Goal: Task Accomplishment & Management: Complete application form

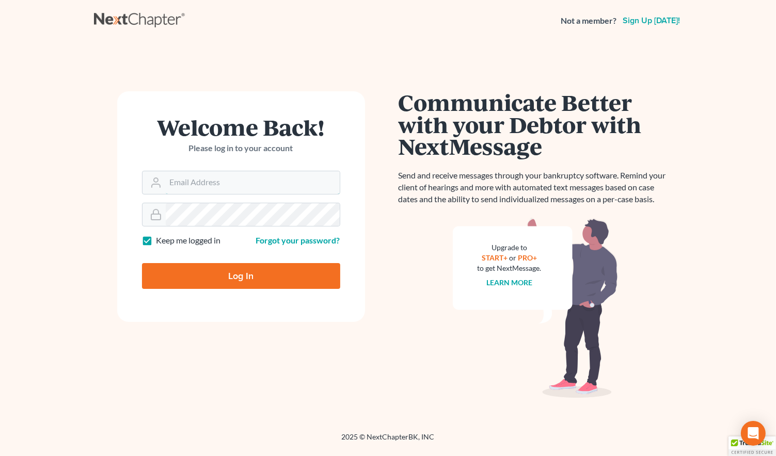
type input "monika@karinalucidlaw.com"
click at [259, 284] on input "Log In" at bounding box center [241, 276] width 198 height 26
type input "Thinking..."
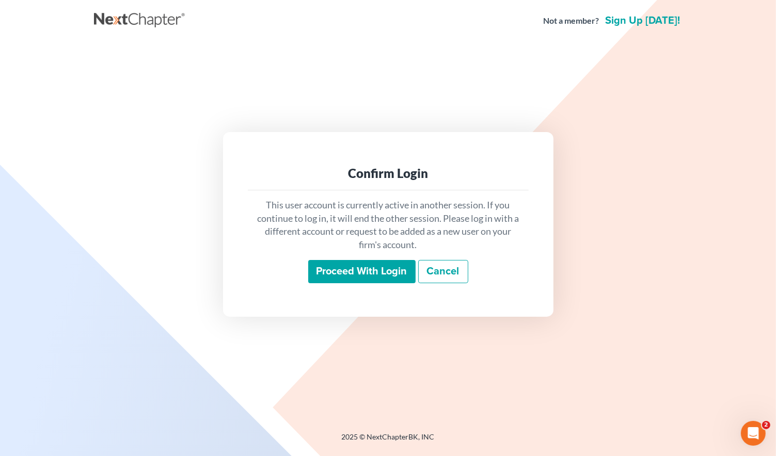
click at [347, 269] on input "Proceed with login" at bounding box center [361, 272] width 107 height 24
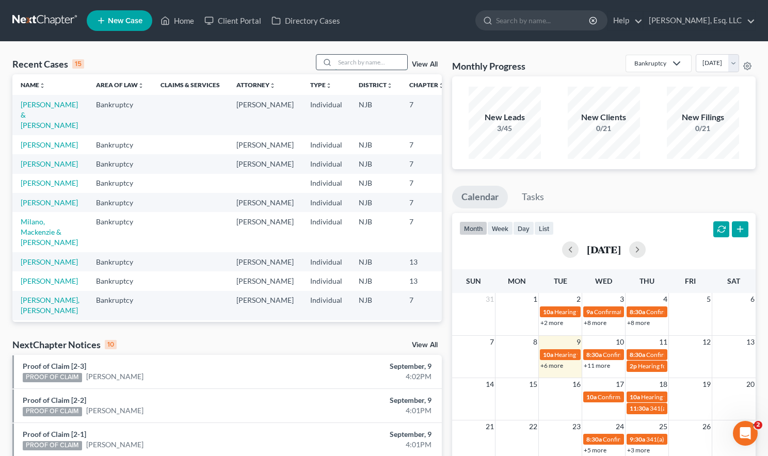
click at [335, 65] on input "search" at bounding box center [371, 62] width 72 height 15
type input "garcia"
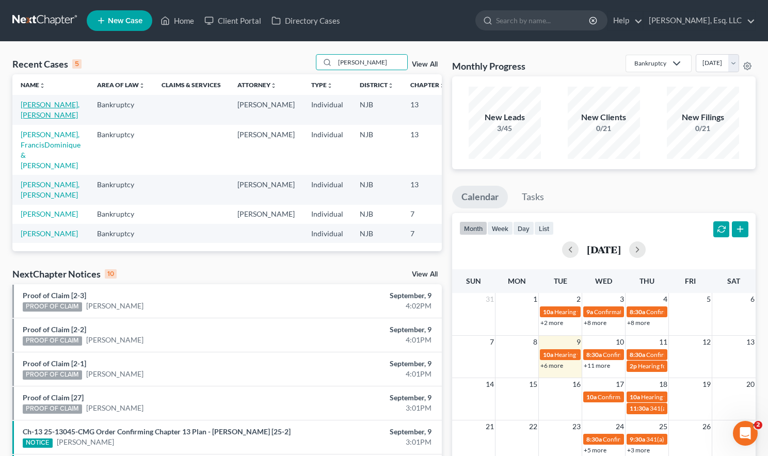
click at [38, 111] on link "[PERSON_NAME], [PERSON_NAME]" at bounding box center [50, 109] width 59 height 19
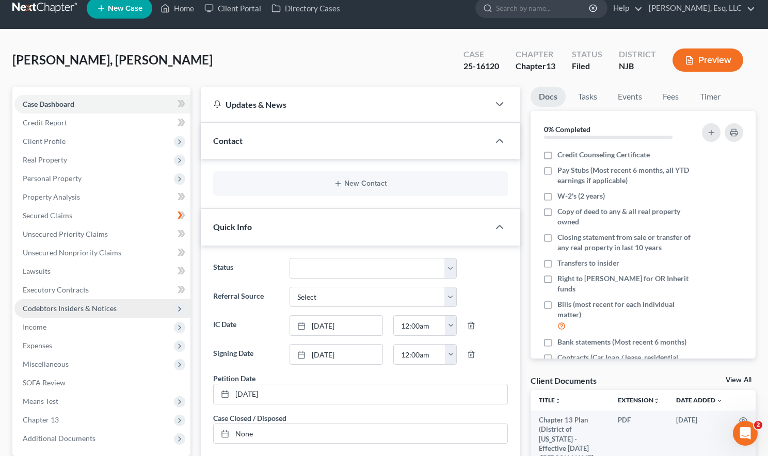
scroll to position [52, 0]
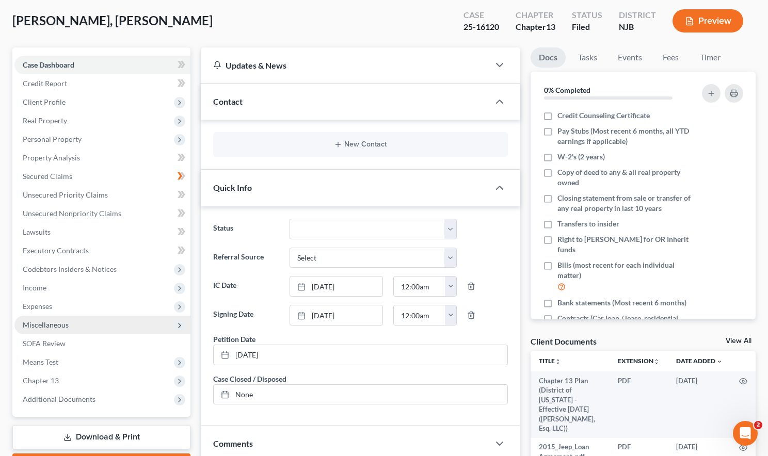
click at [58, 322] on span "Miscellaneous" at bounding box center [46, 324] width 46 height 9
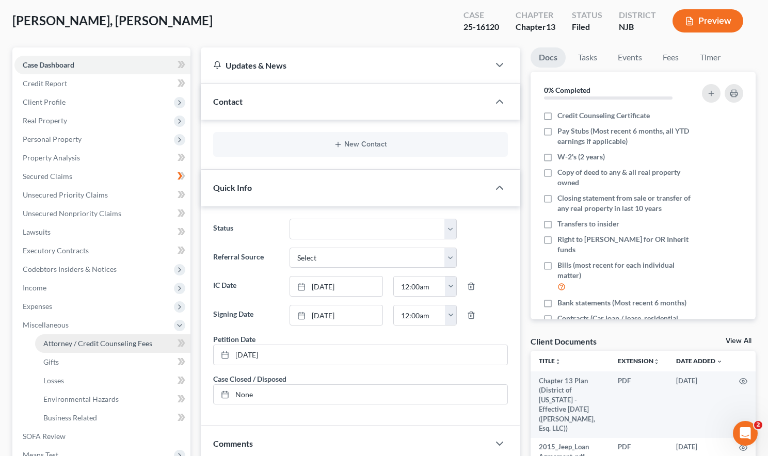
click at [95, 343] on span "Attorney / Credit Counseling Fees" at bounding box center [97, 343] width 109 height 9
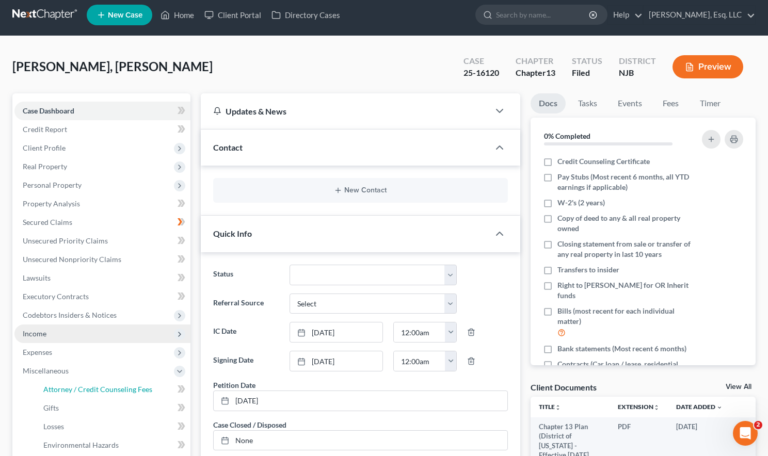
select select "0"
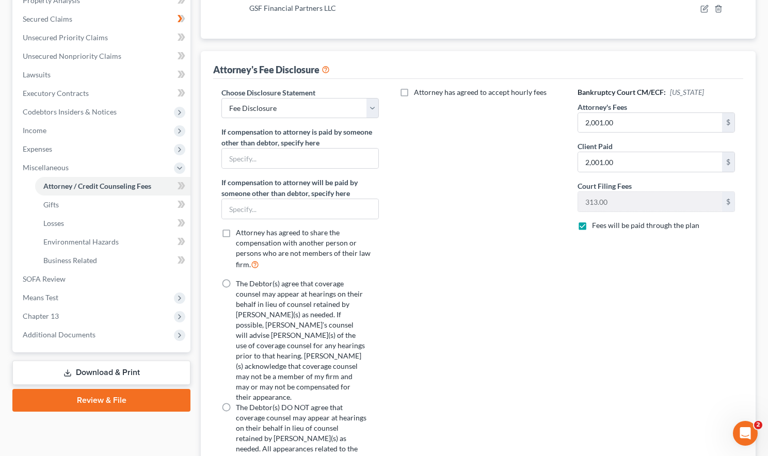
scroll to position [92, 0]
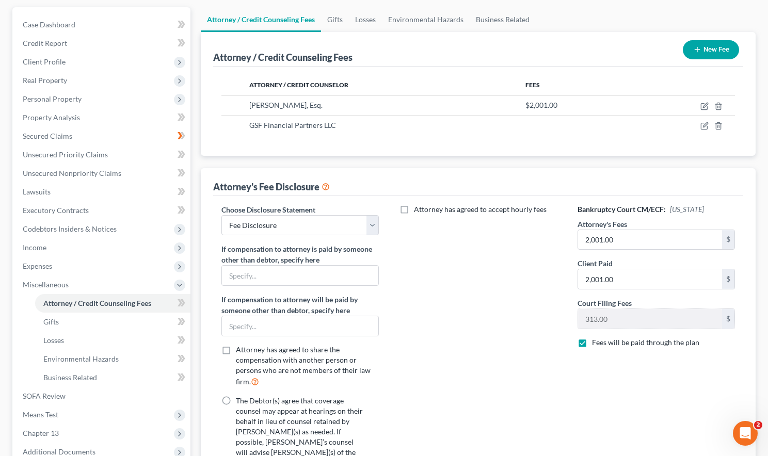
click at [414, 209] on label "Attorney has agreed to accept hourly fees" at bounding box center [480, 209] width 133 height 10
click at [418, 209] on input "Attorney has agreed to accept hourly fees" at bounding box center [421, 207] width 7 height 7
checkbox input "true"
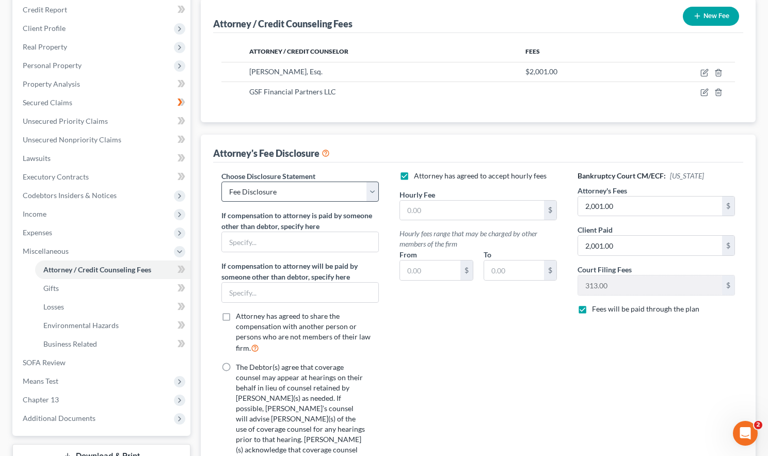
scroll to position [195, 0]
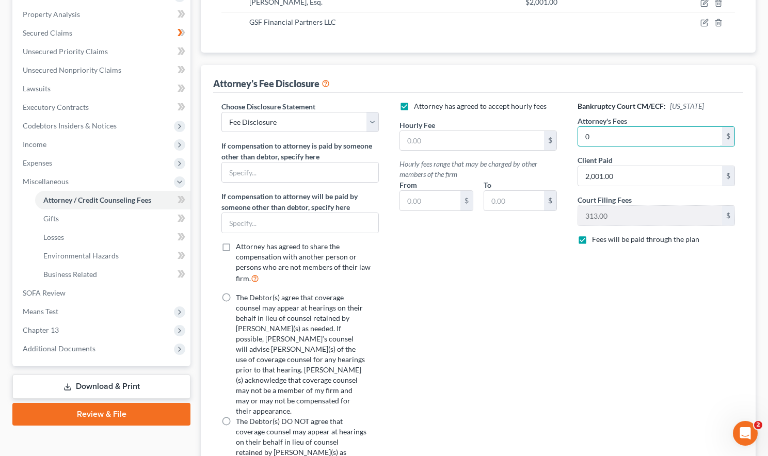
type input "0"
click at [638, 133] on input "text" at bounding box center [650, 137] width 144 height 20
click at [428, 141] on input "text" at bounding box center [472, 141] width 144 height 20
click at [405, 201] on input "text" at bounding box center [430, 201] width 60 height 20
type input "140."
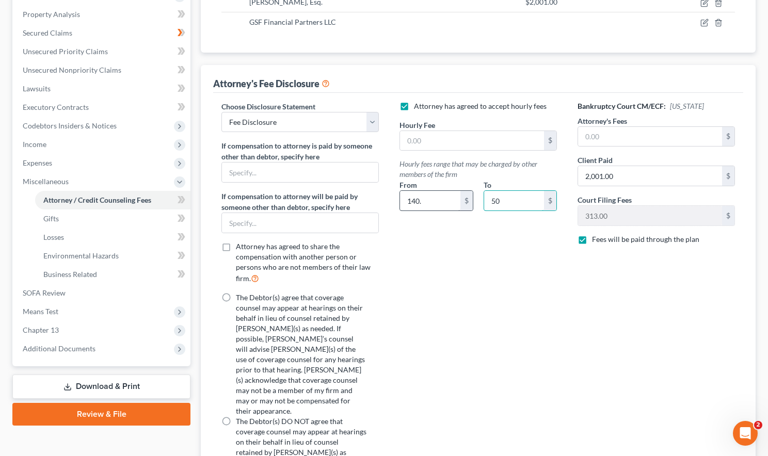
type input "5"
type input "425."
click at [428, 139] on input "text" at bounding box center [472, 141] width 144 height 20
type input "500."
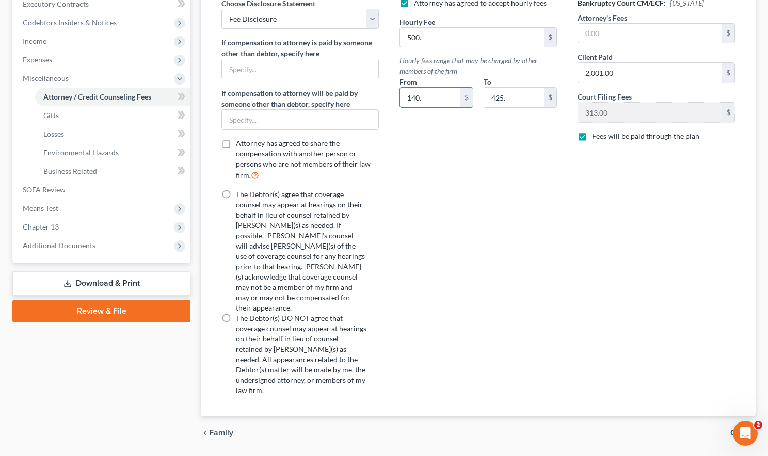
scroll to position [247, 0]
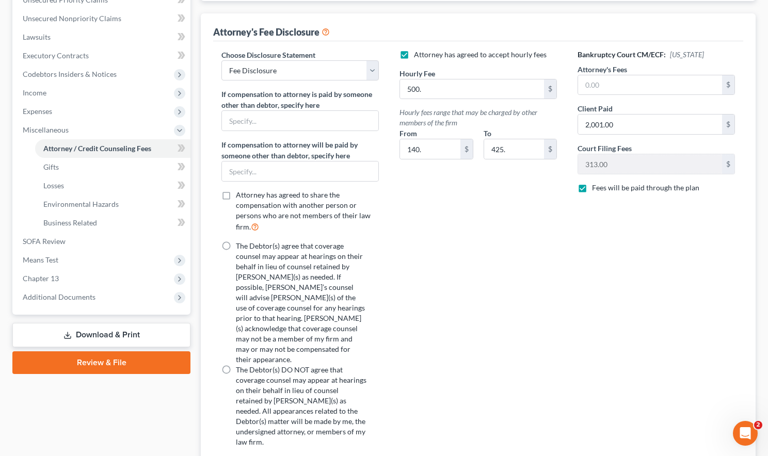
click at [518, 287] on div "Attorney has agreed to accept hourly fees Hourly Fee 500. $ Hourly fees range t…" at bounding box center [478, 253] width 178 height 406
click at [631, 87] on input "text" at bounding box center [650, 85] width 144 height 20
click at [632, 87] on input "text" at bounding box center [650, 85] width 144 height 20
type input "0"
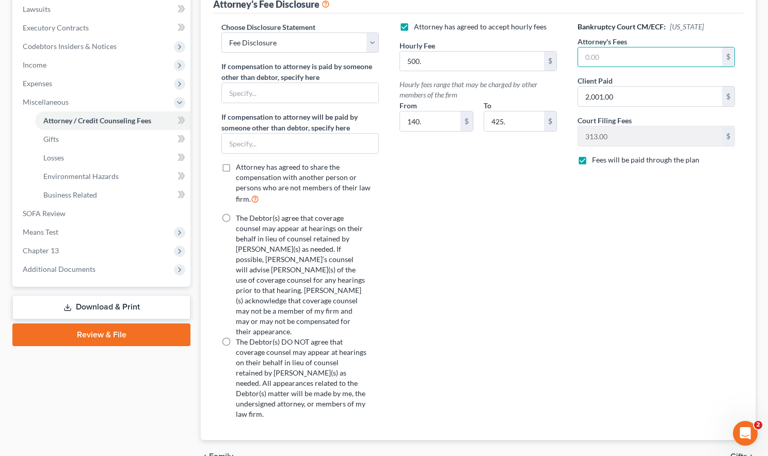
scroll to position [298, 0]
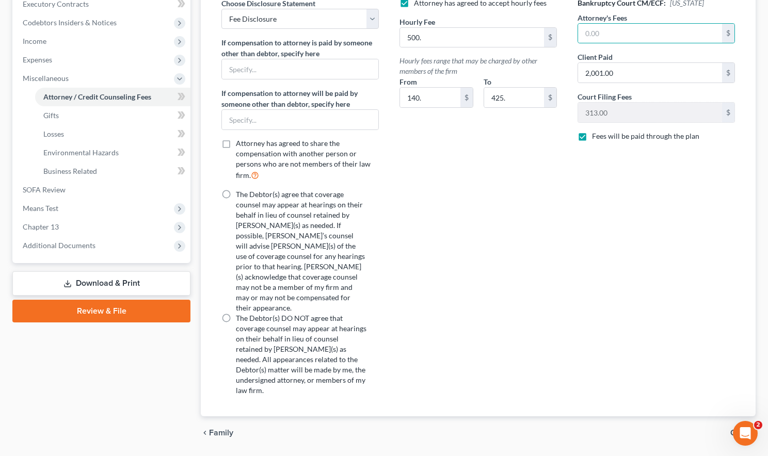
drag, startPoint x: 225, startPoint y: 189, endPoint x: 232, endPoint y: 195, distance: 9.2
click at [236, 189] on label "The Debtor(s) agree that coverage counsel may appear at hearings on their behal…" at bounding box center [301, 251] width 131 height 124
click at [240, 189] on input "The Debtor(s) agree that coverage counsel may appear at hearings on their behal…" at bounding box center [243, 192] width 7 height 7
radio input "true"
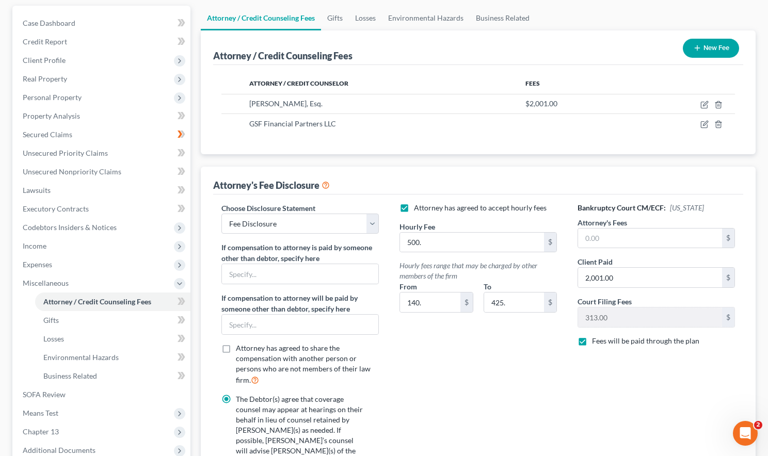
scroll to position [92, 0]
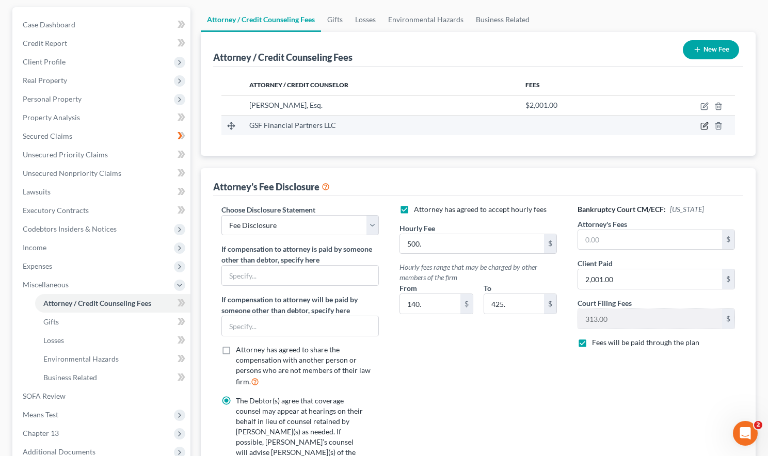
click at [705, 124] on icon "button" at bounding box center [704, 126] width 8 height 8
select select "33"
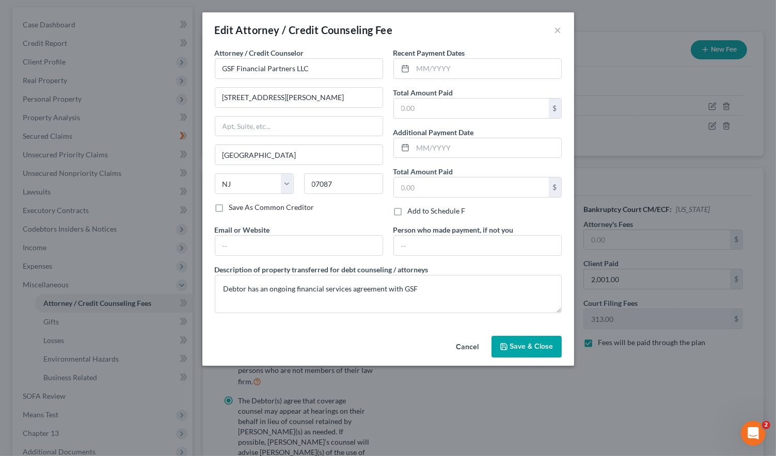
click at [526, 345] on span "Save & Close" at bounding box center [531, 346] width 43 height 9
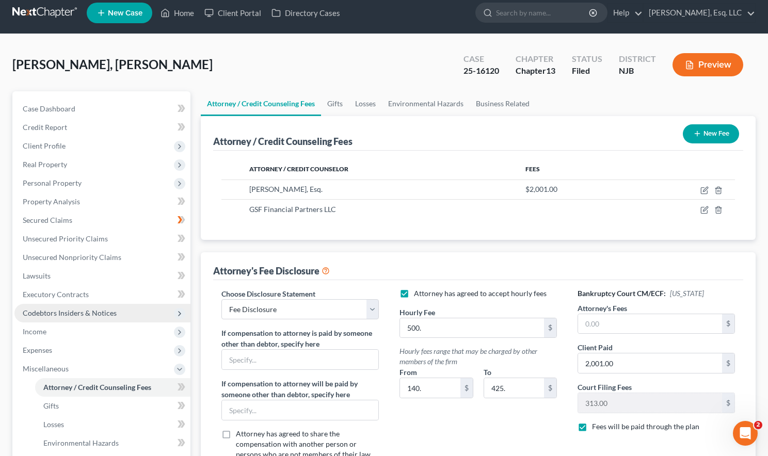
scroll to position [206, 0]
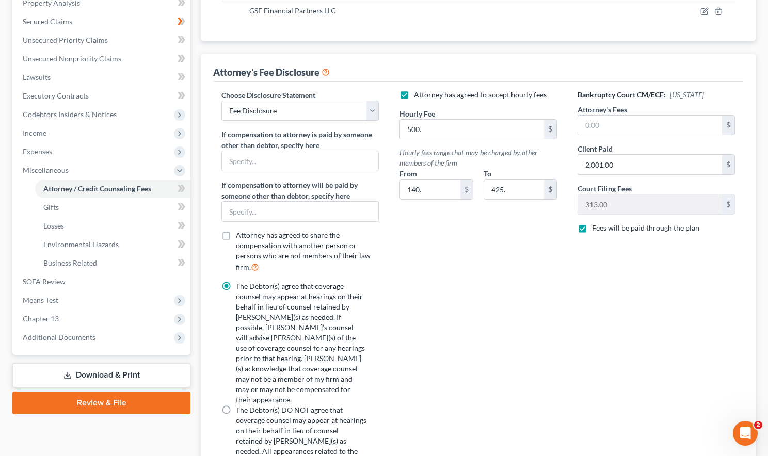
drag, startPoint x: 121, startPoint y: 372, endPoint x: 163, endPoint y: 375, distance: 42.4
click at [121, 372] on link "Download & Print" at bounding box center [101, 375] width 178 height 24
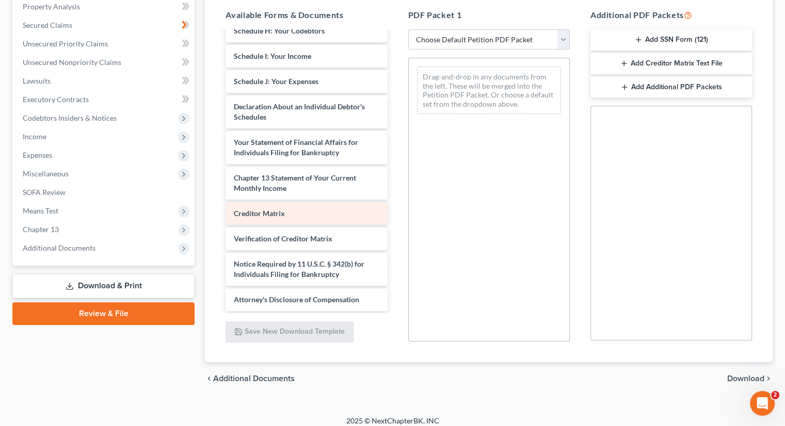
scroll to position [206, 0]
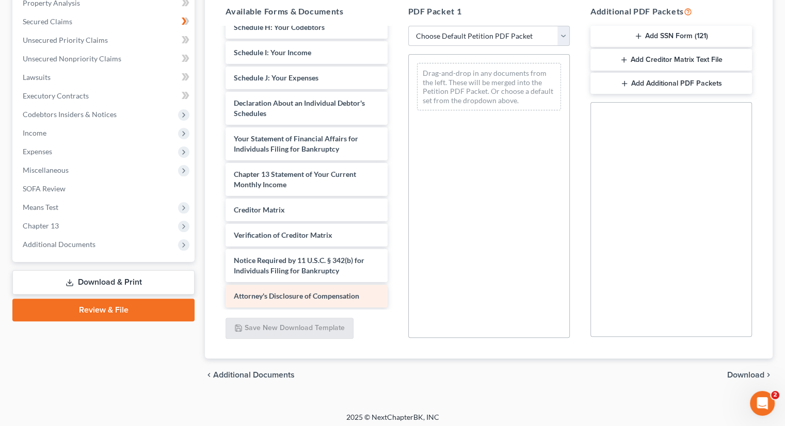
click at [292, 294] on span "Attorney's Disclosure of Compensation" at bounding box center [296, 296] width 125 height 9
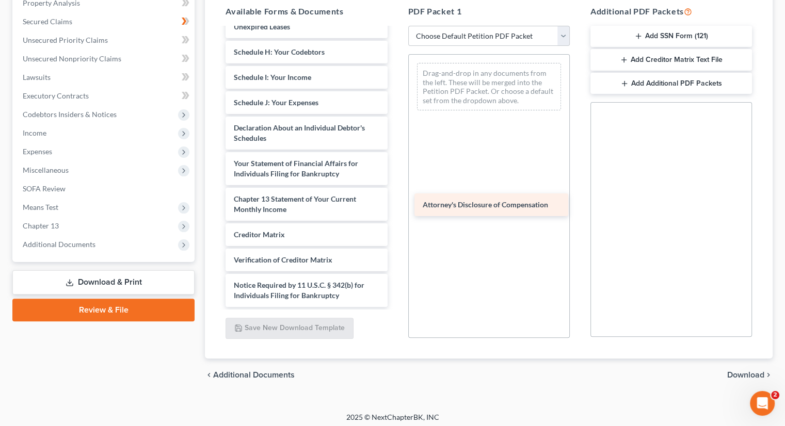
scroll to position [312, 0]
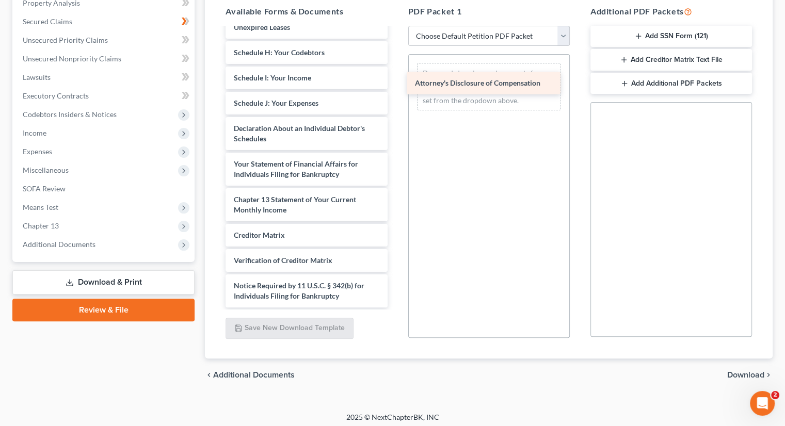
drag, startPoint x: 300, startPoint y: 295, endPoint x: 481, endPoint y: 80, distance: 281.2
click at [395, 80] on div "Attorney's Disclosure of Compensation Chapter 13 Plan (District of New Jersey -…" at bounding box center [306, 11] width 178 height 591
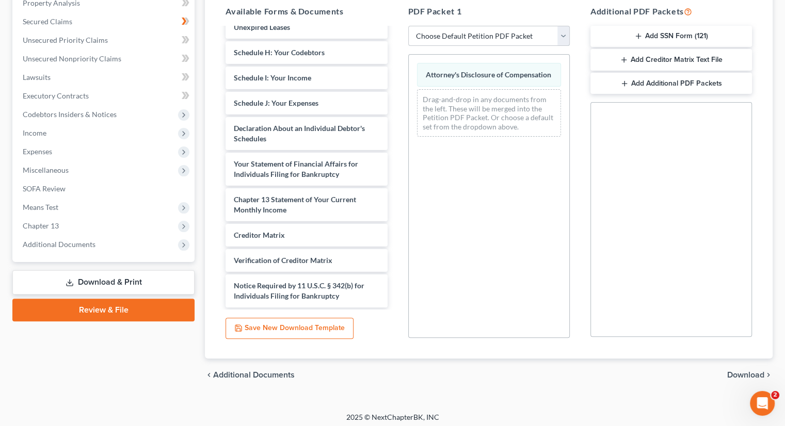
click at [504, 36] on select "Choose Default Petition PDF Packet Complete Bankruptcy Petition (all forms and …" at bounding box center [489, 36] width 162 height 21
click at [466, 253] on div "Attorney's Disclosure of Compensation Drag-and-drop in any documents from the l…" at bounding box center [489, 196] width 162 height 284
click at [479, 74] on span "Attorney's Disclosure of Compensation" at bounding box center [488, 74] width 125 height 9
click at [561, 37] on select "Choose Default Petition PDF Packet Complete Bankruptcy Petition (all forms and …" at bounding box center [489, 36] width 162 height 21
click at [671, 238] on div "Social Security Number Statement of Social Security Number Creditor Matrix Text…" at bounding box center [671, 219] width 162 height 235
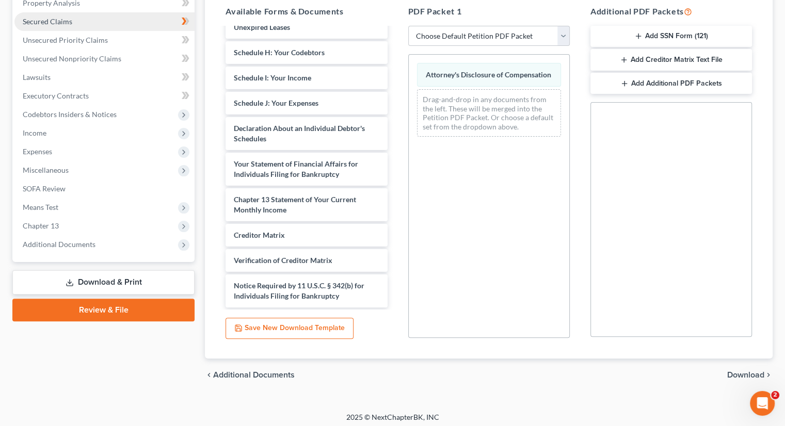
scroll to position [0, 0]
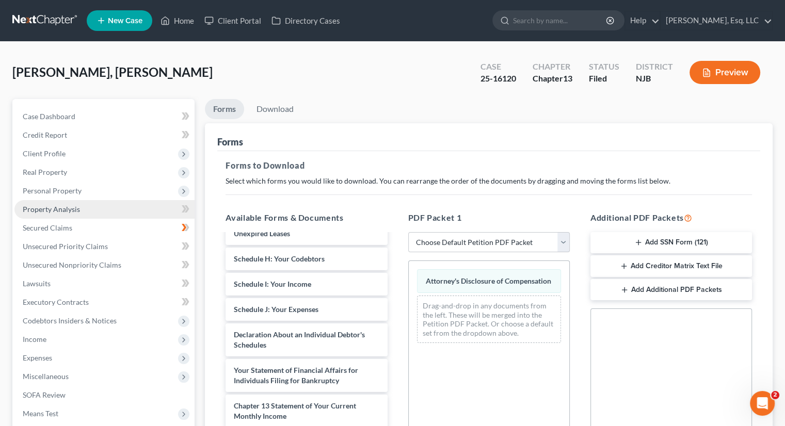
drag, startPoint x: 66, startPoint y: 206, endPoint x: 74, endPoint y: 211, distance: 9.5
click at [66, 206] on span "Property Analysis" at bounding box center [51, 209] width 57 height 9
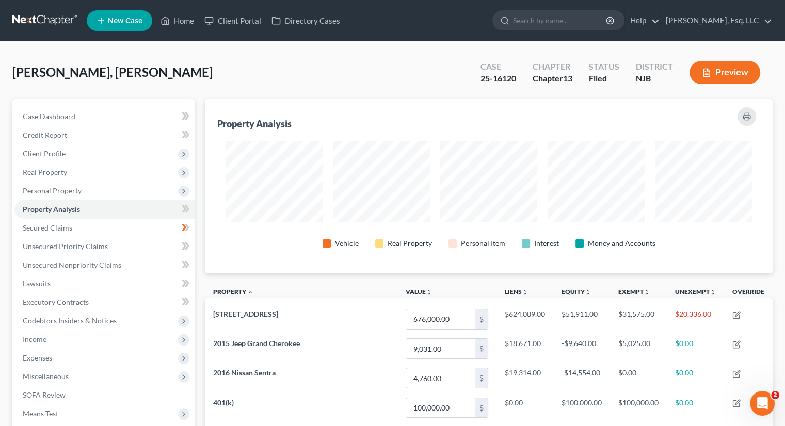
scroll to position [174, 567]
click at [67, 186] on span "Personal Property" at bounding box center [52, 190] width 59 height 9
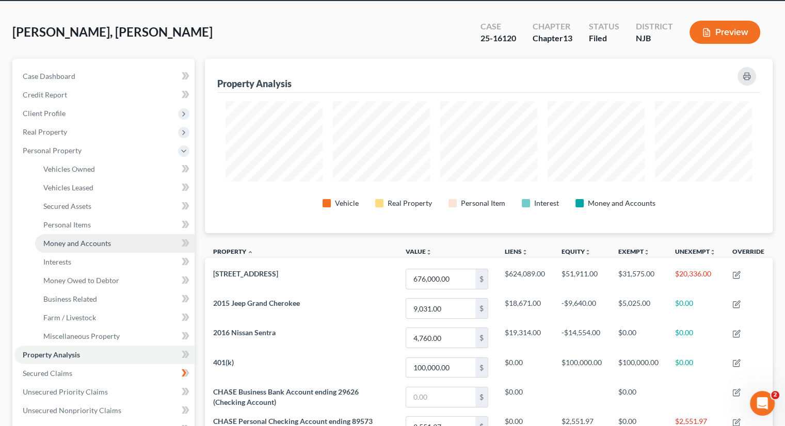
scroll to position [103, 0]
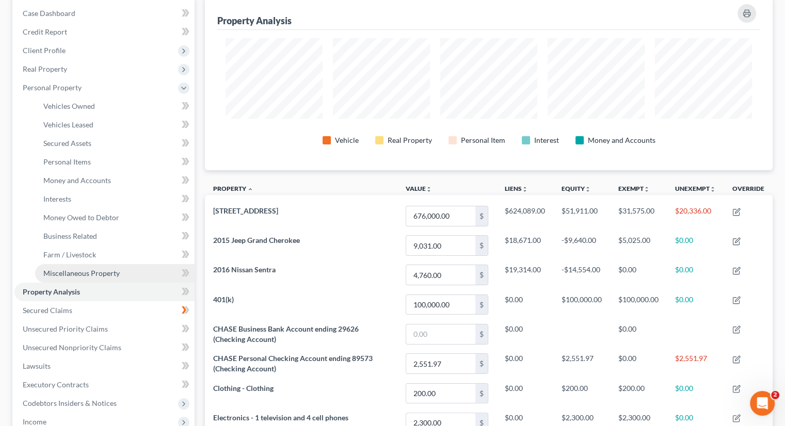
click at [118, 272] on link "Miscellaneous Property" at bounding box center [114, 273] width 159 height 19
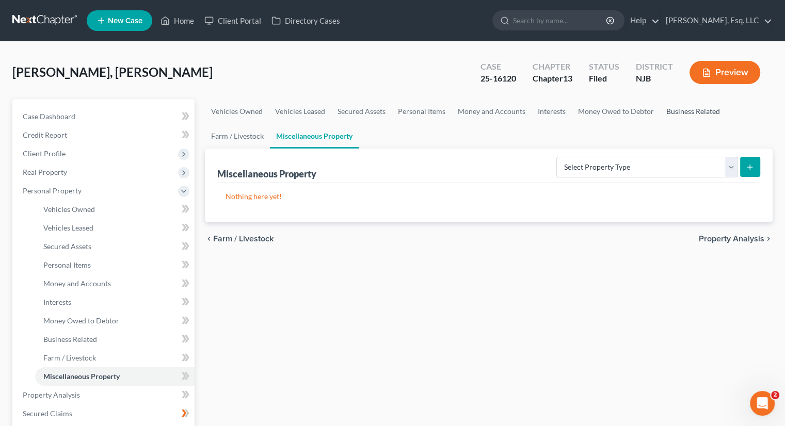
click at [688, 104] on link "Business Related" at bounding box center [693, 111] width 66 height 25
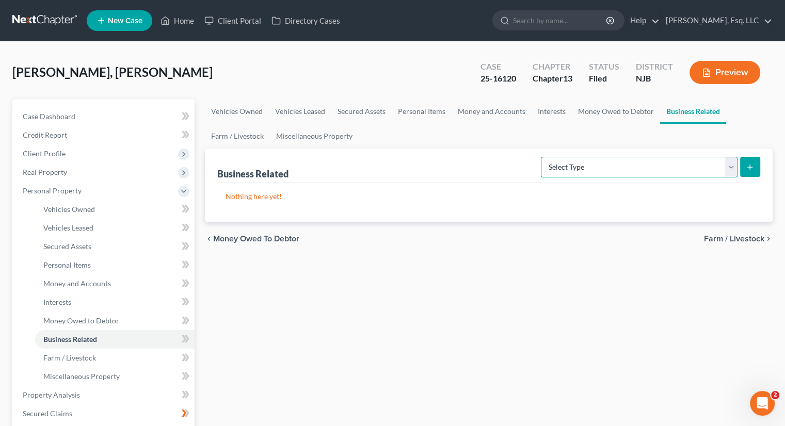
click at [718, 168] on select "Select Type Customer Lists (A/B: 43) Franchises (A/B: 27) Inventory (A/B: 41) L…" at bounding box center [639, 167] width 197 height 21
select select "other_business_related_property_not_listed"
click at [542, 157] on select "Select Type Customer Lists (A/B: 43) Franchises (A/B: 27) Inventory (A/B: 41) L…" at bounding box center [639, 167] width 197 height 21
click at [744, 170] on button "submit" at bounding box center [750, 167] width 20 height 20
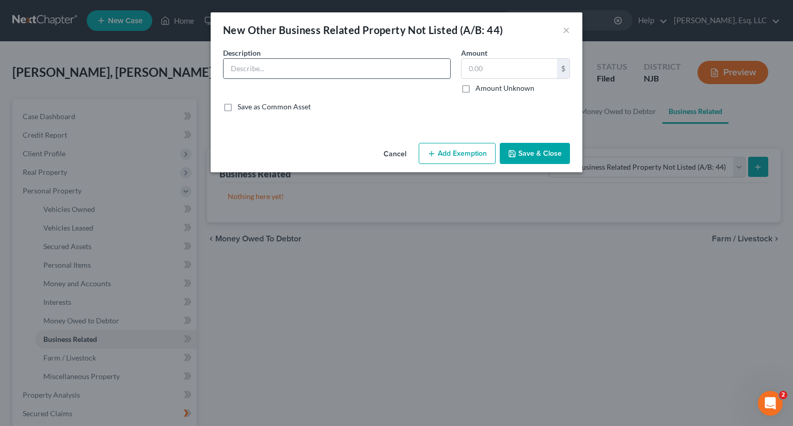
click at [268, 74] on input "text" at bounding box center [336, 69] width 227 height 20
type input "Dr. Barbershop LLC (single member)"
click at [528, 66] on input "text" at bounding box center [508, 69] width 95 height 20
click at [475, 87] on label "Amount Unknown" at bounding box center [504, 88] width 59 height 10
click at [479, 87] on input "Amount Unknown" at bounding box center [482, 86] width 7 height 7
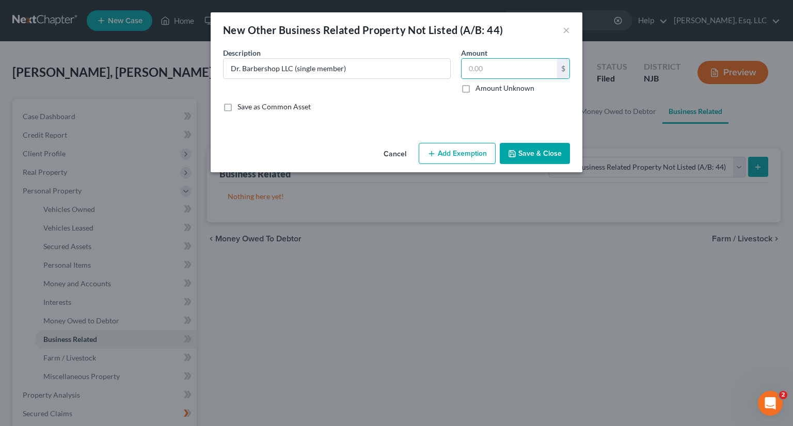
checkbox input "true"
type input "0.00"
click at [475, 87] on label "Amount Unknown" at bounding box center [504, 88] width 59 height 10
click at [479, 87] on input "Amount Unknown" at bounding box center [482, 86] width 7 height 7
click at [475, 87] on label "Amount Unknown" at bounding box center [504, 88] width 59 height 10
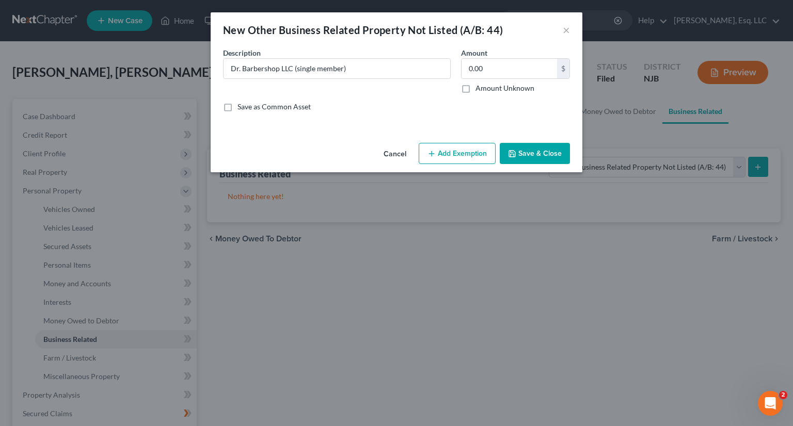
click at [479, 87] on input "Amount Unknown" at bounding box center [482, 86] width 7 height 7
checkbox input "true"
click at [536, 152] on button "Save & Close" at bounding box center [534, 154] width 70 height 22
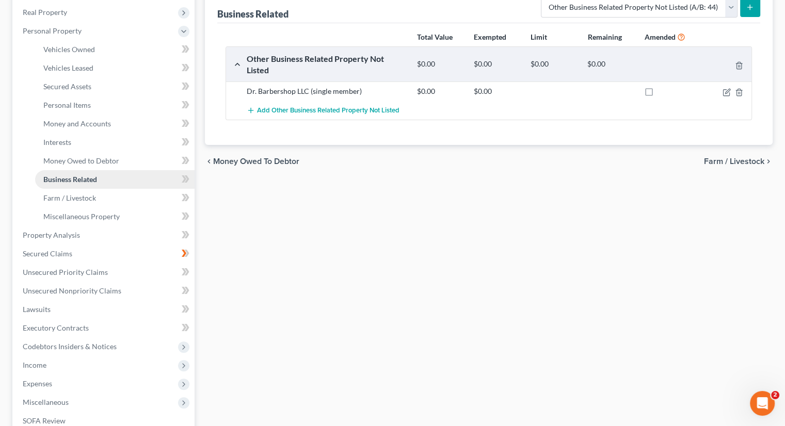
scroll to position [206, 0]
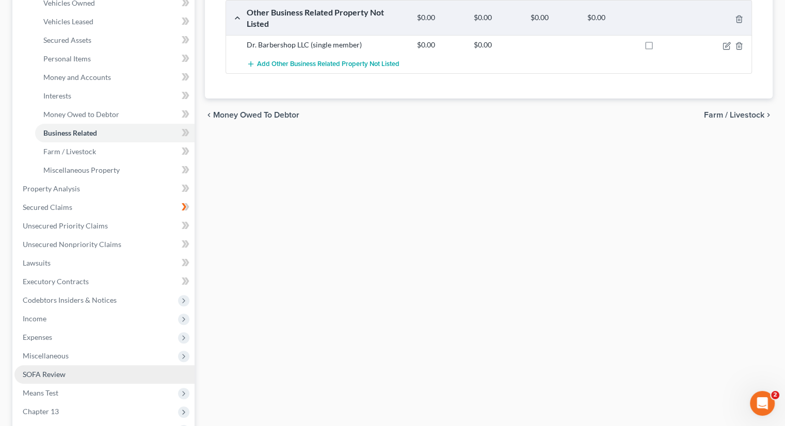
click at [86, 370] on link "SOFA Review" at bounding box center [104, 374] width 180 height 19
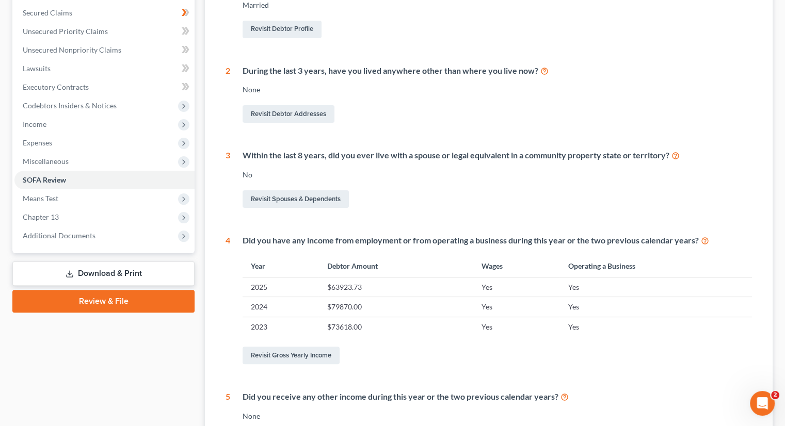
scroll to position [39, 0]
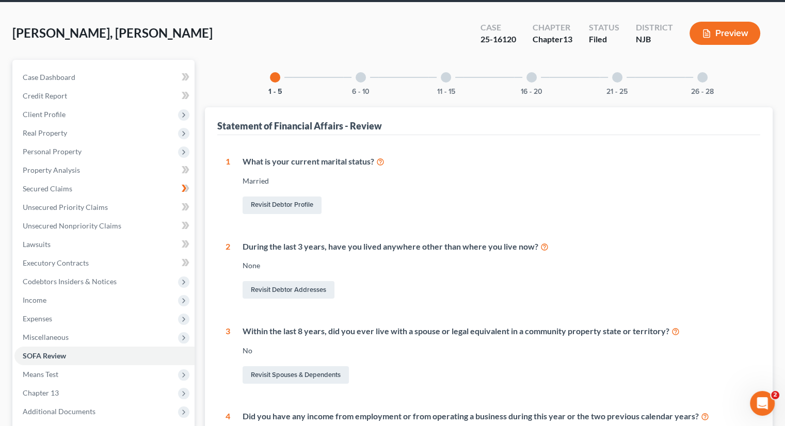
click at [708, 77] on div "26 - 28" at bounding box center [702, 77] width 35 height 35
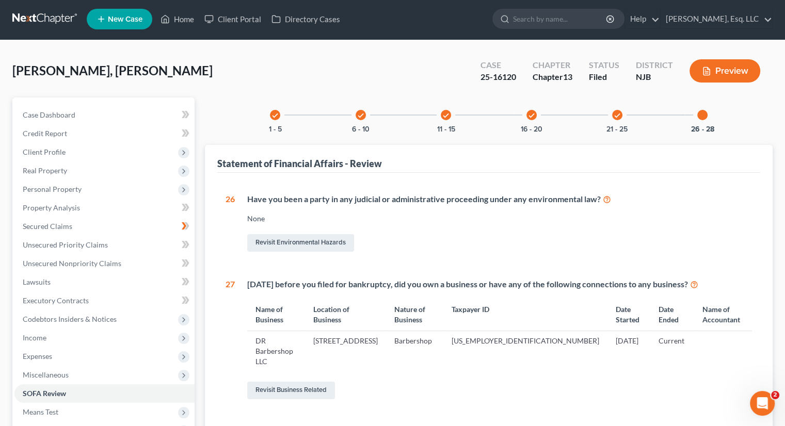
scroll to position [0, 0]
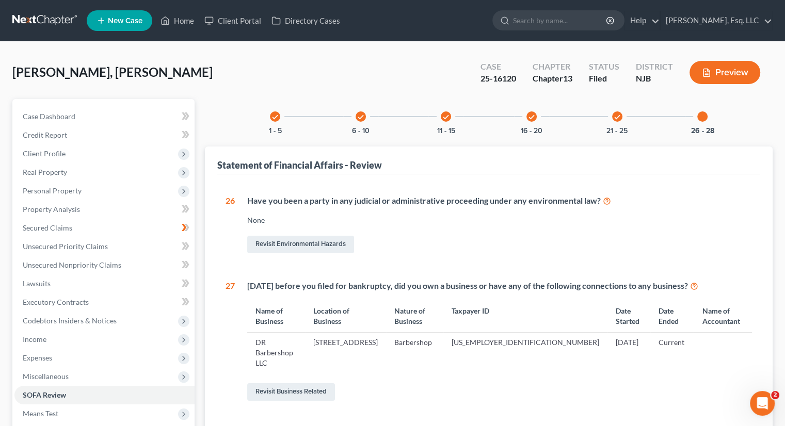
click at [612, 117] on div "check" at bounding box center [617, 116] width 10 height 10
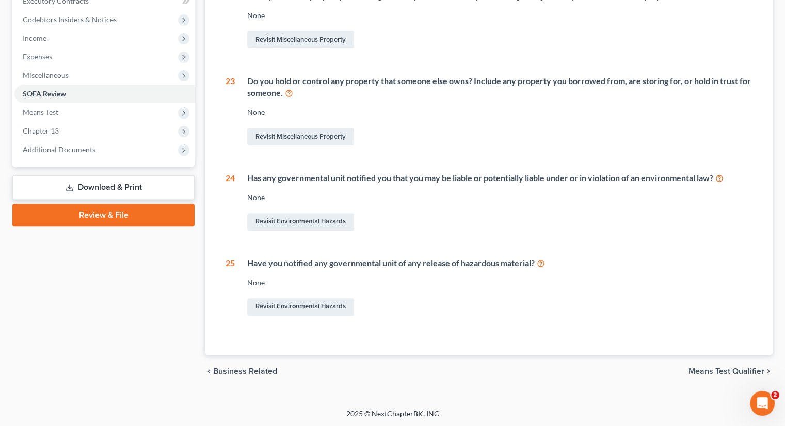
scroll to position [95, 0]
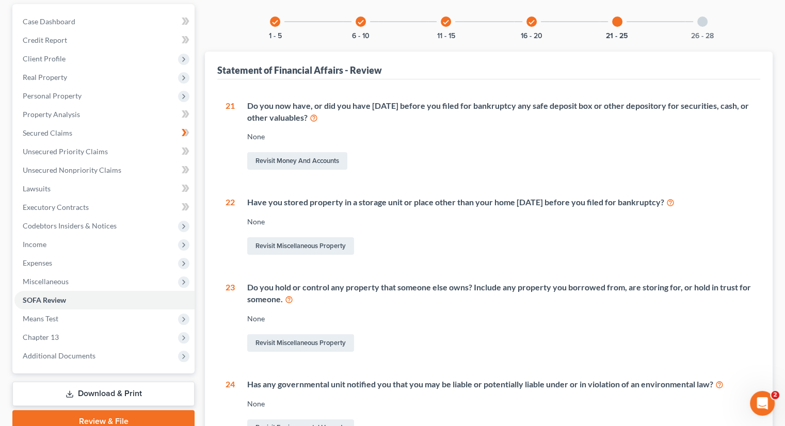
click at [615, 22] on div at bounding box center [617, 22] width 10 height 10
click at [530, 25] on icon "check" at bounding box center [531, 22] width 7 height 7
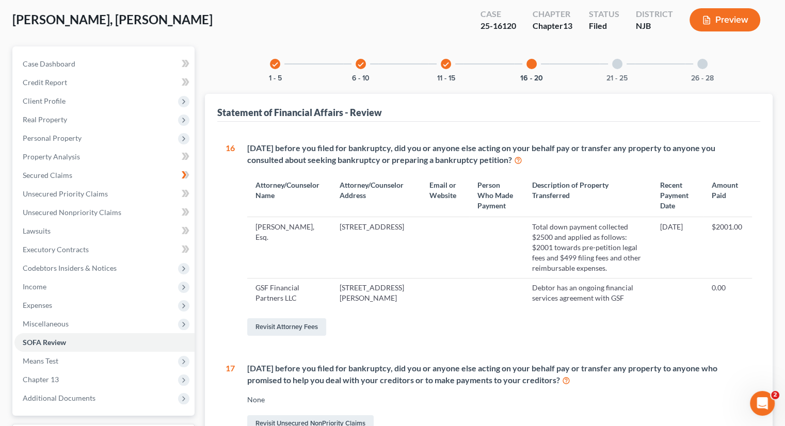
scroll to position [43, 0]
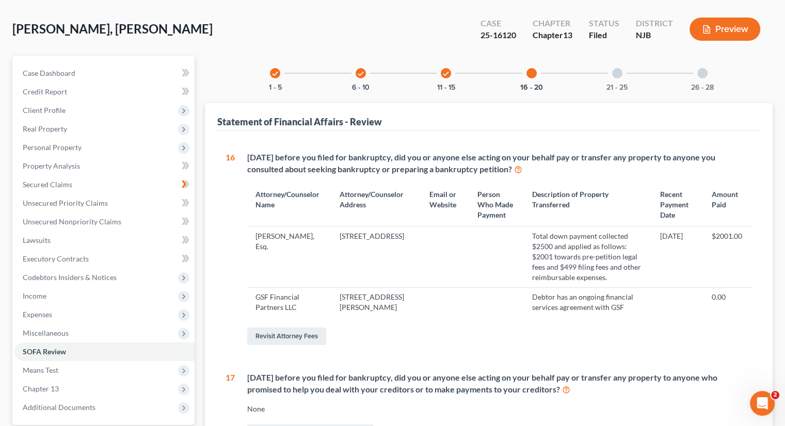
click at [447, 76] on icon "check" at bounding box center [445, 73] width 7 height 7
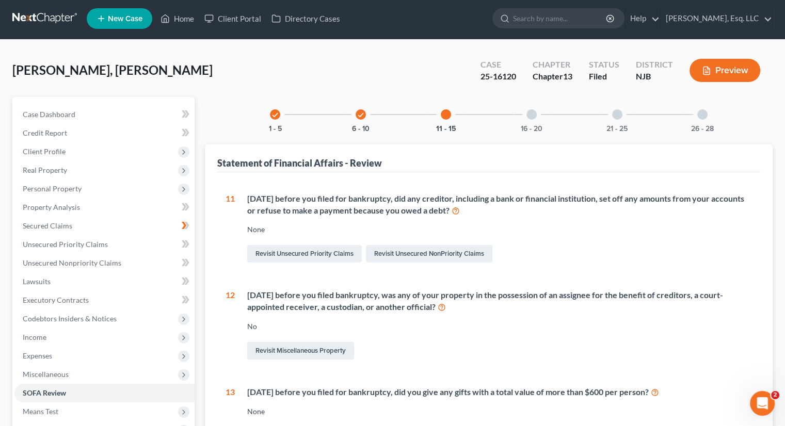
scroll to position [0, 0]
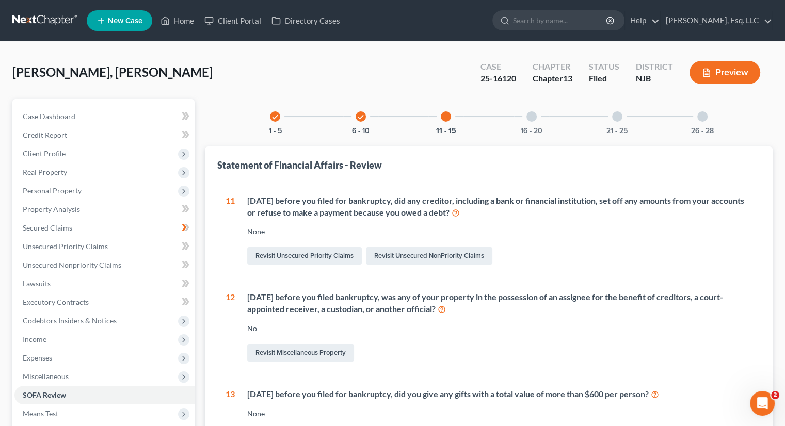
click at [439, 114] on div "11 - 15" at bounding box center [445, 116] width 35 height 35
click at [450, 117] on div at bounding box center [446, 116] width 10 height 10
click at [450, 115] on div at bounding box center [446, 116] width 10 height 10
click at [359, 114] on icon "check" at bounding box center [360, 117] width 7 height 7
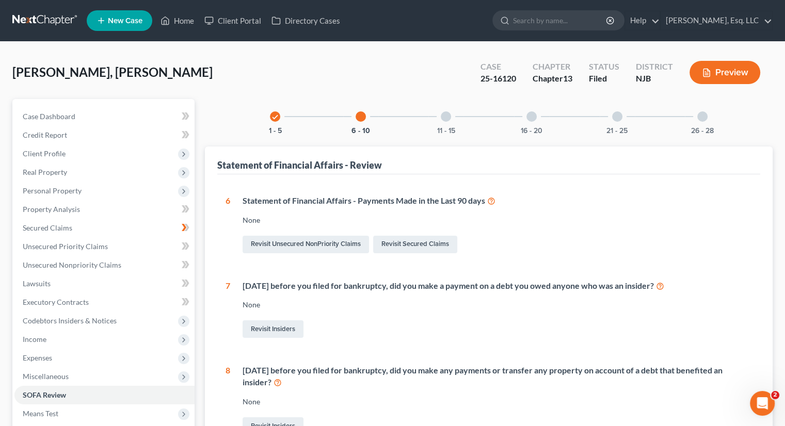
click at [360, 123] on div "6 - 10" at bounding box center [360, 116] width 35 height 35
click at [367, 113] on div "6 - 10" at bounding box center [360, 116] width 35 height 35
click at [355, 113] on div "6 - 10" at bounding box center [360, 116] width 35 height 35
click at [360, 111] on div at bounding box center [361, 116] width 10 height 10
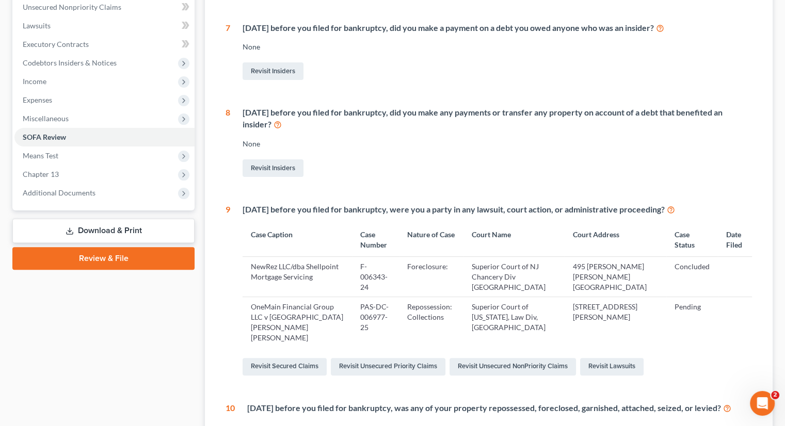
scroll to position [52, 0]
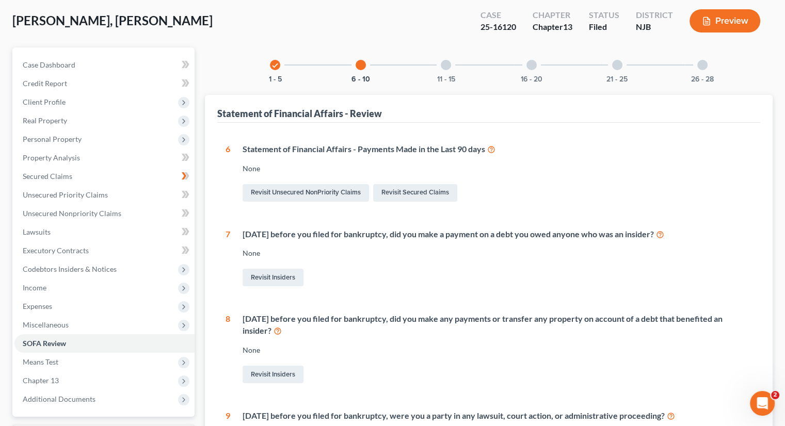
click at [278, 62] on icon "check" at bounding box center [274, 65] width 7 height 7
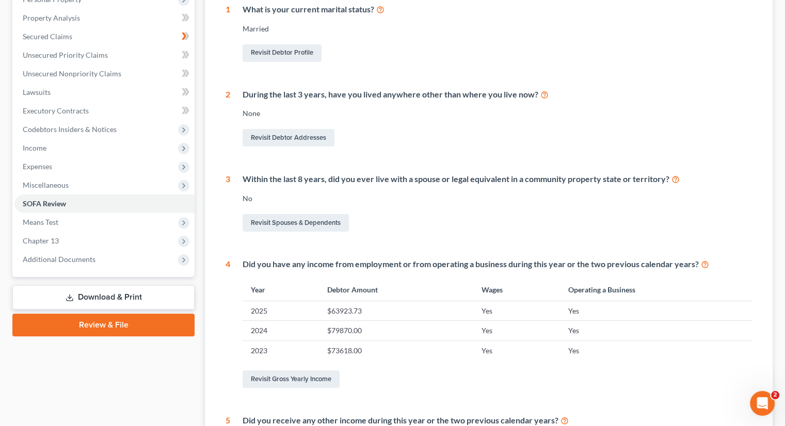
scroll to position [39, 0]
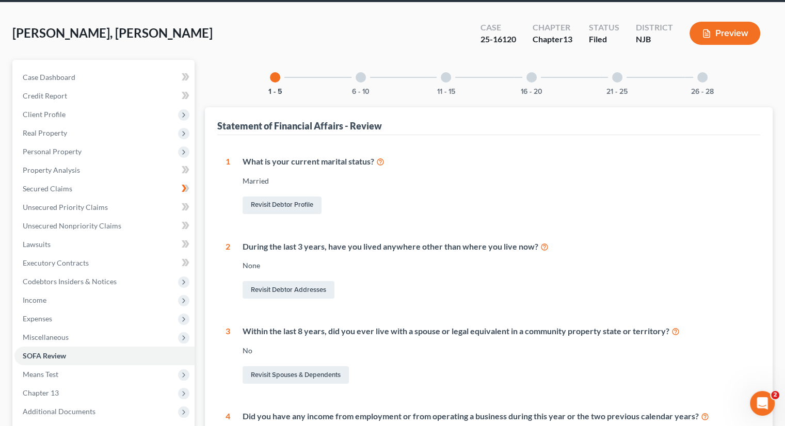
click at [359, 77] on div at bounding box center [361, 77] width 10 height 10
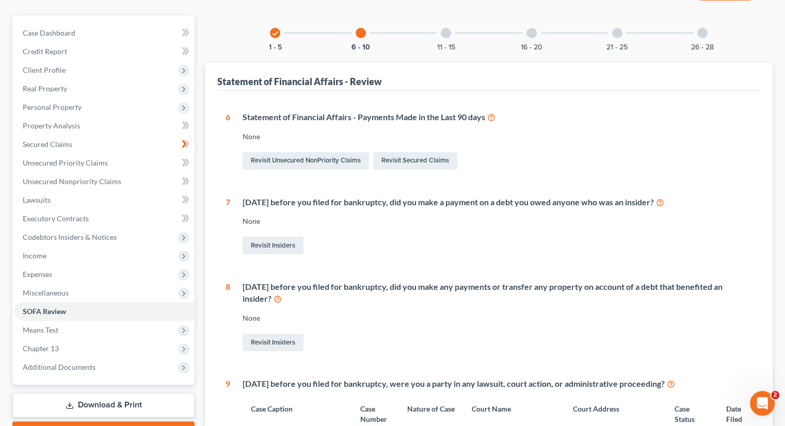
scroll to position [83, 0]
click at [443, 32] on div at bounding box center [446, 34] width 10 height 10
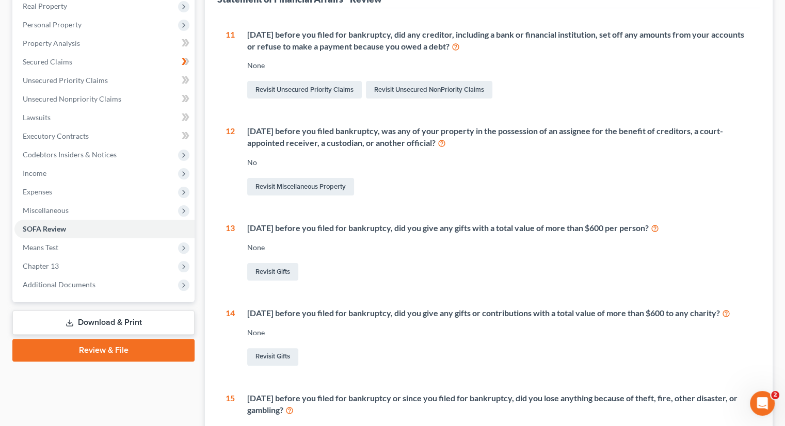
scroll to position [0, 0]
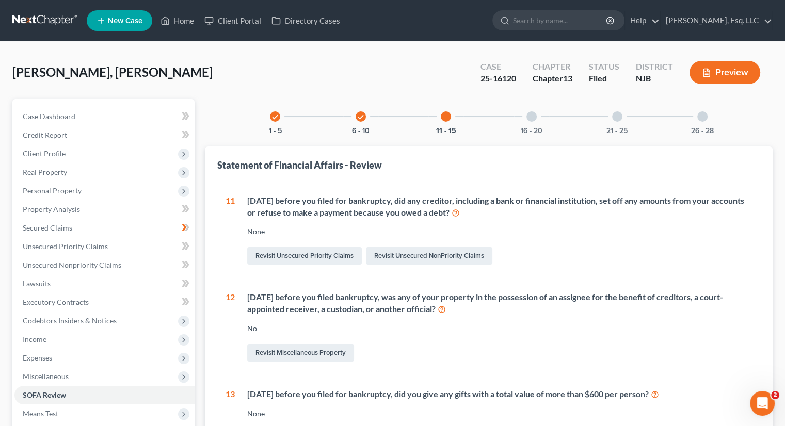
click at [527, 114] on div at bounding box center [531, 116] width 10 height 10
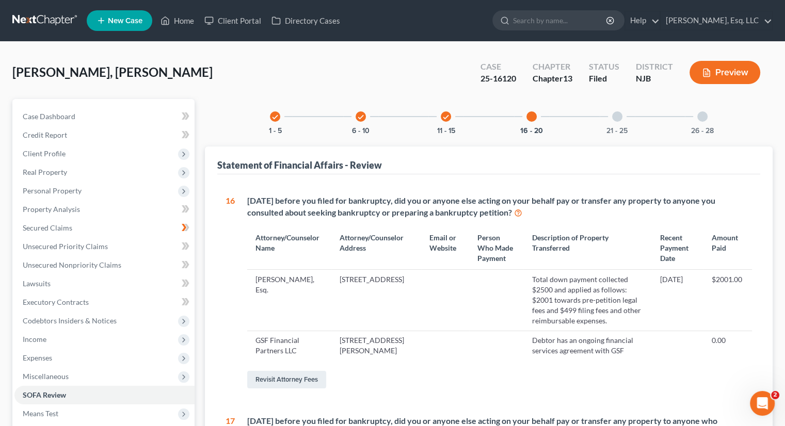
click at [626, 121] on div "21 - 25" at bounding box center [617, 116] width 35 height 35
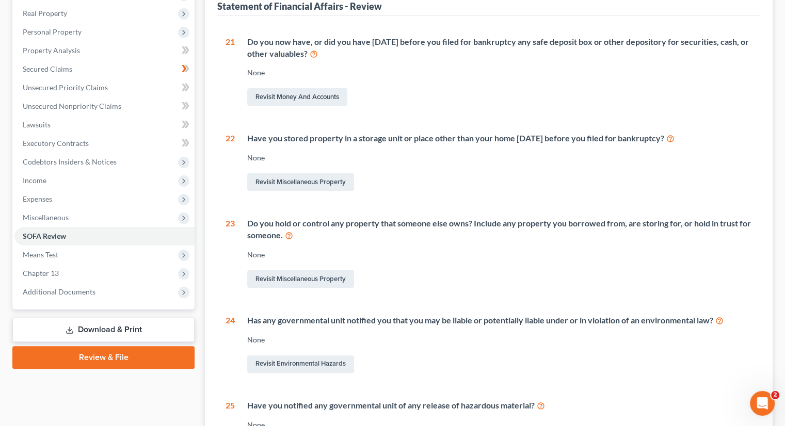
scroll to position [52, 0]
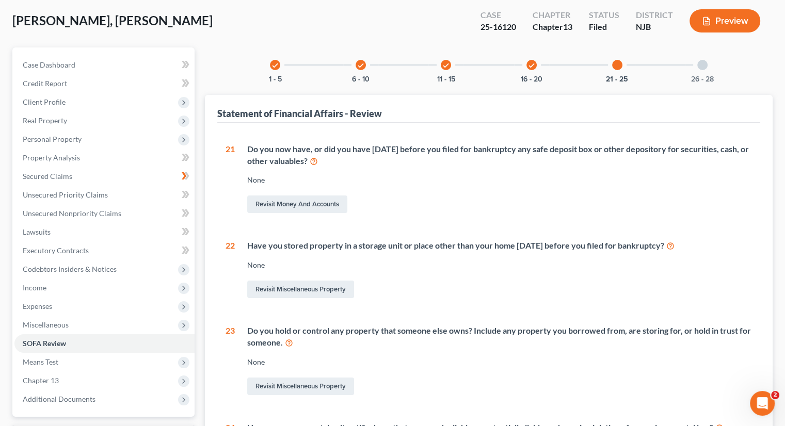
click at [708, 71] on div "26 - 28" at bounding box center [702, 64] width 35 height 35
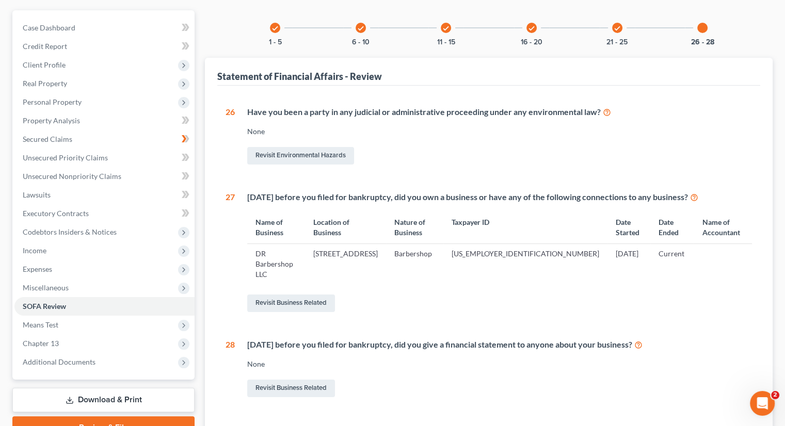
scroll to position [0, 0]
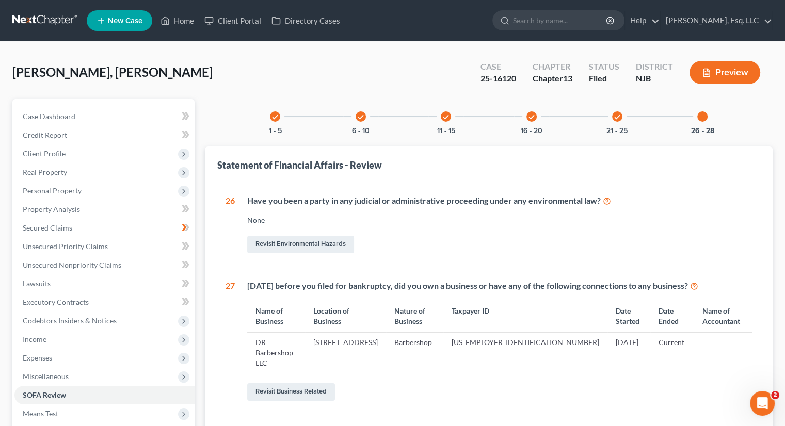
click at [632, 381] on div "Revisit Business Related" at bounding box center [499, 392] width 505 height 22
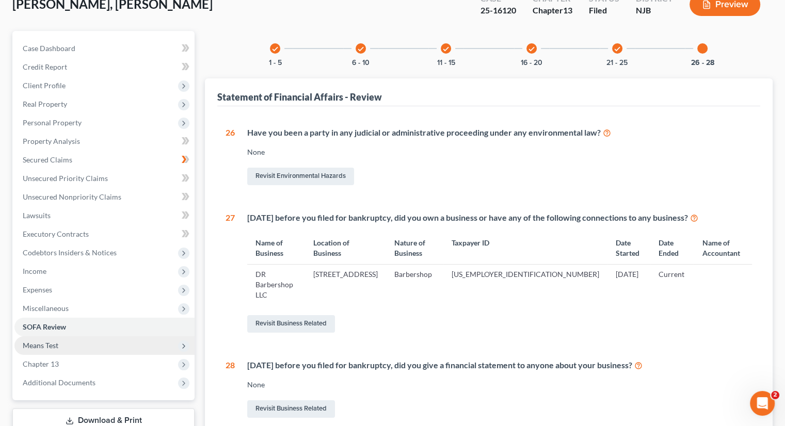
scroll to position [155, 0]
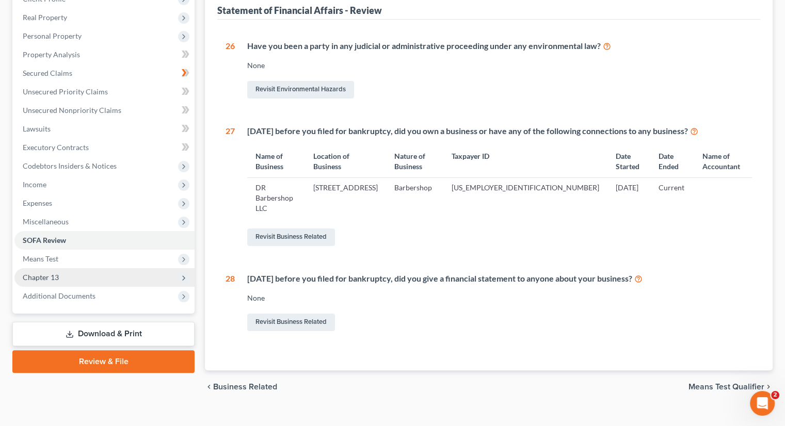
click at [47, 270] on span "Chapter 13" at bounding box center [104, 277] width 180 height 19
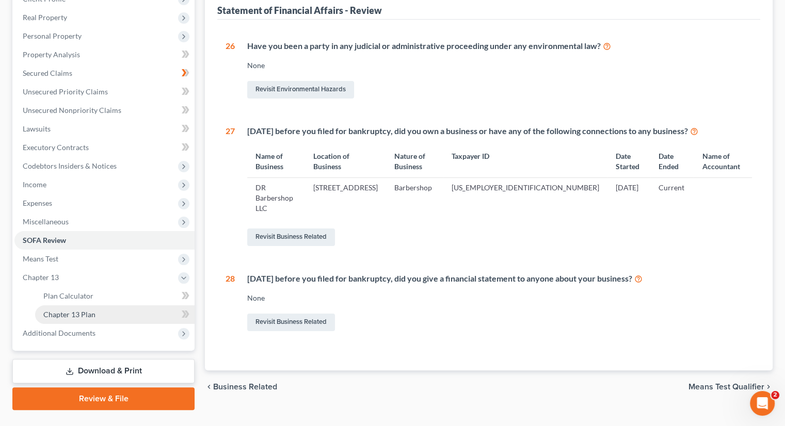
click at [71, 311] on span "Chapter 13 Plan" at bounding box center [69, 314] width 52 height 9
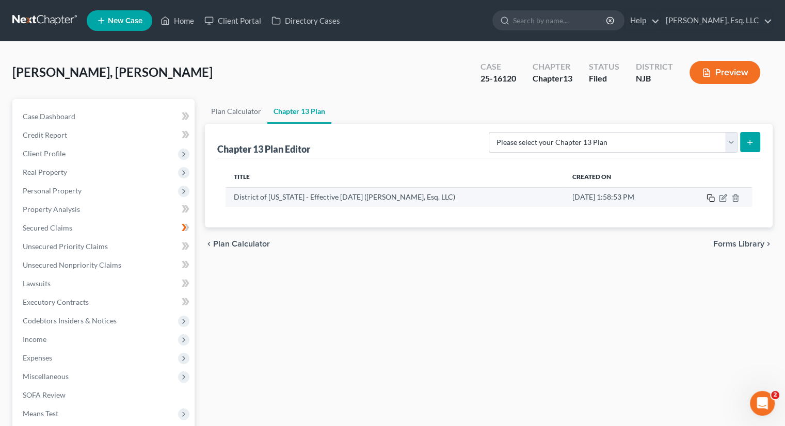
click at [710, 198] on icon "button" at bounding box center [710, 198] width 8 height 8
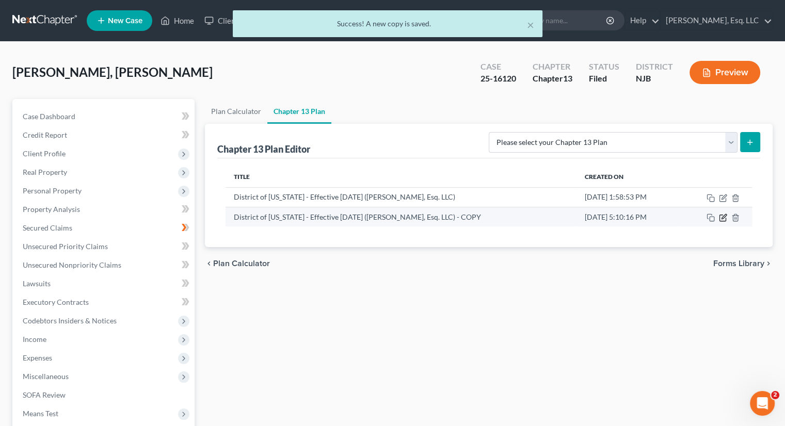
click at [723, 219] on icon "button" at bounding box center [723, 218] width 8 height 8
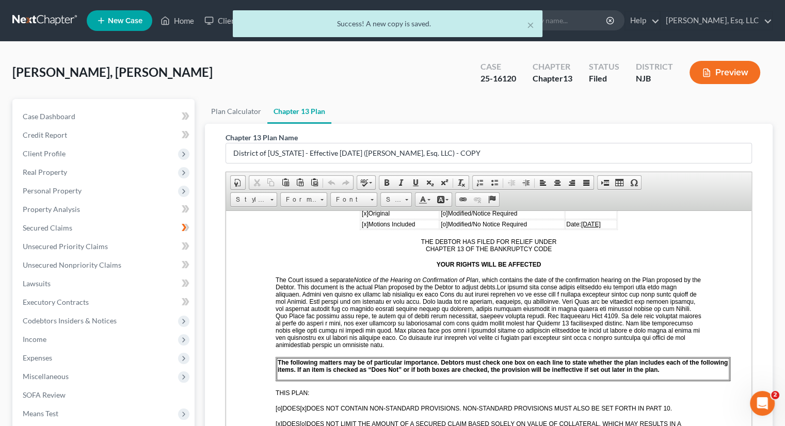
scroll to position [103, 0]
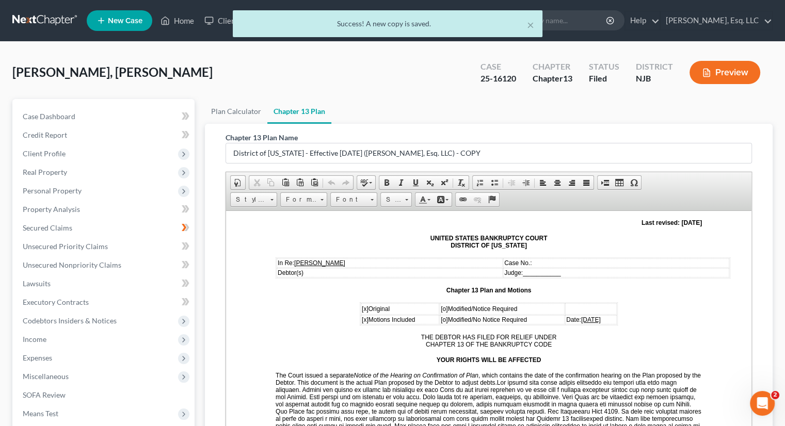
click at [537, 261] on p "Case No.:" at bounding box center [616, 262] width 224 height 7
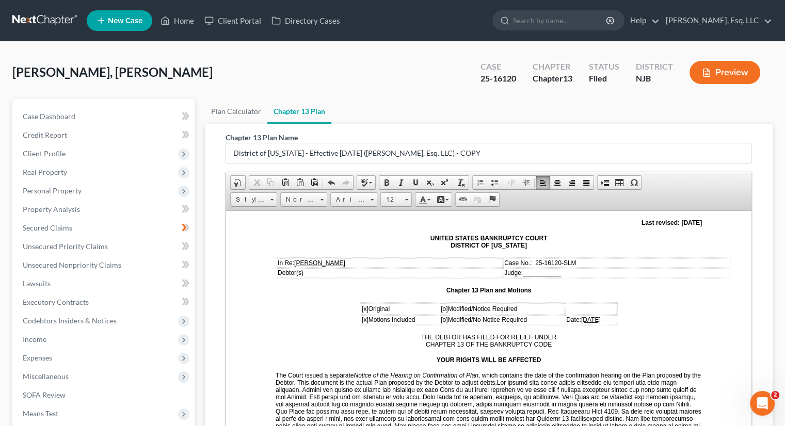
click at [537, 269] on span "___________" at bounding box center [542, 272] width 38 height 7
drag, startPoint x: 536, startPoint y: 270, endPoint x: 549, endPoint y: 267, distance: 13.2
click at [549, 269] on span "__SLM_________" at bounding box center [548, 272] width 51 height 7
click at [412, 183] on span at bounding box center [415, 183] width 8 height 8
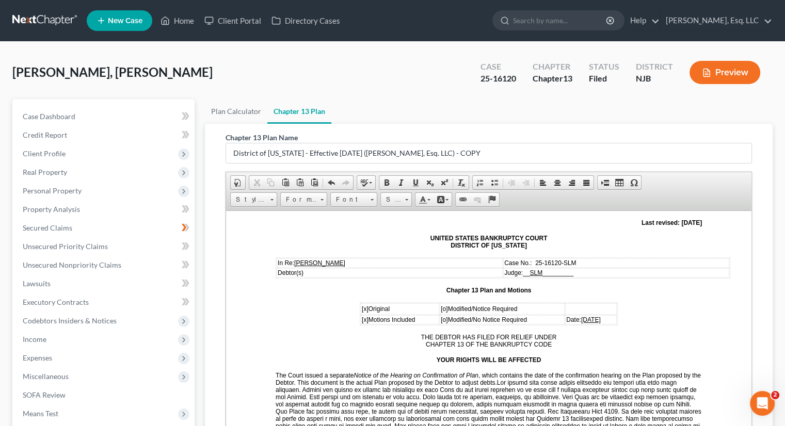
click at [441, 305] on span "[o]" at bounding box center [444, 308] width 7 height 7
click at [364, 305] on span "[x] Original" at bounding box center [376, 308] width 28 height 7
click at [362, 305] on span "[x]" at bounding box center [365, 308] width 7 height 7
drag, startPoint x: 569, startPoint y: 316, endPoint x: 584, endPoint y: 315, distance: 15.5
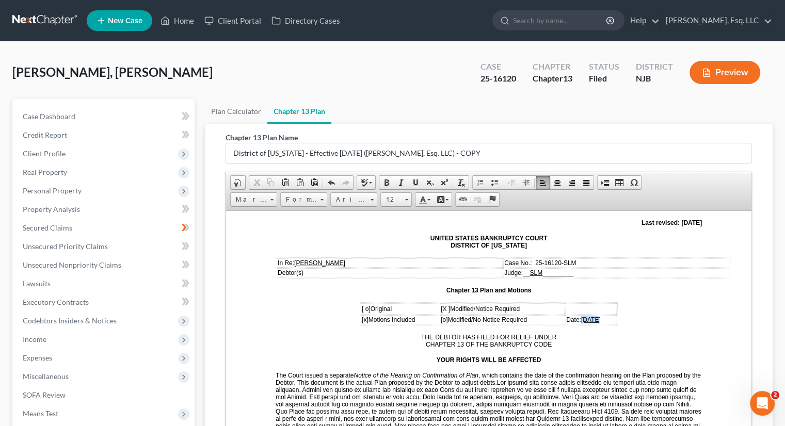
click at [584, 316] on span "06/09/2025" at bounding box center [591, 319] width 20 height 7
click at [581, 316] on span "06/09/2025" at bounding box center [591, 319] width 20 height 7
click at [584, 319] on span "06/09/2025" at bounding box center [591, 319] width 20 height 7
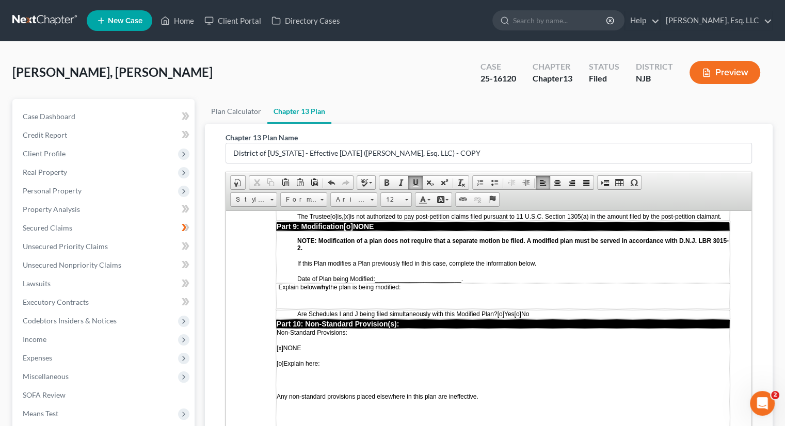
scroll to position [2735, 0]
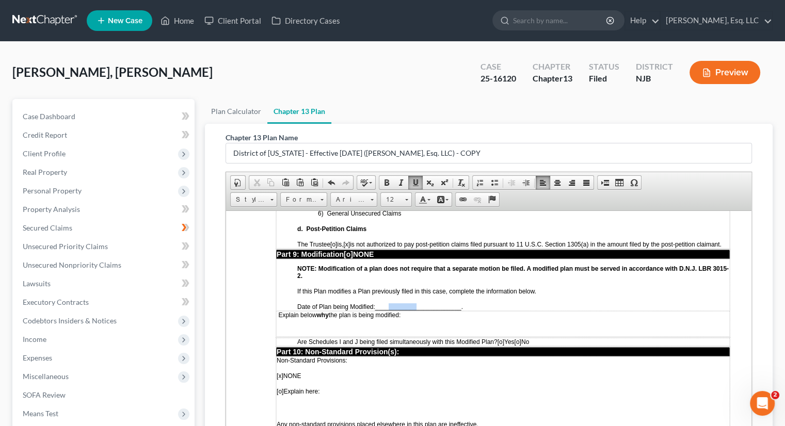
drag, startPoint x: 389, startPoint y: 252, endPoint x: 419, endPoint y: 255, distance: 30.6
click at [419, 259] on td "NOTE: Modification of a plan does not require that a separate motion be filed. …" at bounding box center [503, 285] width 454 height 52
click at [415, 311] on p "Explain below why the plan is being modified:" at bounding box center [503, 314] width 453 height 7
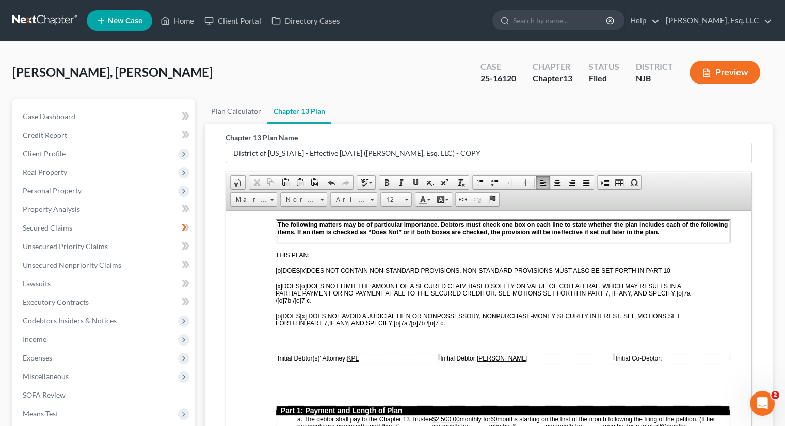
scroll to position [361, 0]
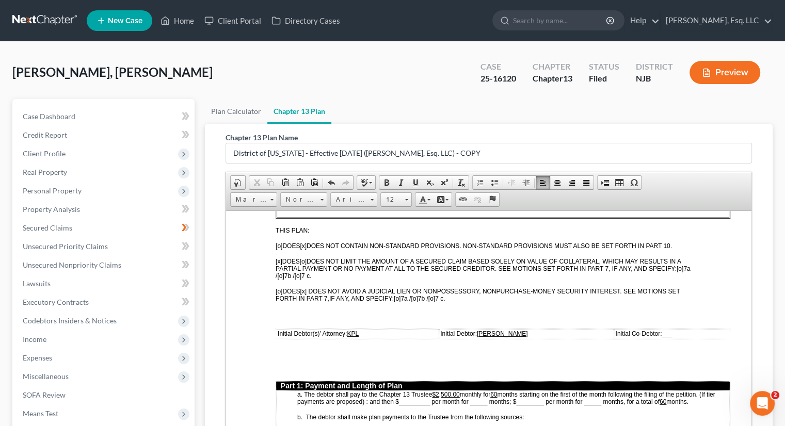
click at [301, 272] on span "[o]" at bounding box center [298, 275] width 7 height 7
click at [301, 272] on span "[x ]" at bounding box center [298, 275] width 7 height 7
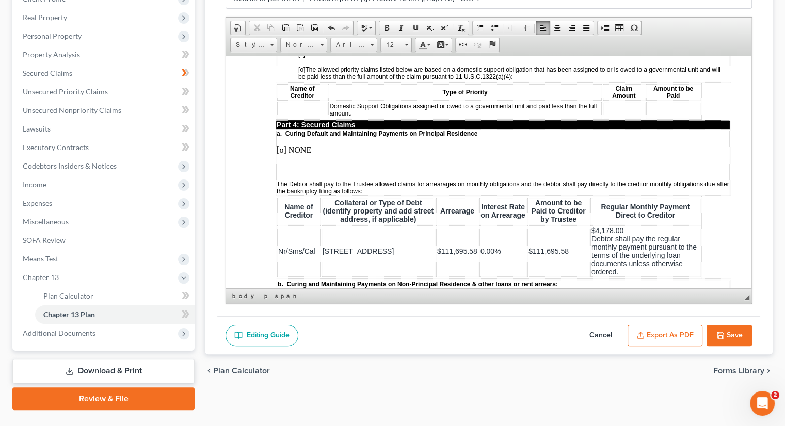
scroll to position [1032, 0]
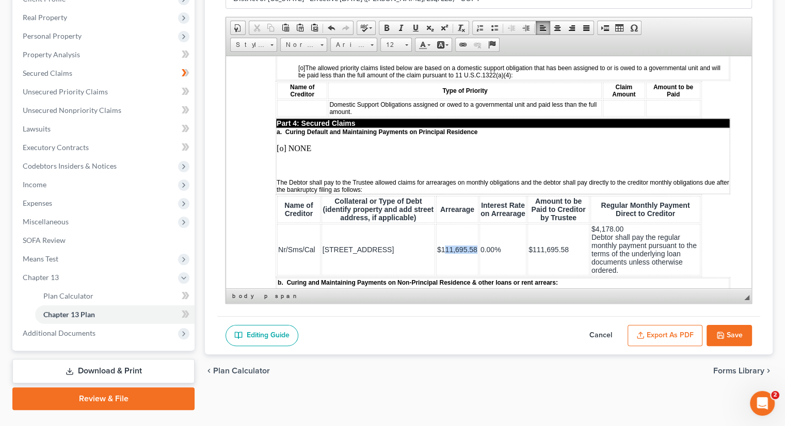
drag, startPoint x: 422, startPoint y: 235, endPoint x: 455, endPoint y: 233, distance: 32.6
click at [455, 245] on span "$111,695.58" at bounding box center [457, 249] width 40 height 8
click at [696, 278] on td "b. Curing and Maintaining Payments on Non-Principal Residence & other loans or …" at bounding box center [503, 311] width 453 height 67
drag, startPoint x: 460, startPoint y: 236, endPoint x: 489, endPoint y: 235, distance: 28.4
click at [489, 235] on td "0.00%" at bounding box center [502, 249] width 47 height 52
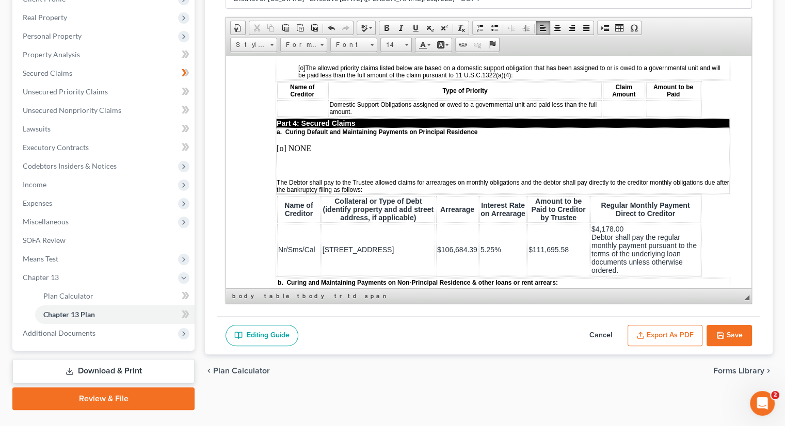
click at [457, 245] on span "$106,684.39" at bounding box center [457, 249] width 40 height 8
click at [495, 243] on td "5.25%" at bounding box center [508, 249] width 46 height 52
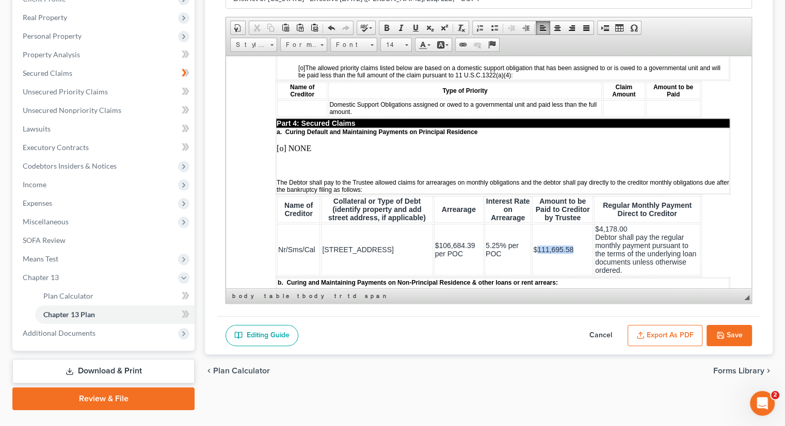
drag, startPoint x: 516, startPoint y: 241, endPoint x: 569, endPoint y: 243, distance: 52.6
click at [569, 243] on td "$111,695.58" at bounding box center [562, 249] width 61 height 52
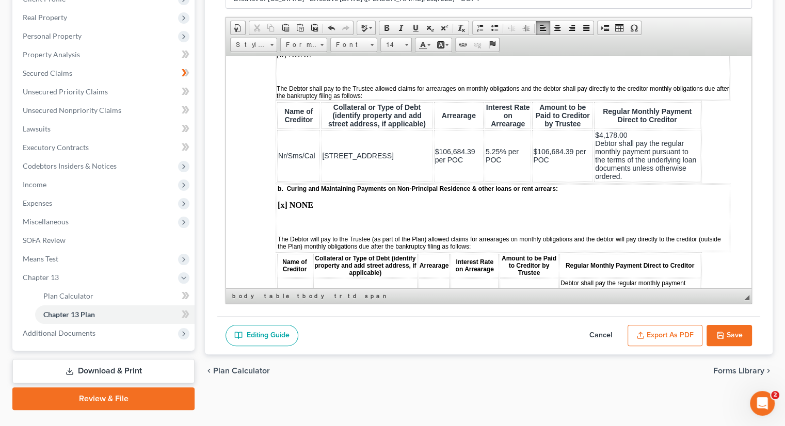
scroll to position [1187, 0]
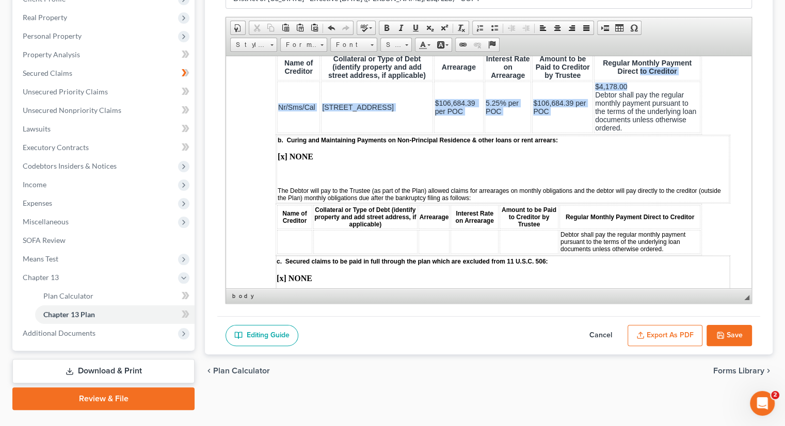
scroll to position [1173, 0]
drag, startPoint x: 617, startPoint y: 62, endPoint x: 576, endPoint y: 64, distance: 40.8
click at [576, 64] on table "Name of Creditor Collateral or Type of Debt (identify property and add street a…" at bounding box center [489, 94] width 426 height 83
click at [595, 83] on span "$4,178.00 Debtor shall pay the regular monthly payment pursuant to the terms of…" at bounding box center [645, 108] width 101 height 50
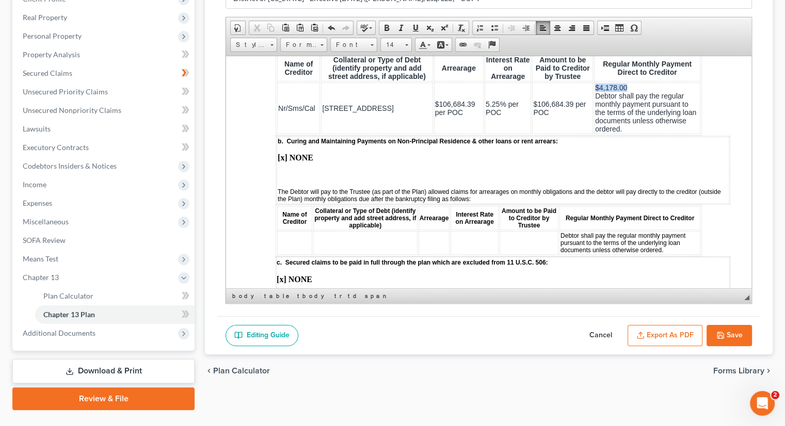
drag, startPoint x: 579, startPoint y: 76, endPoint x: 615, endPoint y: 78, distance: 36.2
click at [615, 82] on td "$4,178.00 Debtor shall pay the regular monthly payment pursuant to the terms of…" at bounding box center [647, 108] width 106 height 52
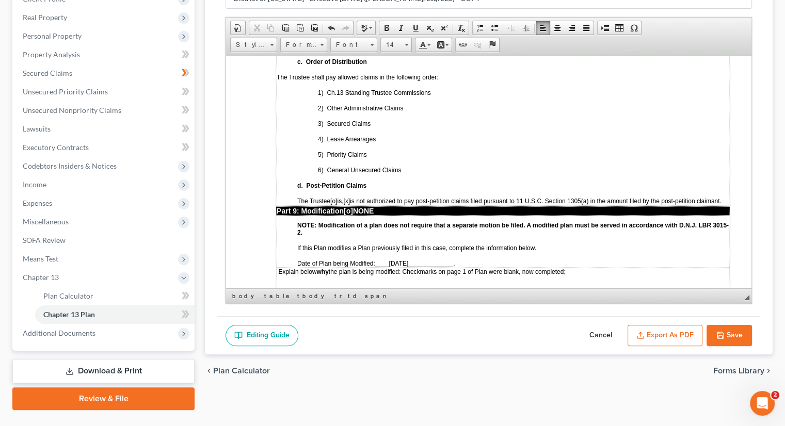
scroll to position [2670, 0]
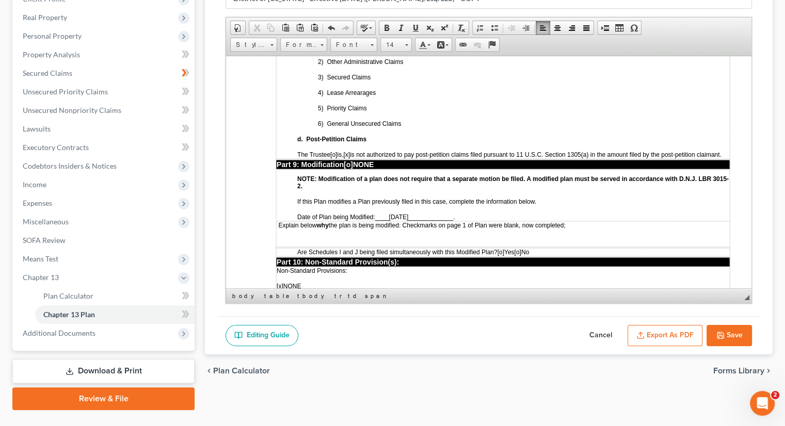
click at [578, 221] on p "Explain below why the plan is being modified: Checkmarks on page 1 of Plan were…" at bounding box center [503, 224] width 453 height 7
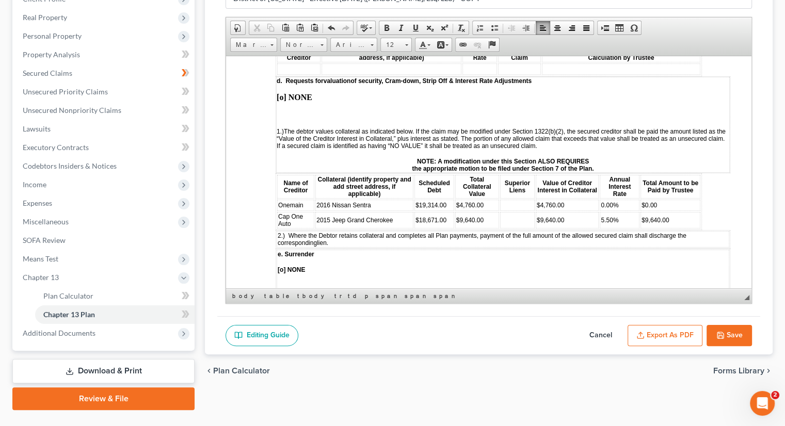
scroll to position [1431, 0]
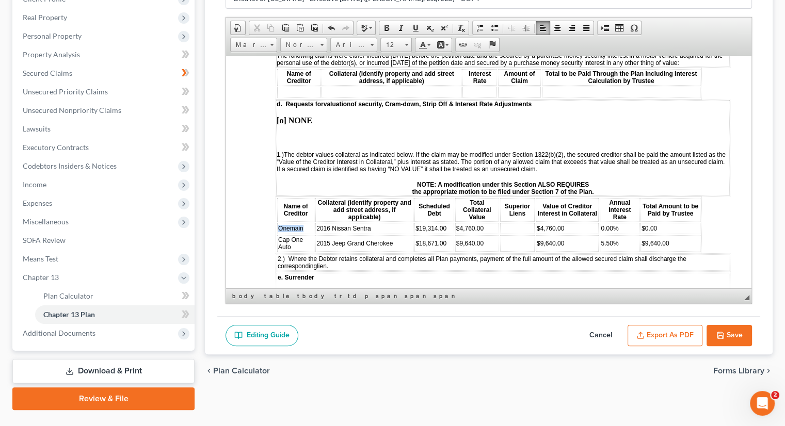
drag, startPoint x: 278, startPoint y: 212, endPoint x: 303, endPoint y: 214, distance: 24.9
click at [304, 222] on td "Onemain" at bounding box center [295, 227] width 37 height 11
click at [318, 224] on span "2016 Nissan Sentra" at bounding box center [343, 227] width 54 height 7
drag, startPoint x: 317, startPoint y: 214, endPoint x: 380, endPoint y: 211, distance: 63.0
click at [380, 222] on td "2016 Nissan Sentra" at bounding box center [364, 227] width 98 height 11
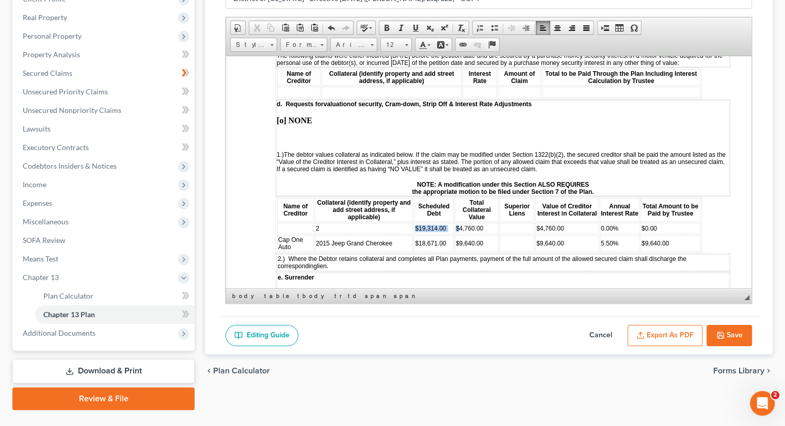
drag, startPoint x: 412, startPoint y: 213, endPoint x: 455, endPoint y: 214, distance: 42.8
click at [455, 222] on tr "2 $19,314.00 $4,760.00 $4,760.00 0.00% $0.00" at bounding box center [488, 227] width 423 height 11
click at [327, 222] on td "2" at bounding box center [364, 227] width 98 height 11
click at [446, 222] on tr "4,760.00 $4,760.00 0.00% $0.00" at bounding box center [488, 227] width 423 height 11
drag, startPoint x: 562, startPoint y: 212, endPoint x: 535, endPoint y: 210, distance: 27.9
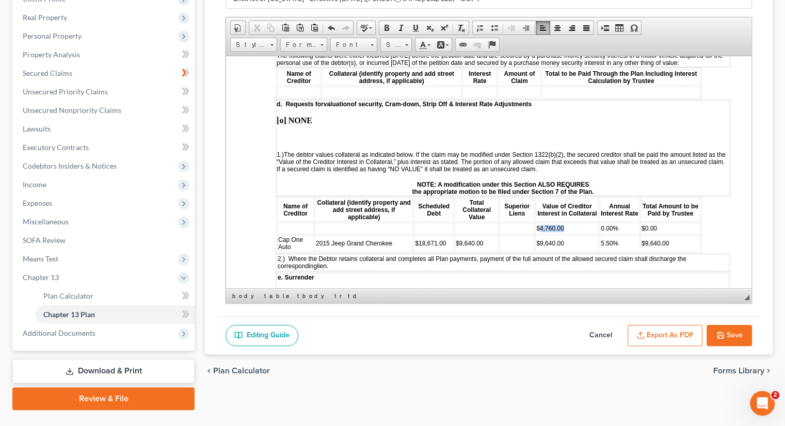
click at [535, 222] on td "$4,760.00" at bounding box center [566, 227] width 63 height 11
drag, startPoint x: 625, startPoint y: 216, endPoint x: 590, endPoint y: 212, distance: 35.8
click at [590, 222] on tr "0.00% $0.00" at bounding box center [488, 227] width 423 height 11
drag, startPoint x: 656, startPoint y: 209, endPoint x: 637, endPoint y: 209, distance: 19.6
click at [640, 222] on td "$0.00" at bounding box center [670, 227] width 60 height 11
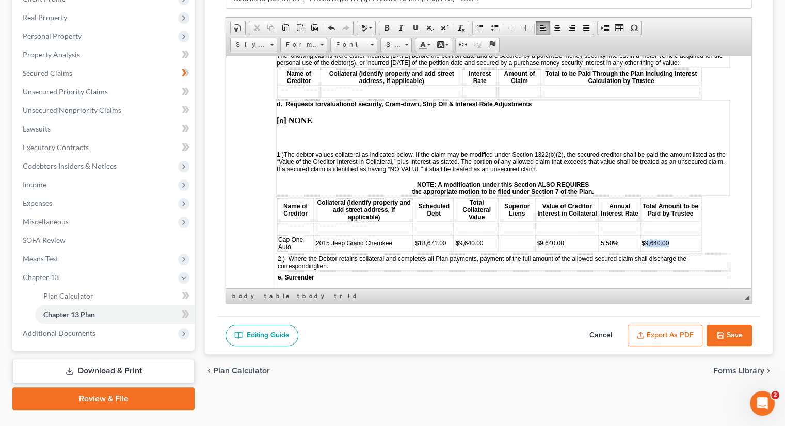
drag, startPoint x: 667, startPoint y: 223, endPoint x: 637, endPoint y: 227, distance: 30.2
click at [640, 235] on td "$9,640.00" at bounding box center [670, 243] width 60 height 17
click at [644, 235] on td "$" at bounding box center [671, 243] width 58 height 17
drag, startPoint x: 619, startPoint y: 228, endPoint x: 594, endPoint y: 227, distance: 24.8
click at [594, 235] on tr "Cap One Auto 2015 Jeep Grand Cherokee $18,671.00 $9,640.00 $9,640.00 5.50%" at bounding box center [488, 243] width 423 height 17
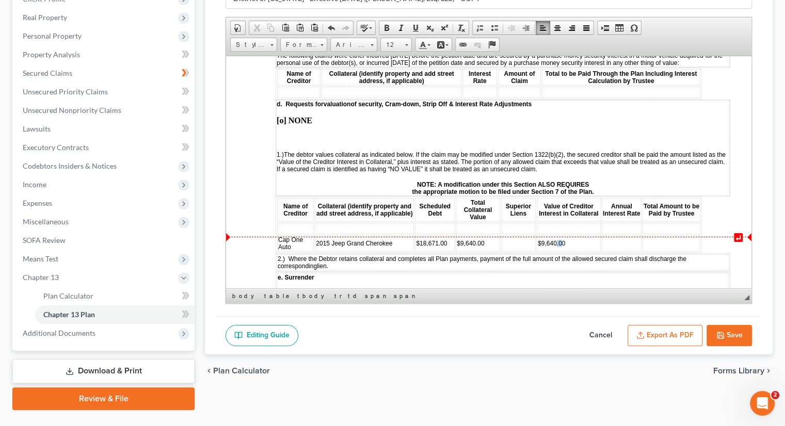
drag, startPoint x: 558, startPoint y: 222, endPoint x: 551, endPoint y: 225, distance: 7.2
click at [552, 238] on span "$9,640.00" at bounding box center [551, 242] width 27 height 9
drag, startPoint x: 574, startPoint y: 225, endPoint x: 528, endPoint y: 225, distance: 45.9
click at [528, 235] on tr "Cap One Auto 2015 Jeep Grand Cherokee $18,671.00 $9,640.00 $9,640.00" at bounding box center [488, 243] width 423 height 17
click at [566, 235] on td "$9,640.00" at bounding box center [569, 243] width 64 height 17
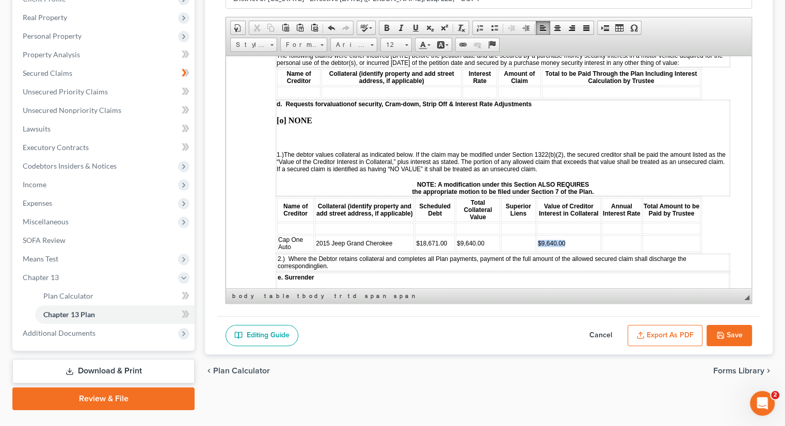
drag, startPoint x: 566, startPoint y: 228, endPoint x: 534, endPoint y: 227, distance: 32.0
click at [537, 235] on td "$9,640.00" at bounding box center [569, 243] width 64 height 17
drag, startPoint x: 489, startPoint y: 226, endPoint x: 454, endPoint y: 227, distance: 35.6
click at [456, 235] on td "$9,640.00" at bounding box center [478, 243] width 44 height 17
drag, startPoint x: 448, startPoint y: 223, endPoint x: 412, endPoint y: 224, distance: 36.1
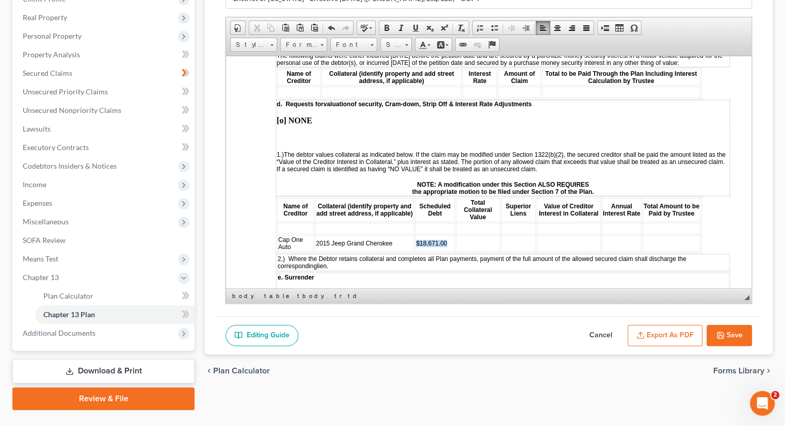
click at [415, 235] on td "$18,671.00" at bounding box center [435, 243] width 40 height 17
drag, startPoint x: 393, startPoint y: 227, endPoint x: 314, endPoint y: 227, distance: 78.4
click at [315, 235] on td "2015 Jeep Grand Cherokee" at bounding box center [364, 243] width 99 height 17
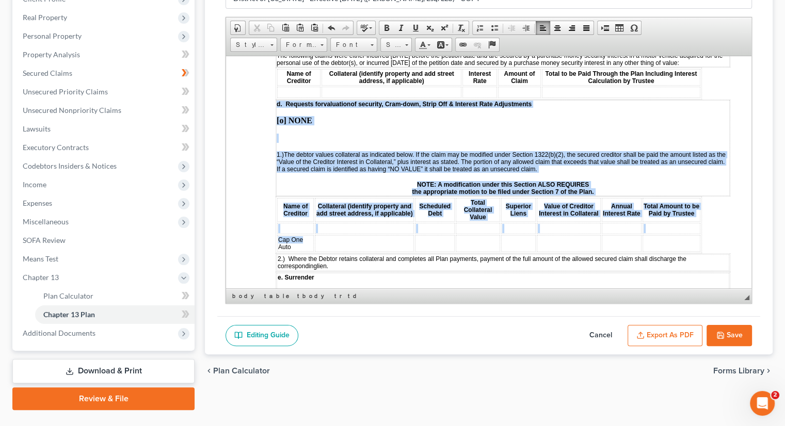
drag, startPoint x: 308, startPoint y: 222, endPoint x: 271, endPoint y: 227, distance: 36.5
click at [271, 227] on html "STATISTICAL INFORMATION ONLY: Debtor must select the number of each of the foll…" at bounding box center [488, 258] width 525 height 3269
click at [310, 235] on td "Cap One Auto" at bounding box center [295, 243] width 37 height 17
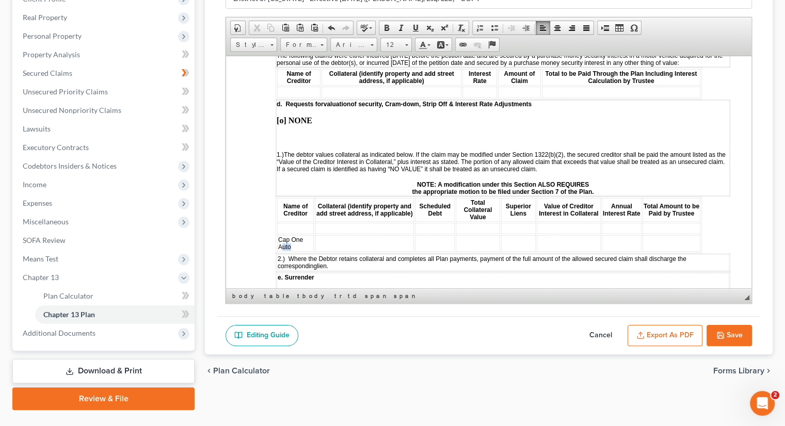
drag, startPoint x: 293, startPoint y: 231, endPoint x: 281, endPoint y: 232, distance: 11.9
click at [281, 235] on td "Cap One Auto" at bounding box center [295, 243] width 37 height 17
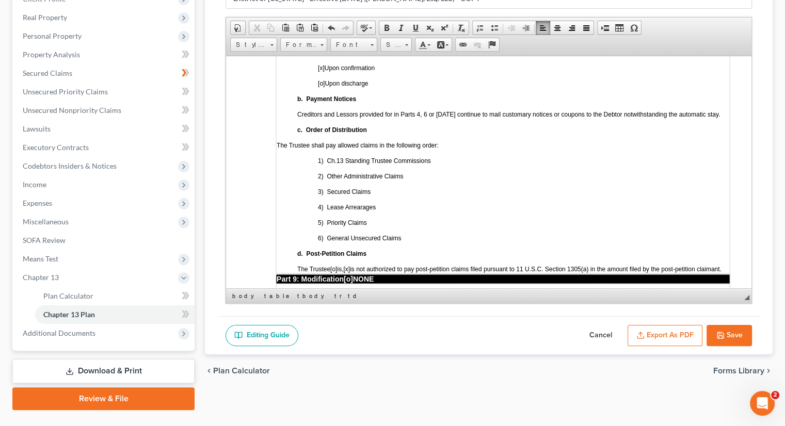
scroll to position [2670, 0]
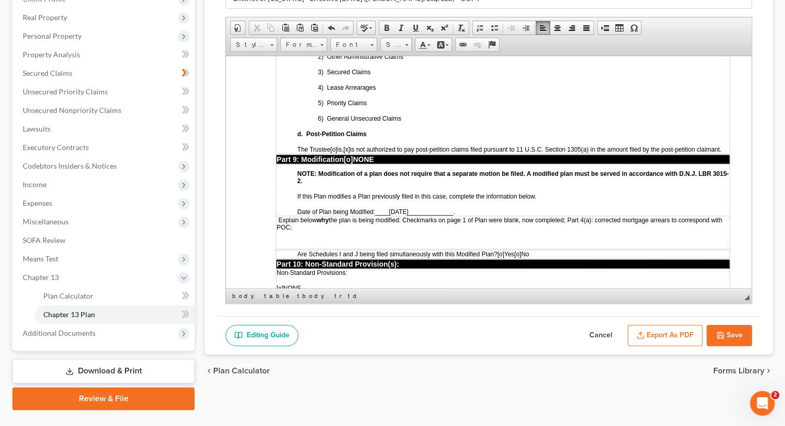
click at [300, 216] on p "Explain below why the plan is being modified: Checkmarks on page 1 of Plan were…" at bounding box center [503, 223] width 453 height 14
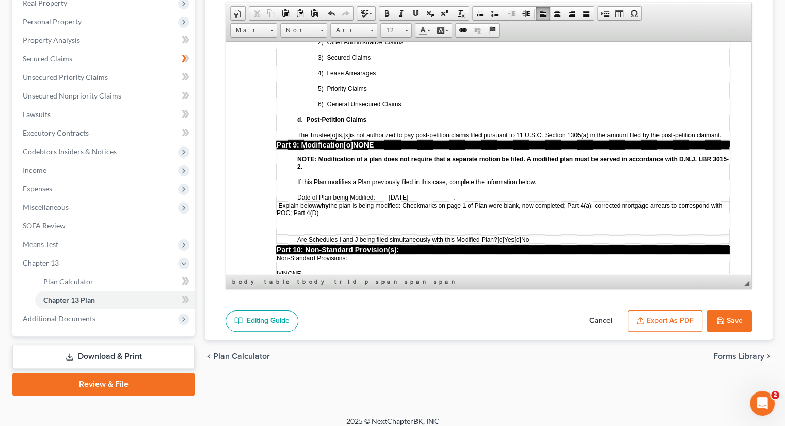
scroll to position [178, 0]
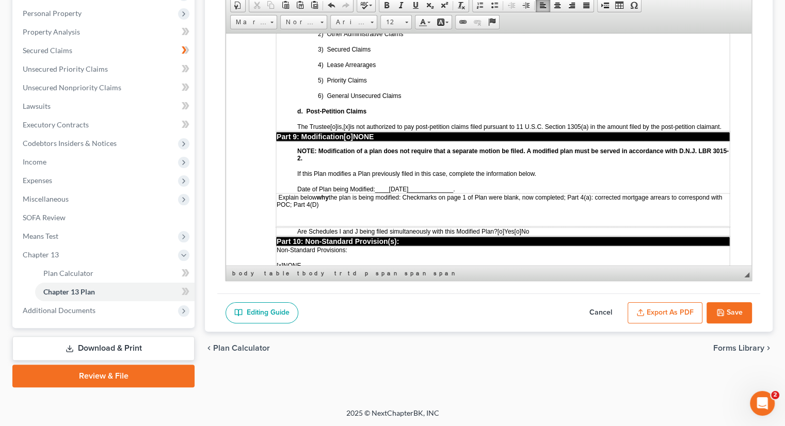
click at [317, 193] on span "Explain below why the plan is being modified: Checkmarks on page 1 of Plan were…" at bounding box center [499, 200] width 445 height 14
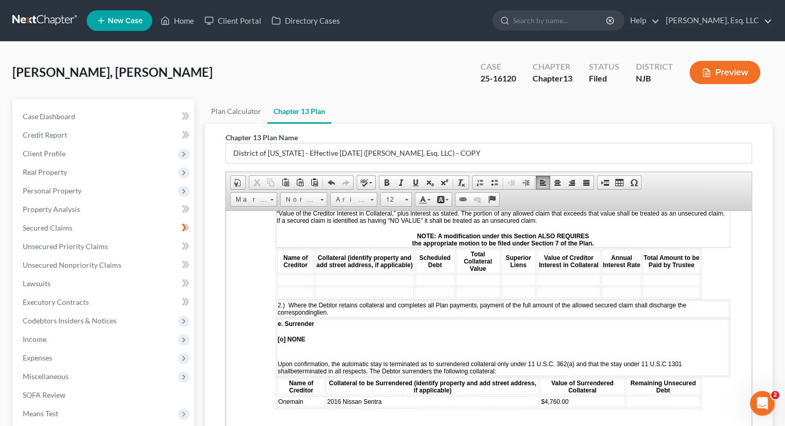
scroll to position [1586, 0]
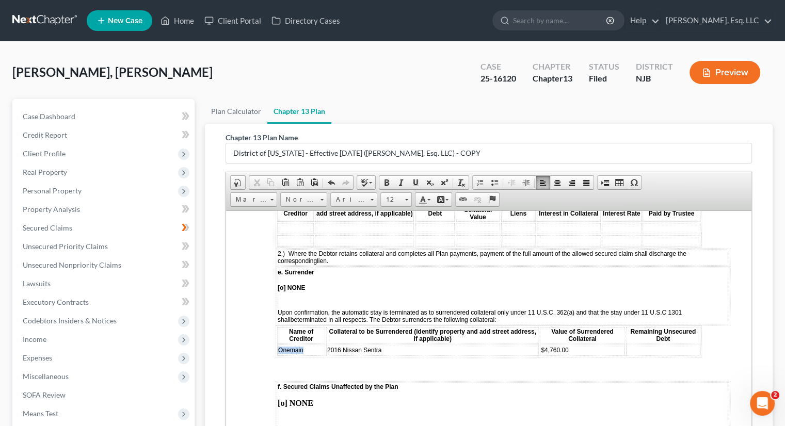
drag, startPoint x: 312, startPoint y: 331, endPoint x: 277, endPoint y: 330, distance: 35.1
click at [277, 344] on td "Onemain" at bounding box center [301, 349] width 48 height 11
drag, startPoint x: 384, startPoint y: 329, endPoint x: 325, endPoint y: 331, distance: 59.4
click at [326, 344] on td "2016 Nissan Sentra" at bounding box center [432, 349] width 213 height 11
drag, startPoint x: 561, startPoint y: 329, endPoint x: 529, endPoint y: 331, distance: 32.0
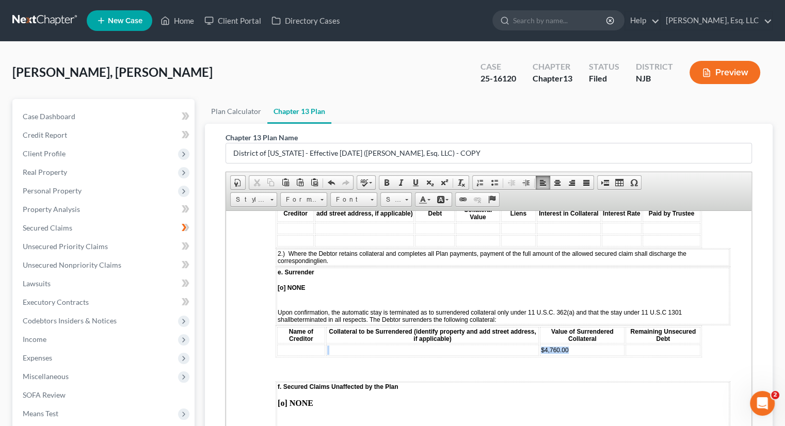
click at [529, 344] on tr "$4,760.00" at bounding box center [488, 349] width 423 height 11
click at [580, 344] on td "$4,760.00" at bounding box center [582, 349] width 85 height 11
drag, startPoint x: 574, startPoint y: 329, endPoint x: 534, endPoint y: 330, distance: 39.7
click at [534, 330] on table "Name of Creditor Collateral to be Surrendered (identify property and add street…" at bounding box center [489, 341] width 426 height 32
click at [574, 344] on td "$4,760.00" at bounding box center [582, 349] width 85 height 11
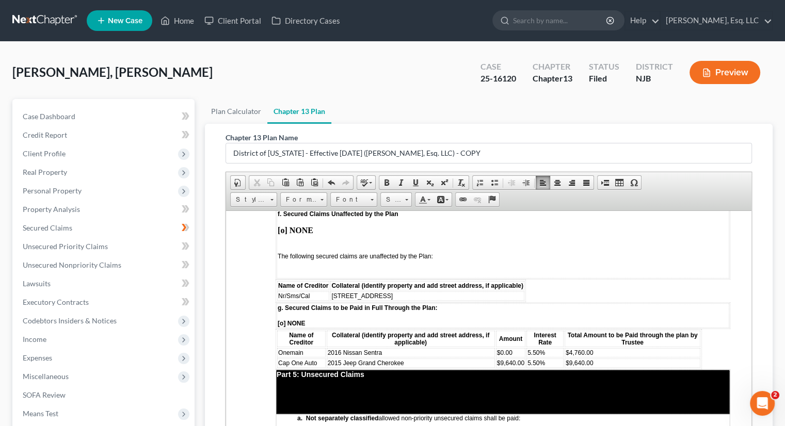
scroll to position [1741, 0]
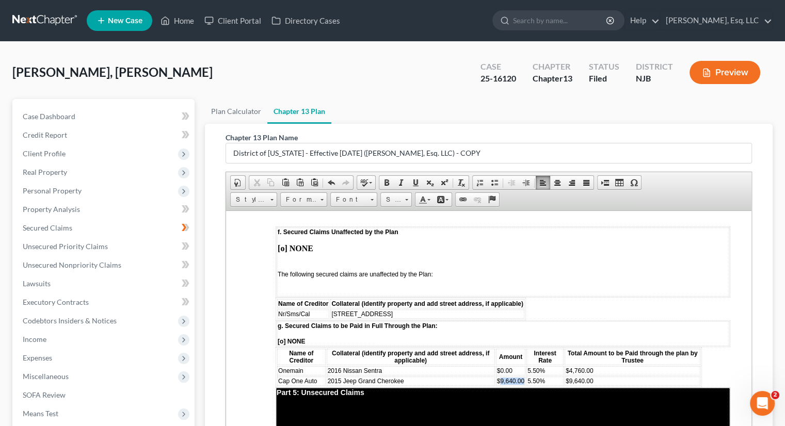
drag, startPoint x: 495, startPoint y: 356, endPoint x: 522, endPoint y: 354, distance: 26.9
click at [522, 376] on tr "Cap One Auto 2015 Jeep Grand Cherokee $9,640.00 5.50% $9,640.00" at bounding box center [488, 380] width 423 height 9
drag, startPoint x: 522, startPoint y: 358, endPoint x: 535, endPoint y: 356, distance: 12.6
click at [535, 377] on span "5.50%" at bounding box center [535, 380] width 18 height 7
drag, startPoint x: 562, startPoint y: 356, endPoint x: 608, endPoint y: 356, distance: 46.4
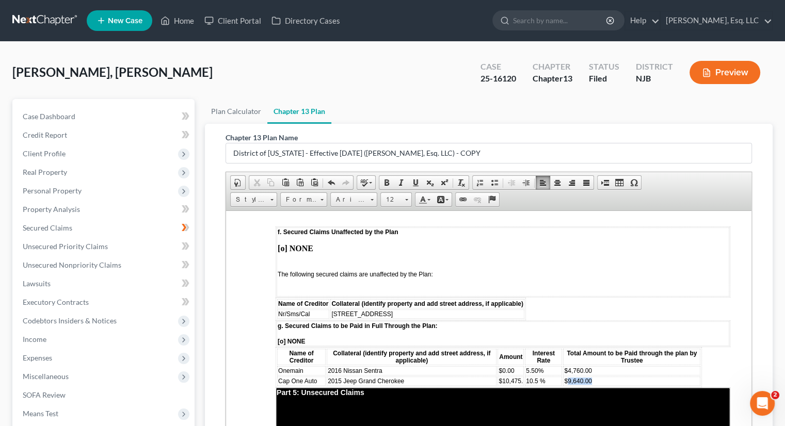
click at [596, 376] on td "$9,640.00" at bounding box center [631, 380] width 137 height 9
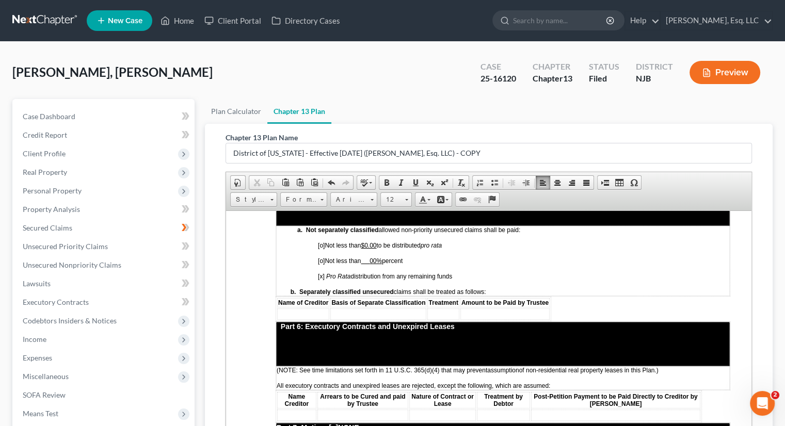
scroll to position [1844, 0]
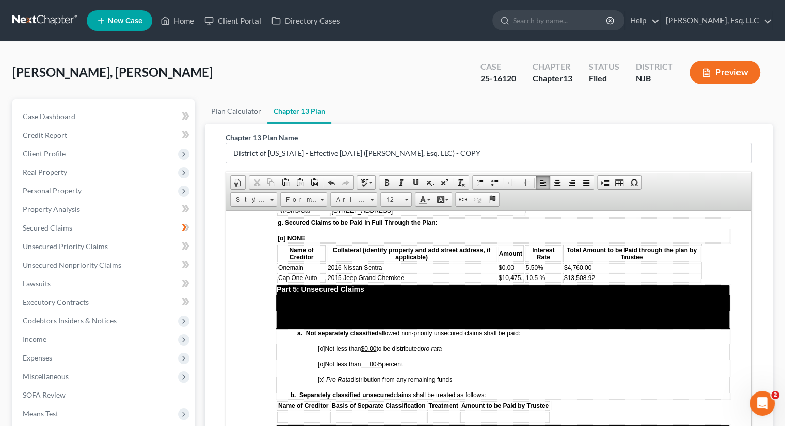
click at [568, 331] on td "a. Not separately classified allowed non-priority unsecured claims shall be pai…" at bounding box center [503, 364] width 454 height 70
drag, startPoint x: 497, startPoint y: 243, endPoint x: 513, endPoint y: 241, distance: 16.1
click at [513, 263] on td "$0.00" at bounding box center [510, 267] width 26 height 9
drag, startPoint x: 522, startPoint y: 242, endPoint x: 544, endPoint y: 244, distance: 22.2
click at [544, 263] on td "5.50%" at bounding box center [543, 267] width 37 height 9
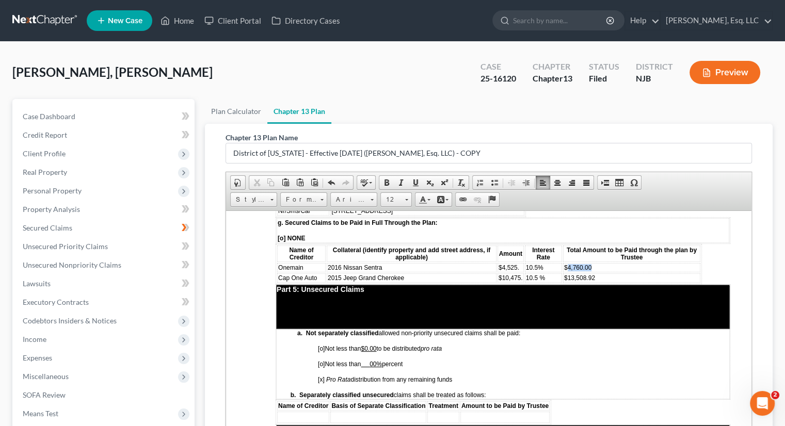
drag, startPoint x: 562, startPoint y: 241, endPoint x: 595, endPoint y: 240, distance: 33.0
click at [595, 263] on td "$4,760.00" at bounding box center [631, 267] width 137 height 9
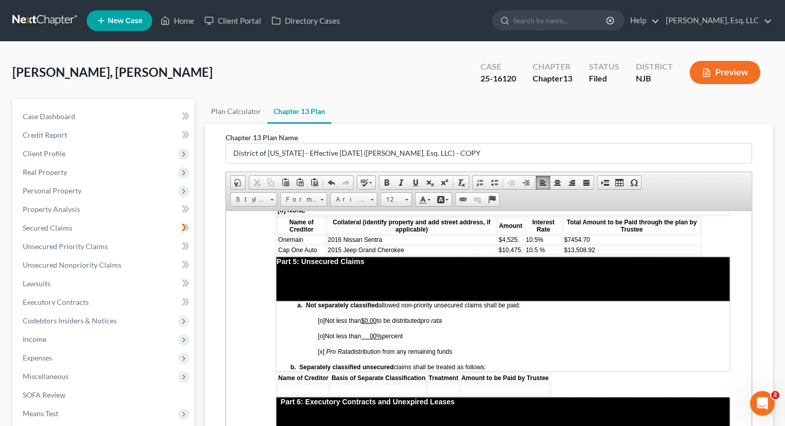
scroll to position [1896, 0]
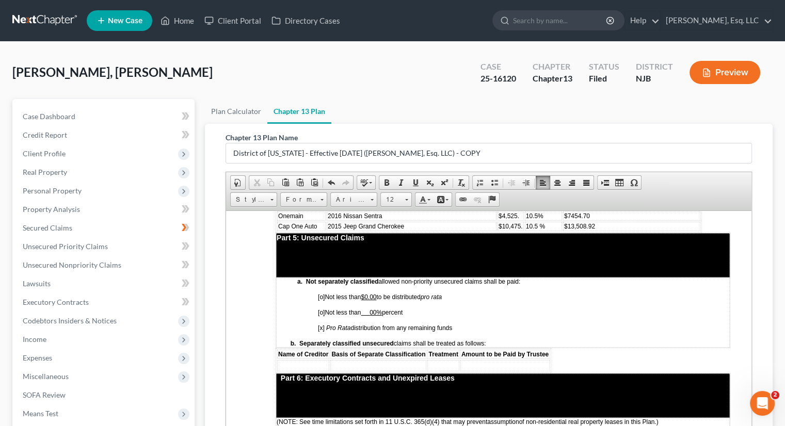
drag, startPoint x: 368, startPoint y: 269, endPoint x: 386, endPoint y: 268, distance: 17.6
click at [376, 293] on u "$0.00" at bounding box center [368, 296] width 15 height 7
drag, startPoint x: 372, startPoint y: 286, endPoint x: 384, endPoint y: 285, distance: 12.4
click at [384, 309] on span "[o] Not less than 00% percent" at bounding box center [360, 312] width 85 height 7
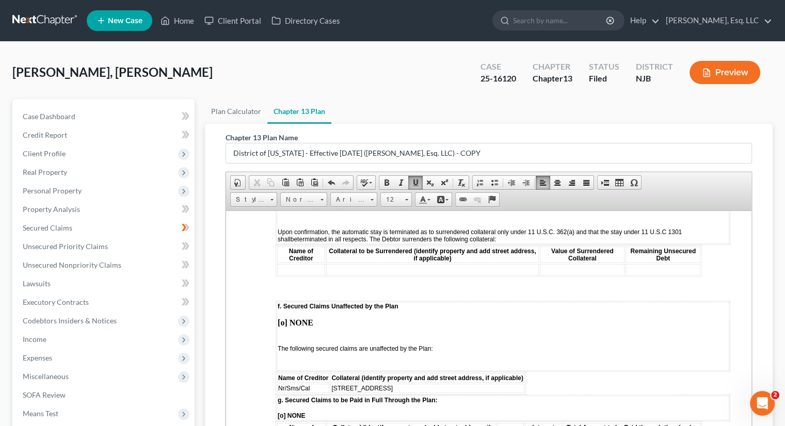
scroll to position [1689, 0]
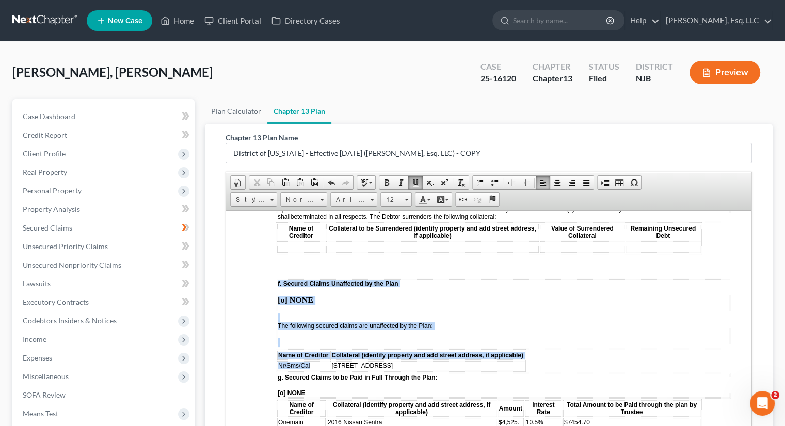
drag, startPoint x: 317, startPoint y: 345, endPoint x: 269, endPoint y: 342, distance: 48.1
click at [269, 342] on html "STATISTICAL INFORMATION ONLY: Debtor must select the number of each of the foll…" at bounding box center [488, 153] width 525 height 3264
click at [317, 361] on td "Nr/Sms/Cal" at bounding box center [303, 365] width 52 height 9
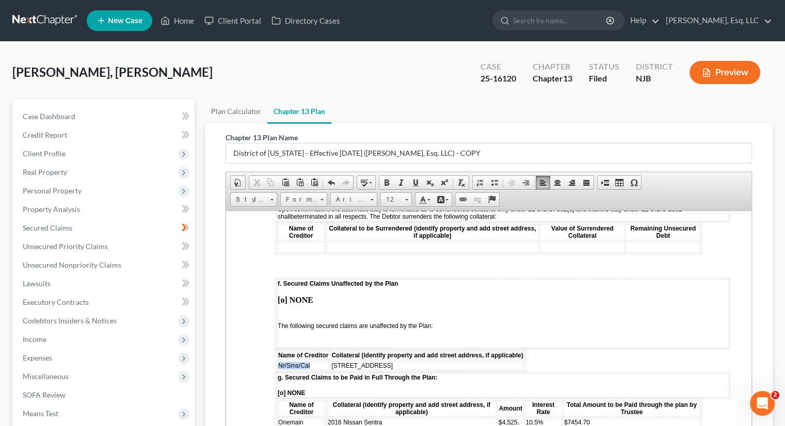
drag, startPoint x: 317, startPoint y: 346, endPoint x: 278, endPoint y: 346, distance: 39.2
click at [278, 361] on td "Nr/Sms/Cal" at bounding box center [303, 365] width 52 height 9
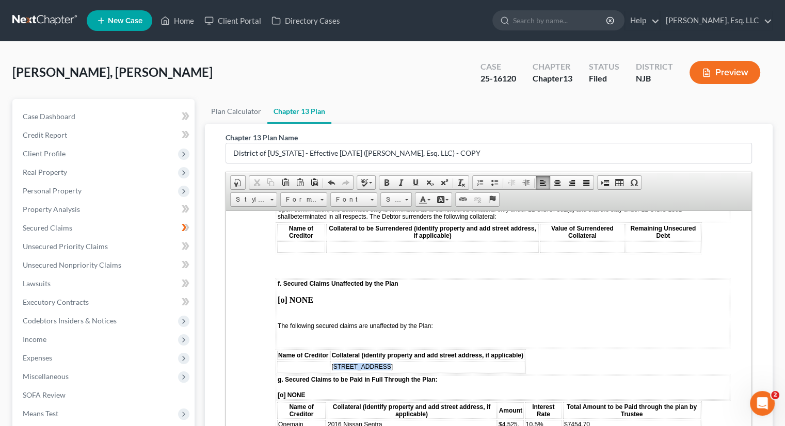
drag, startPoint x: 379, startPoint y: 345, endPoint x: 334, endPoint y: 345, distance: 44.9
click at [333, 361] on td "171 Lehigh Ave." at bounding box center [426, 366] width 193 height 11
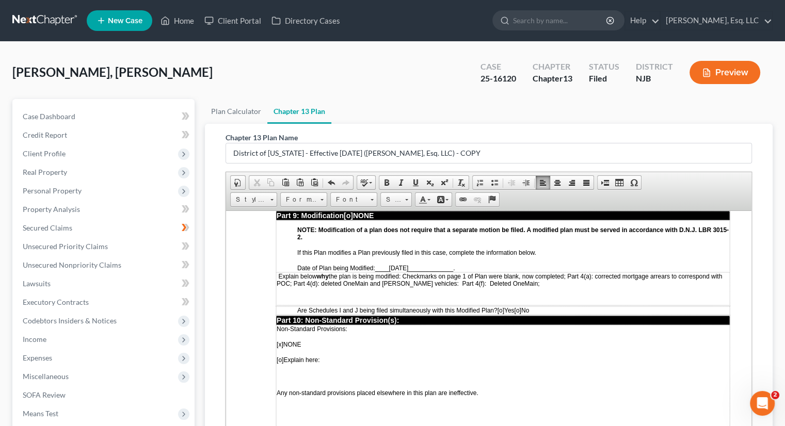
scroll to position [2773, 0]
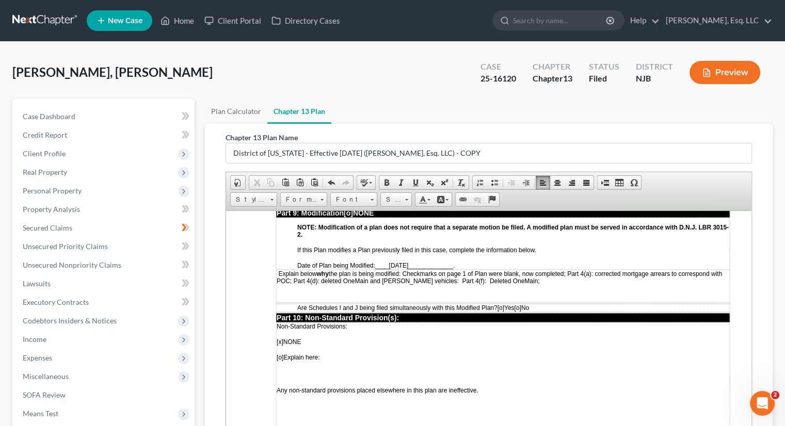
click at [522, 270] on p "Explain below why the plan is being modified: Checkmarks on page 1 of Plan were…" at bounding box center [503, 277] width 453 height 14
click at [672, 270] on p "Explain below why the plan is being modified: Checkmarks on page 1 of Plan were…" at bounding box center [503, 277] width 453 height 14
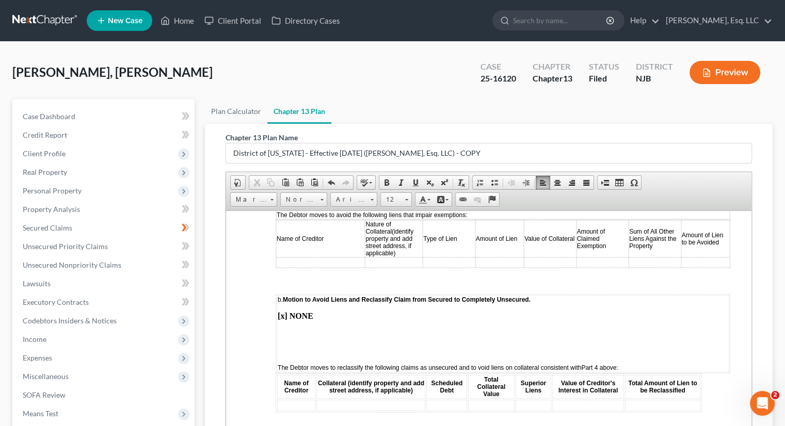
scroll to position [2257, 0]
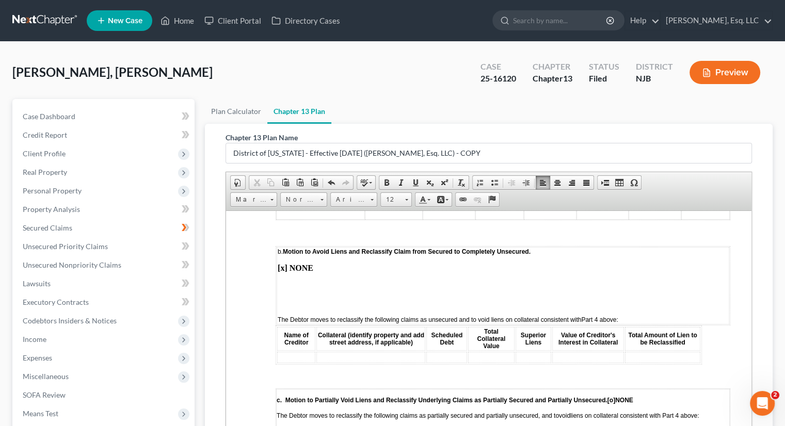
click at [692, 351] on td at bounding box center [662, 356] width 75 height 11
click at [715, 374] on span "Insert Row After" at bounding box center [729, 375] width 60 height 13
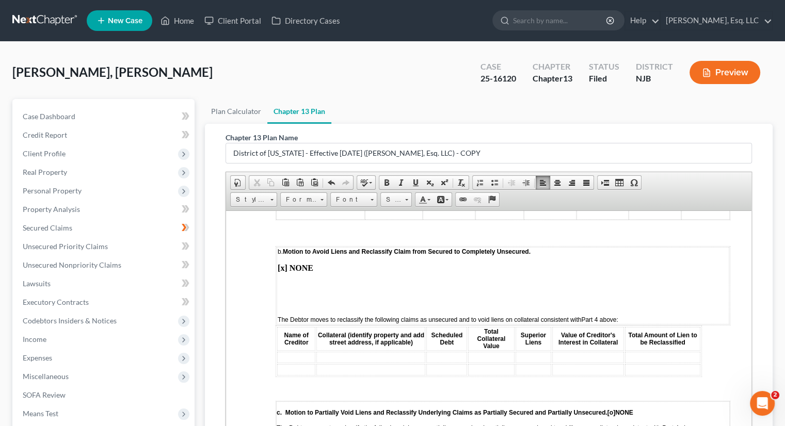
click at [287, 351] on td at bounding box center [296, 356] width 38 height 11
click at [642, 364] on td at bounding box center [662, 369] width 75 height 11
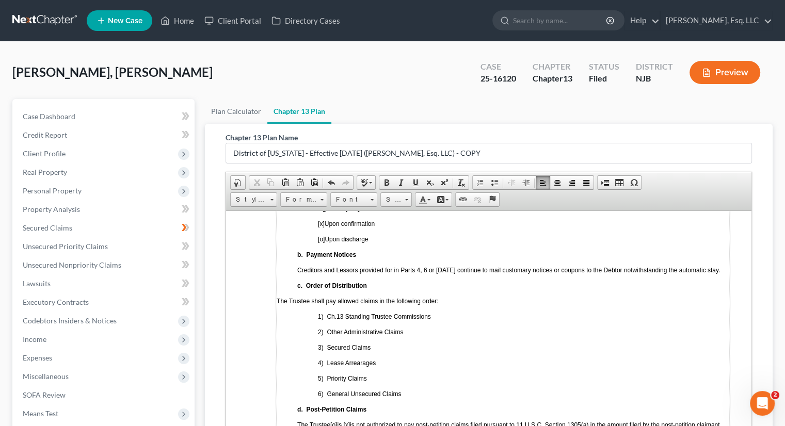
scroll to position [2721, 0]
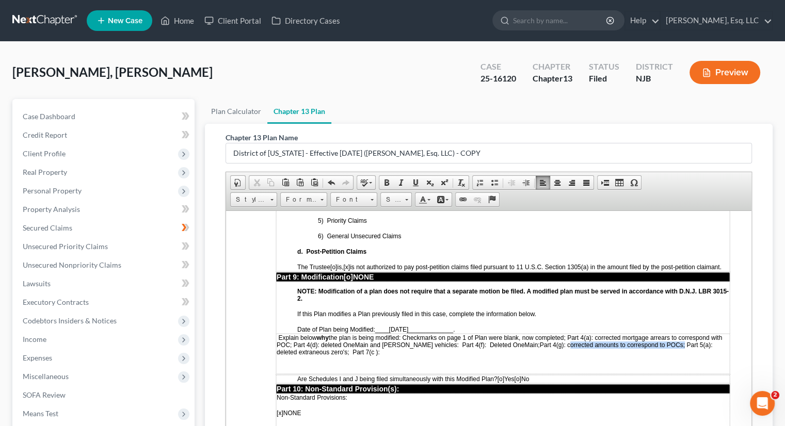
drag, startPoint x: 544, startPoint y: 306, endPoint x: 659, endPoint y: 304, distance: 115.6
click at [659, 334] on span "Explain below why the plan is being modified: Checkmarks on page 1 of Plan were…" at bounding box center [499, 345] width 445 height 22
drag, startPoint x: 321, startPoint y: 302, endPoint x: 343, endPoint y: 303, distance: 21.7
click at [343, 334] on span "Explain below why the plan is being modified: Checkmarks on page 1 of Plan were…" at bounding box center [500, 345] width 447 height 22
drag, startPoint x: 413, startPoint y: 306, endPoint x: 433, endPoint y: 305, distance: 20.1
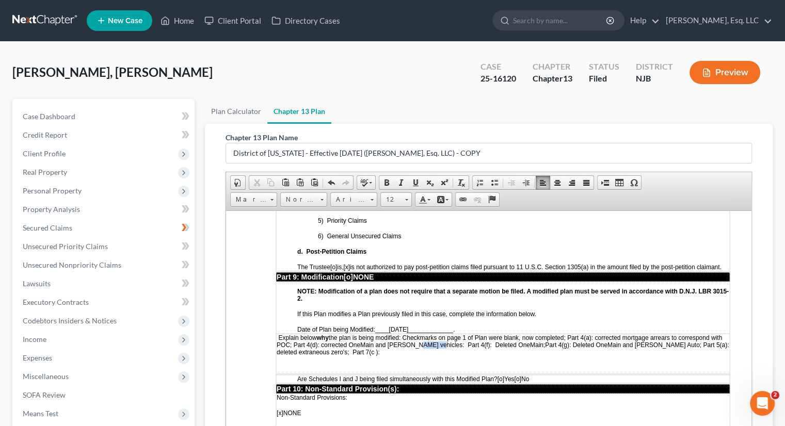
click at [433, 334] on span "Explain below why the plan is being modified: Checkmarks on page 1 of Plan were…" at bounding box center [503, 345] width 452 height 22
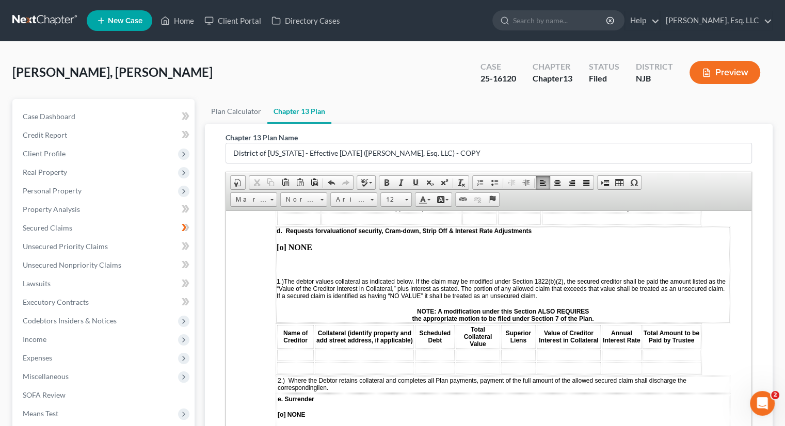
scroll to position [1483, 0]
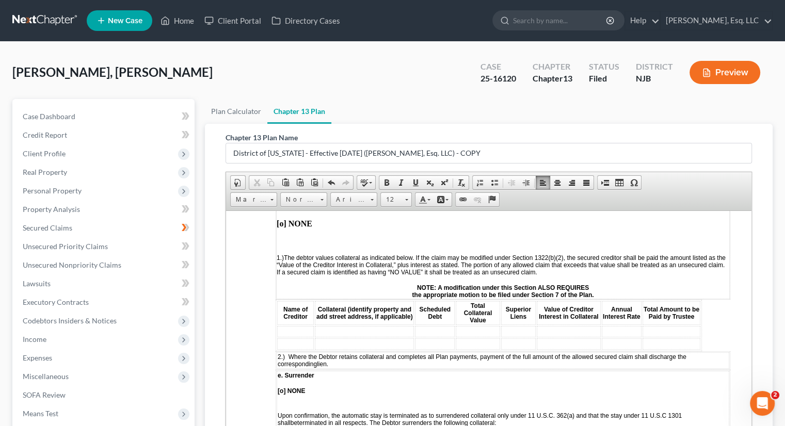
click at [288, 326] on td at bounding box center [295, 331] width 37 height 11
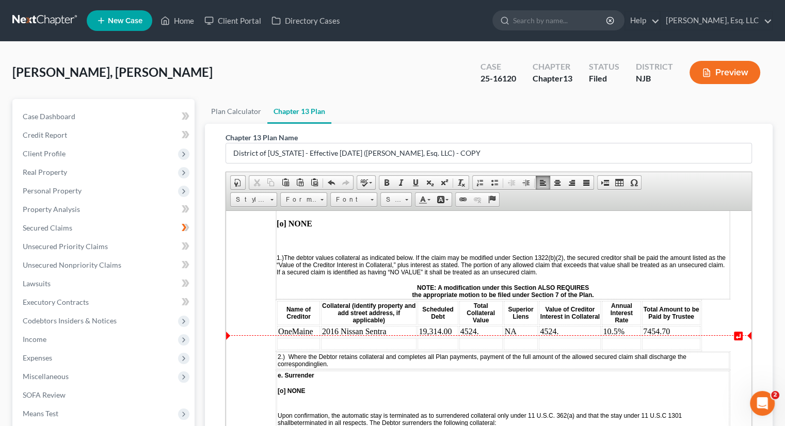
click at [297, 338] on td at bounding box center [298, 343] width 43 height 11
click at [315, 326] on td "OneMaine" at bounding box center [298, 331] width 43 height 11
click at [293, 338] on td at bounding box center [297, 343] width 41 height 11
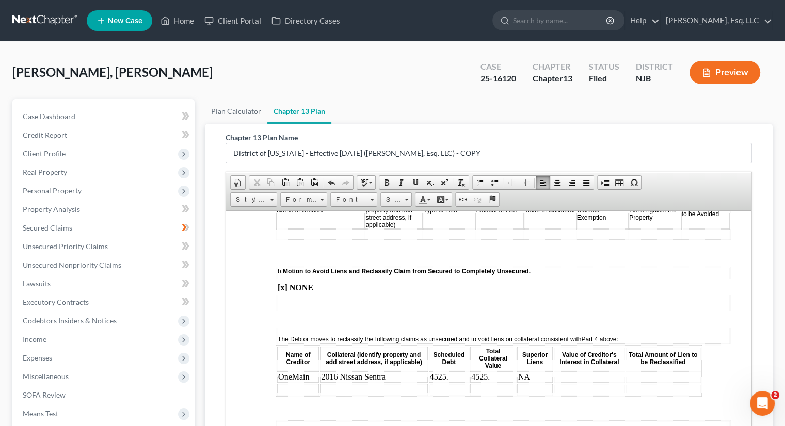
scroll to position [2309, 0]
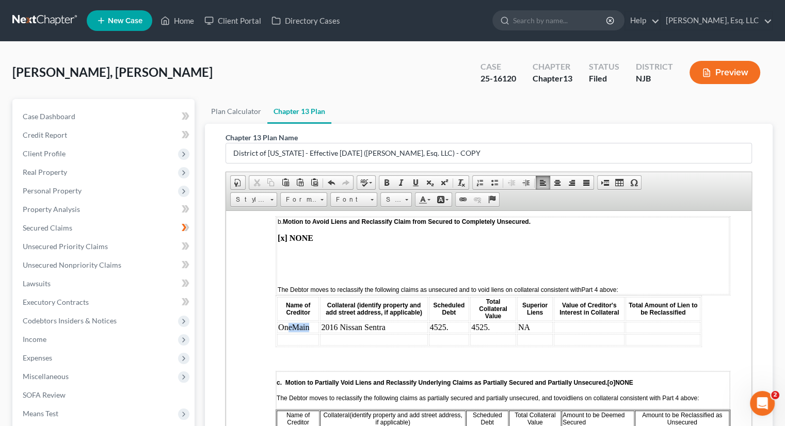
drag, startPoint x: 313, startPoint y: 296, endPoint x: 286, endPoint y: 294, distance: 27.5
click at [286, 321] on td "OneMain" at bounding box center [298, 326] width 42 height 11
drag, startPoint x: 396, startPoint y: 297, endPoint x: 314, endPoint y: 290, distance: 82.8
click at [317, 321] on td "2016 Nissan Sentra" at bounding box center [370, 326] width 109 height 11
drag, startPoint x: 417, startPoint y: 293, endPoint x: 438, endPoint y: 297, distance: 20.7
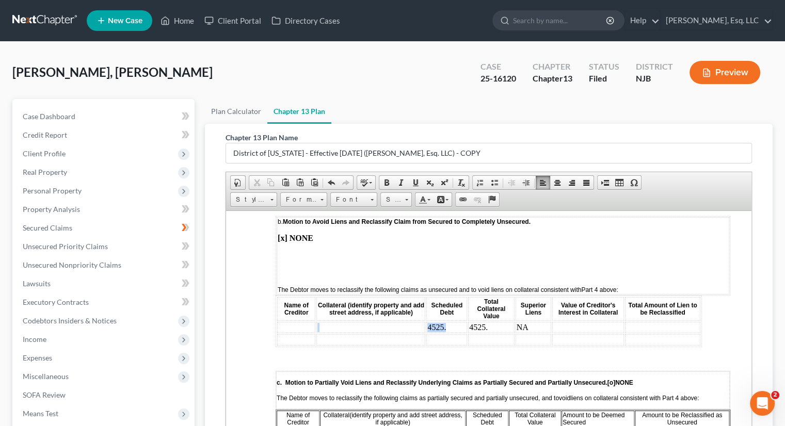
click at [400, 321] on tr "4525. 4525. NA" at bounding box center [488, 326] width 423 height 11
drag, startPoint x: 491, startPoint y: 295, endPoint x: 464, endPoint y: 294, distance: 26.3
click at [468, 321] on td "4525." at bounding box center [491, 326] width 46 height 11
drag, startPoint x: 526, startPoint y: 294, endPoint x: 517, endPoint y: 294, distance: 9.8
click at [518, 321] on td "NA" at bounding box center [533, 326] width 36 height 11
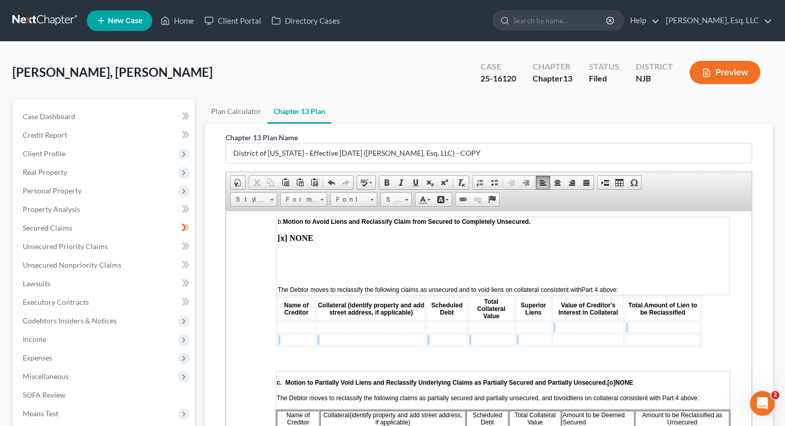
drag, startPoint x: 523, startPoint y: 301, endPoint x: 615, endPoint y: 296, distance: 92.0
click at [611, 321] on tbody at bounding box center [488, 333] width 423 height 24
click at [609, 334] on td at bounding box center [588, 339] width 72 height 11
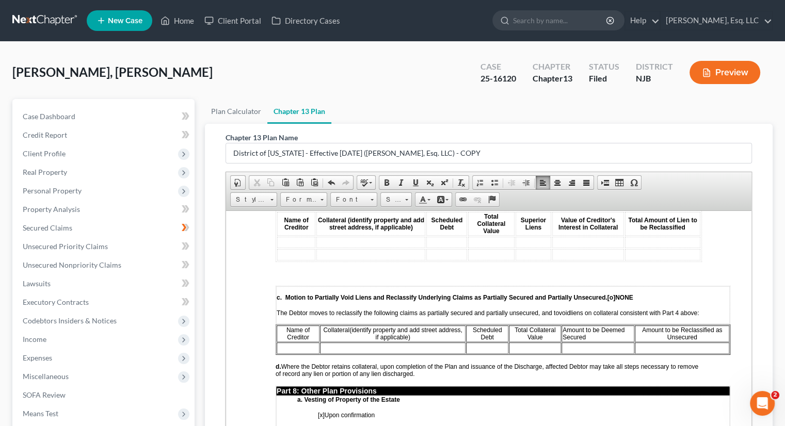
scroll to position [2412, 0]
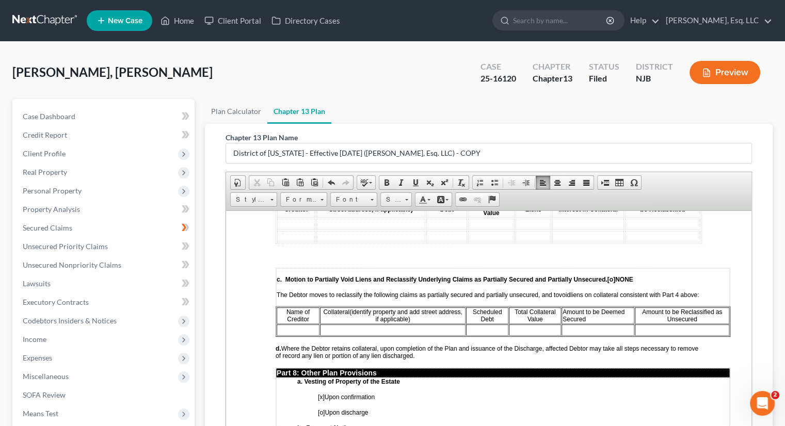
click at [727, 324] on td at bounding box center [682, 329] width 94 height 11
click at [728, 324] on td at bounding box center [682, 329] width 94 height 11
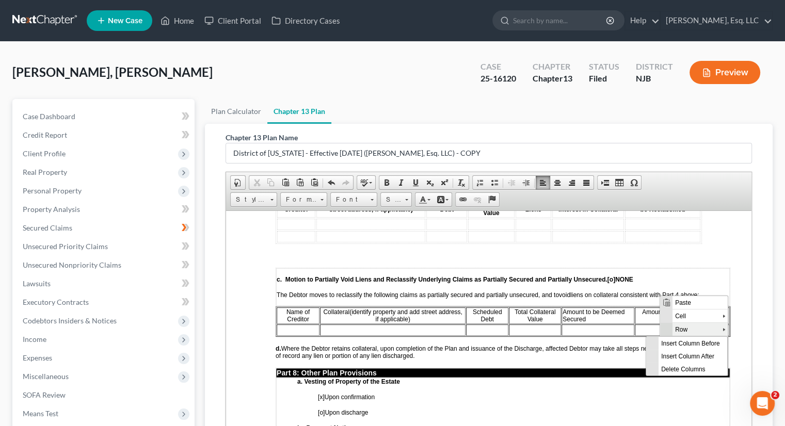
click at [697, 325] on span "Row" at bounding box center [697, 329] width 50 height 13
click at [708, 338] on span "Insert Row After" at bounding box center [697, 342] width 60 height 13
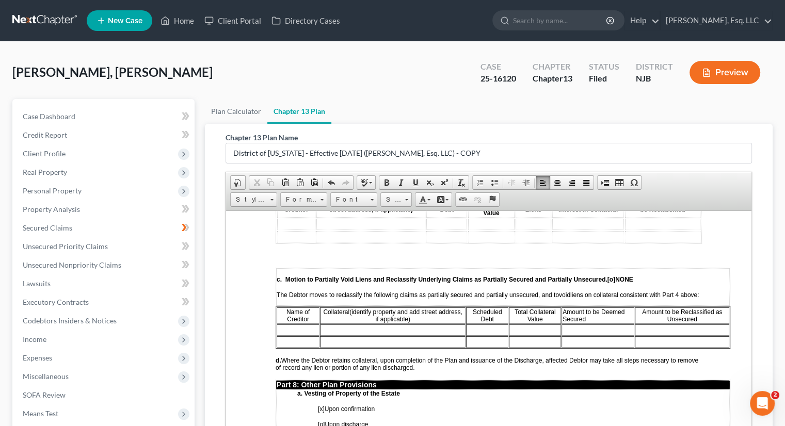
click at [283, 324] on td at bounding box center [298, 329] width 43 height 11
drag, startPoint x: 528, startPoint y: 293, endPoint x: 525, endPoint y: 298, distance: 6.2
click at [528, 324] on td "4525." at bounding box center [536, 329] width 52 height 11
click at [599, 324] on td "4524/" at bounding box center [598, 329] width 72 height 11
click at [657, 324] on td at bounding box center [683, 329] width 94 height 11
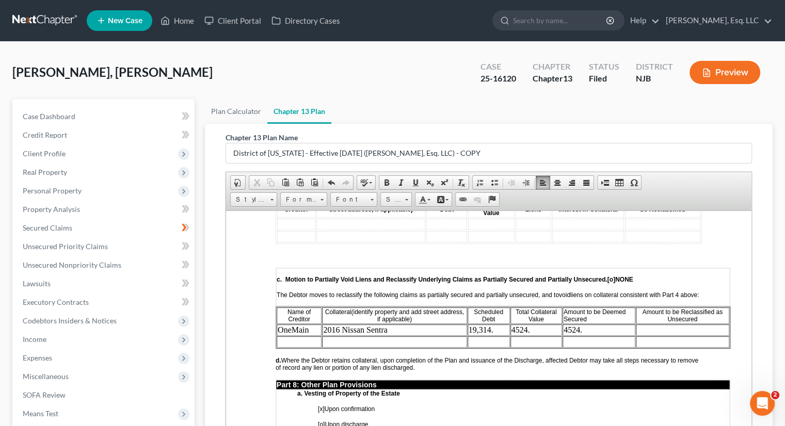
click at [648, 324] on td at bounding box center [683, 329] width 94 height 11
click at [287, 336] on td at bounding box center [299, 341] width 45 height 11
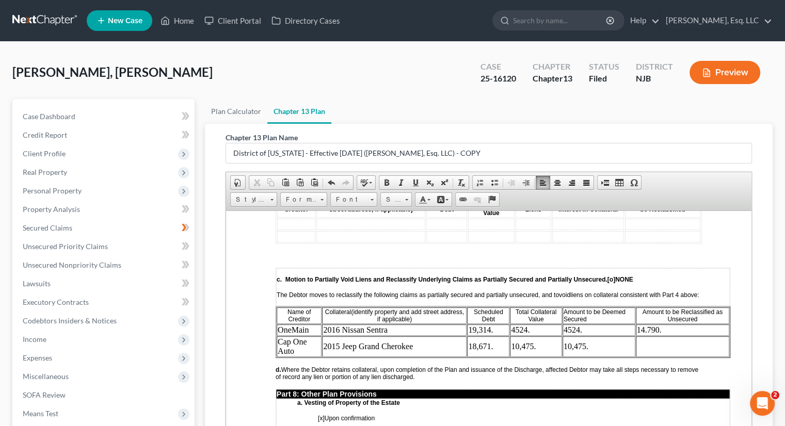
click at [646, 336] on td at bounding box center [682, 346] width 93 height 21
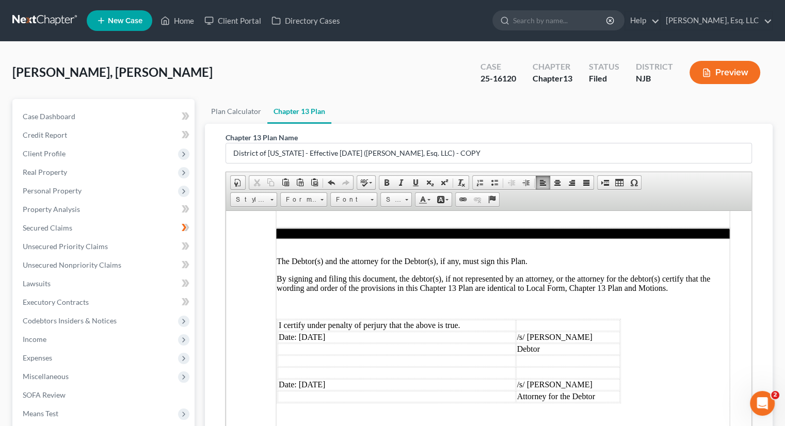
scroll to position [3069, 0]
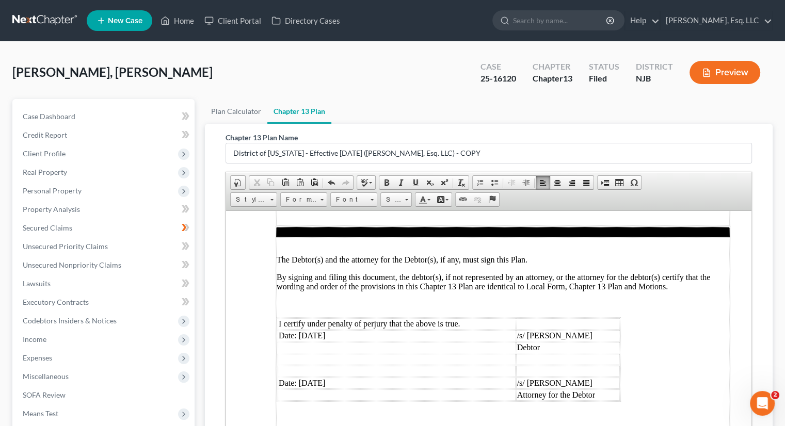
click at [318, 330] on td "Date: 06/09/2025" at bounding box center [397, 335] width 238 height 11
click at [316, 377] on td "Date: 06/09/2025" at bounding box center [397, 382] width 238 height 11
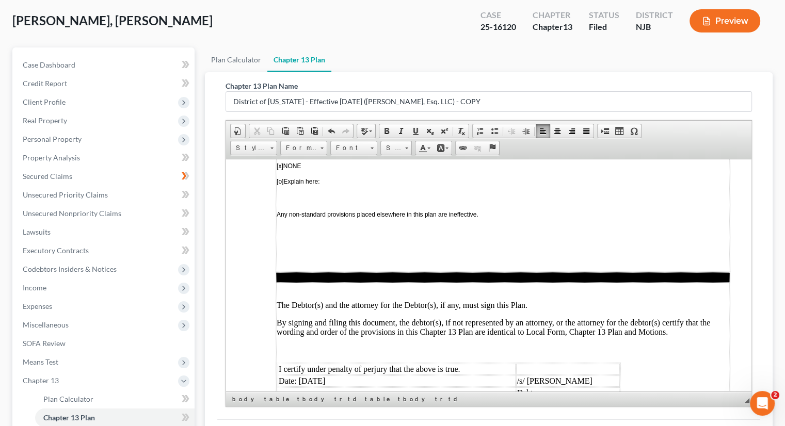
scroll to position [2811, 0]
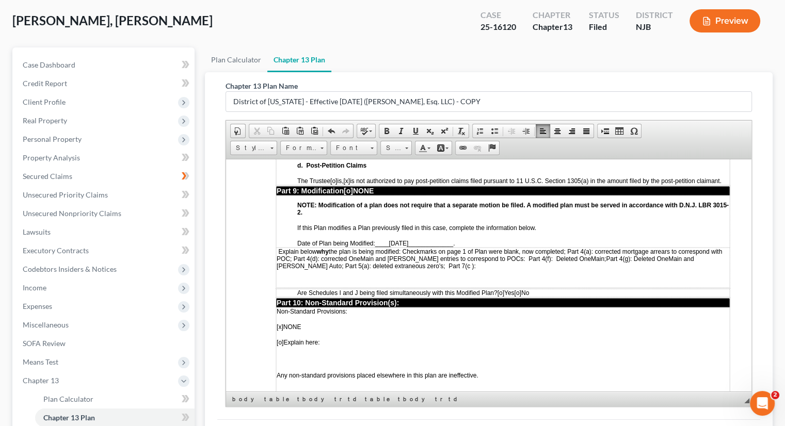
click at [405, 247] on td "Explain below why the plan is being modified: Checkmarks on page 1 of Plan were…" at bounding box center [503, 267] width 454 height 40
click at [403, 248] on p "Explain below why the plan is being modified: Checkmarks on page 1 of Plan were…" at bounding box center [503, 259] width 453 height 22
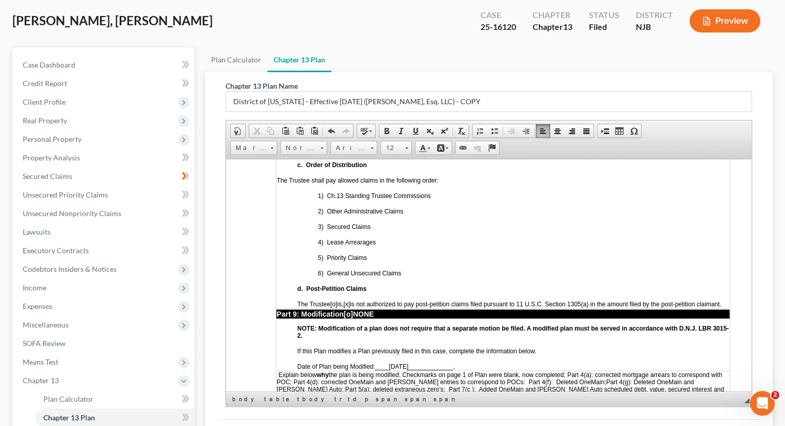
scroll to position [2707, 0]
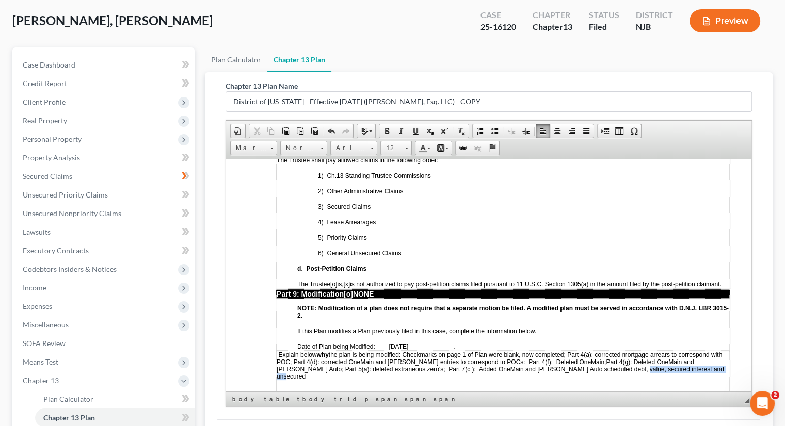
drag, startPoint x: 558, startPoint y: 331, endPoint x: 652, endPoint y: 328, distance: 94.5
click at [652, 351] on p "Explain below why the plan is being modified: Checkmarks on page 1 of Plan were…" at bounding box center [503, 365] width 453 height 29
click at [500, 351] on span "Explain below why the plan is being modified: Checkmarks on page 1 of Plan were…" at bounding box center [499, 365] width 445 height 29
click at [714, 351] on span "Explain below why the plan is being modified: Checkmarks on page 1 of Plan were…" at bounding box center [499, 365] width 445 height 29
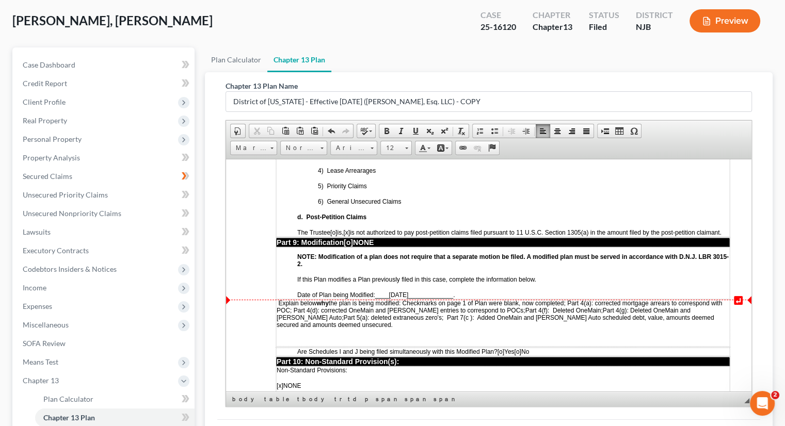
click at [521, 348] on span "[o]" at bounding box center [517, 351] width 7 height 7
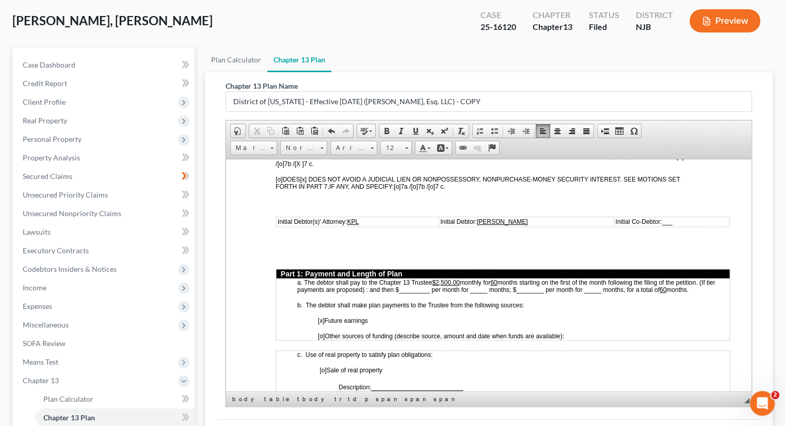
scroll to position [0, 0]
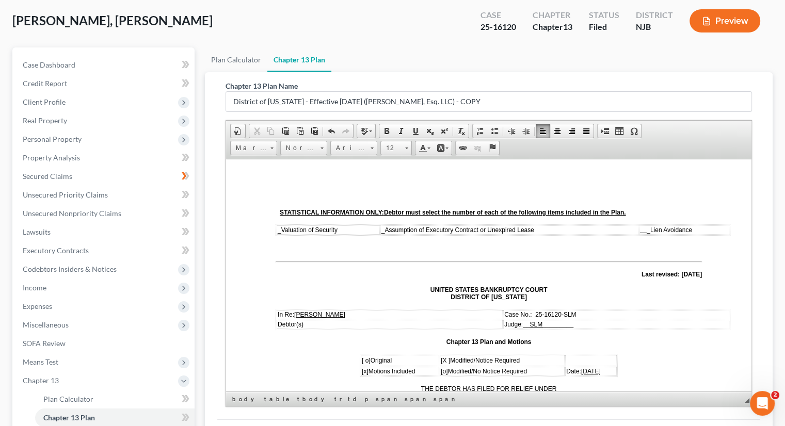
drag, startPoint x: 746, startPoint y: 350, endPoint x: 977, endPoint y: 325, distance: 233.1
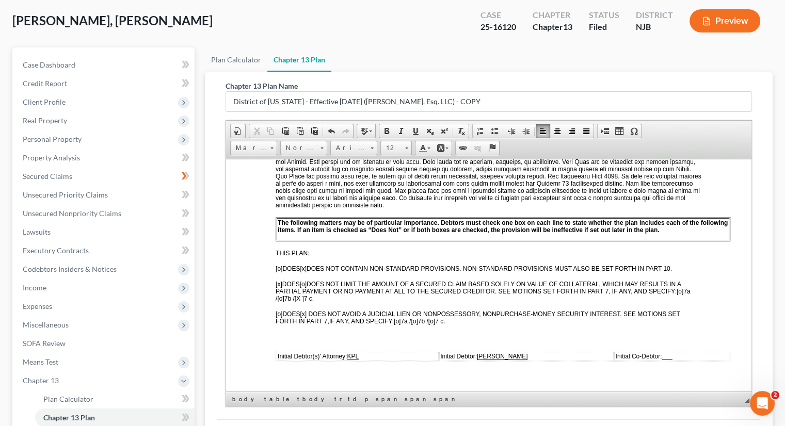
scroll to position [310, 0]
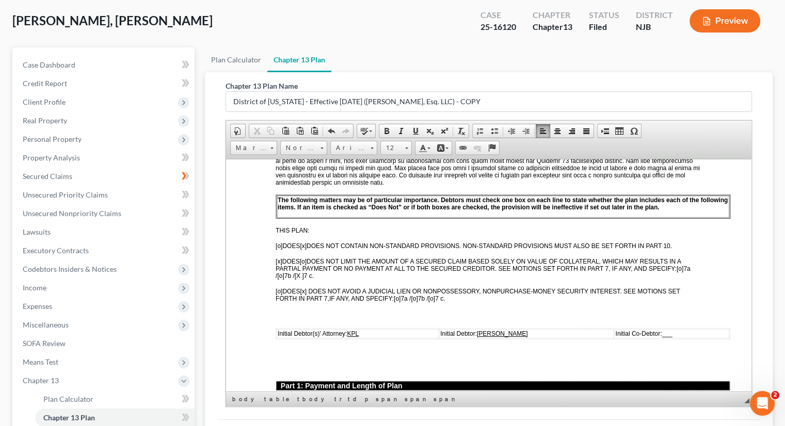
click at [305, 242] on span "[x]" at bounding box center [303, 245] width 7 height 7
click at [278, 257] on span "[x]" at bounding box center [279, 260] width 7 height 7
click at [304, 272] on span "[X ]" at bounding box center [299, 275] width 9 height 7
click at [305, 287] on span "[x]" at bounding box center [303, 290] width 7 height 7
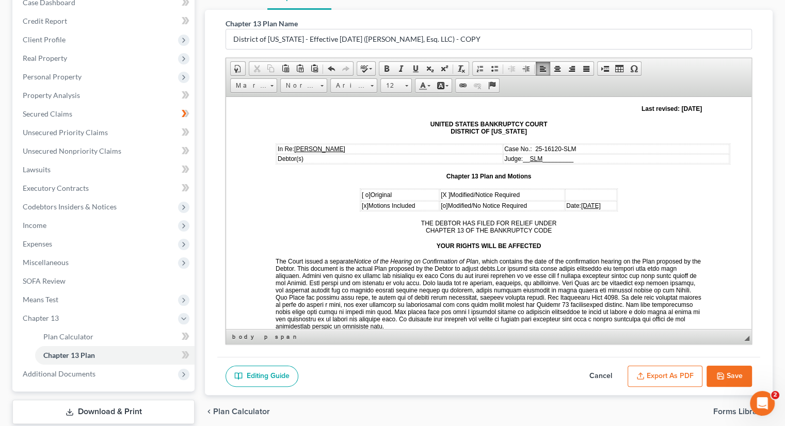
scroll to position [178, 0]
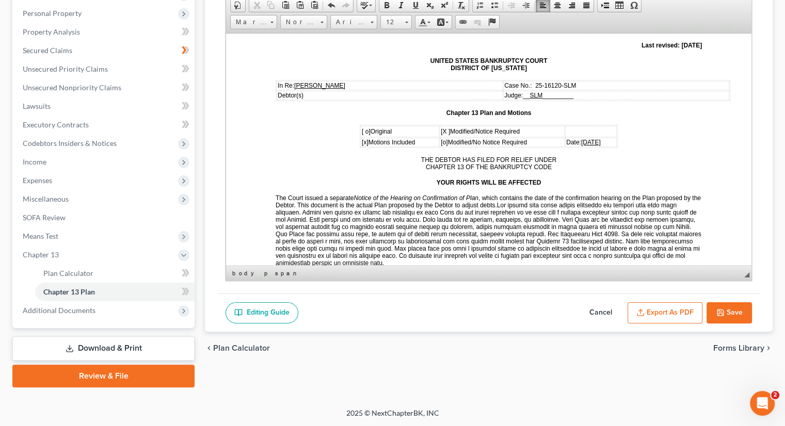
click at [733, 312] on button "Save" at bounding box center [728, 313] width 45 height 22
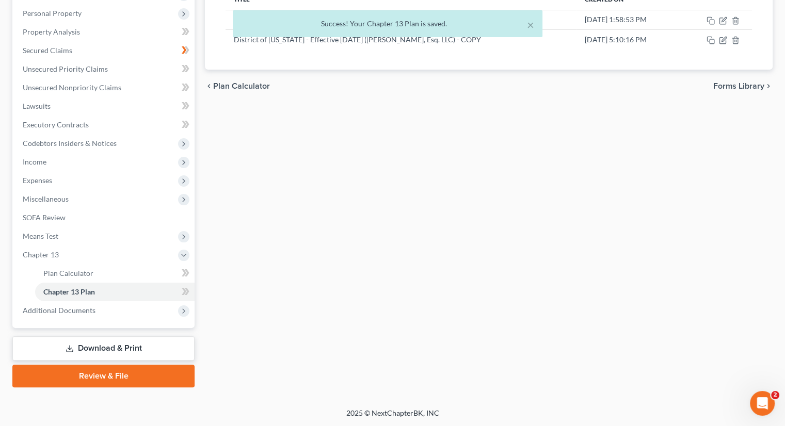
click at [721, 40] on div "× Success! Your Chapter 13 Plan is saved." at bounding box center [387, 26] width 785 height 32
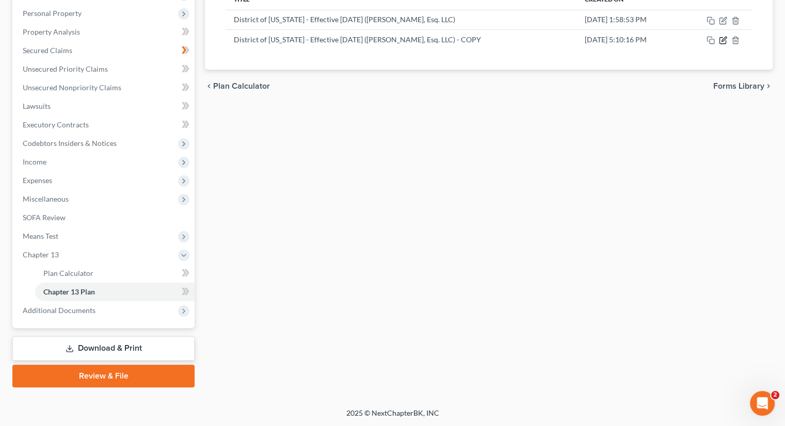
click at [722, 42] on icon "button" at bounding box center [723, 40] width 8 height 8
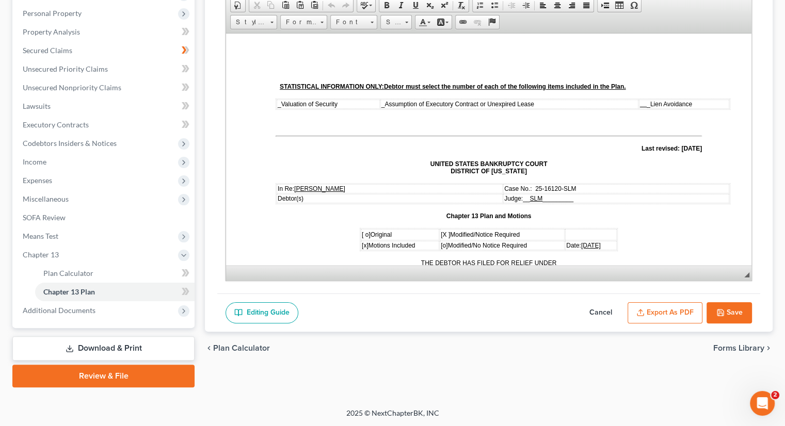
scroll to position [0, 0]
click at [669, 307] on button "Export as PDF" at bounding box center [664, 313] width 75 height 22
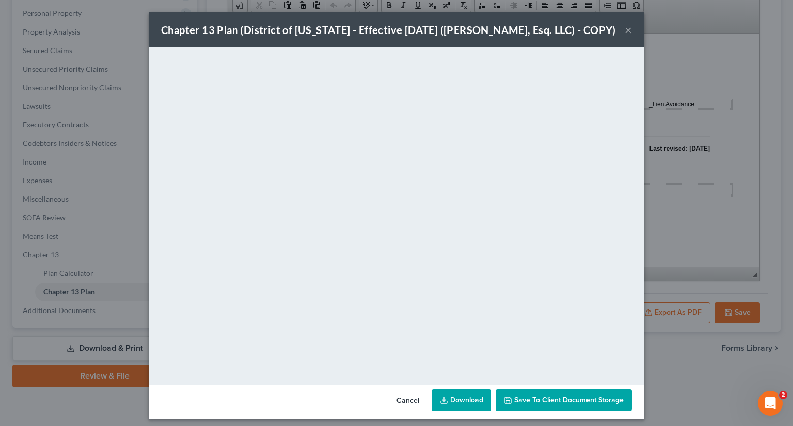
click at [562, 405] on span "Save to Client Document Storage" at bounding box center [568, 400] width 109 height 9
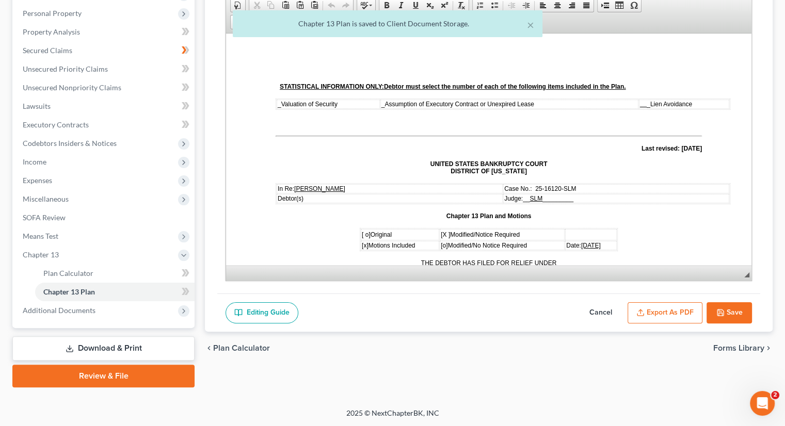
click at [652, 312] on button "Export as PDF" at bounding box center [664, 313] width 75 height 22
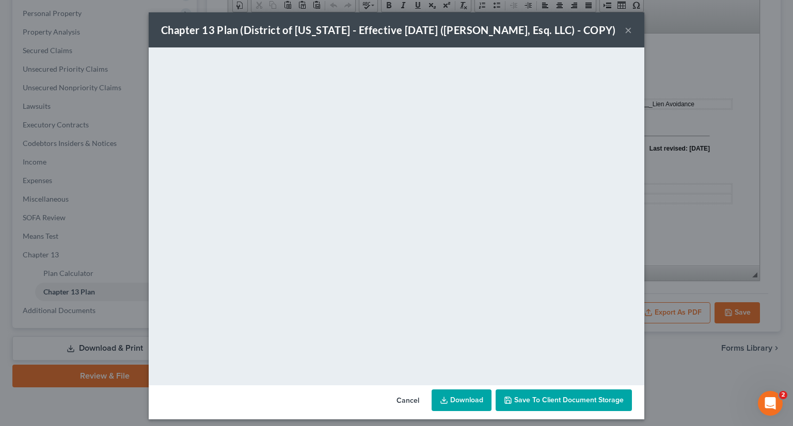
click at [460, 411] on link "Download" at bounding box center [461, 401] width 60 height 22
click at [624, 36] on button "×" at bounding box center [627, 30] width 7 height 12
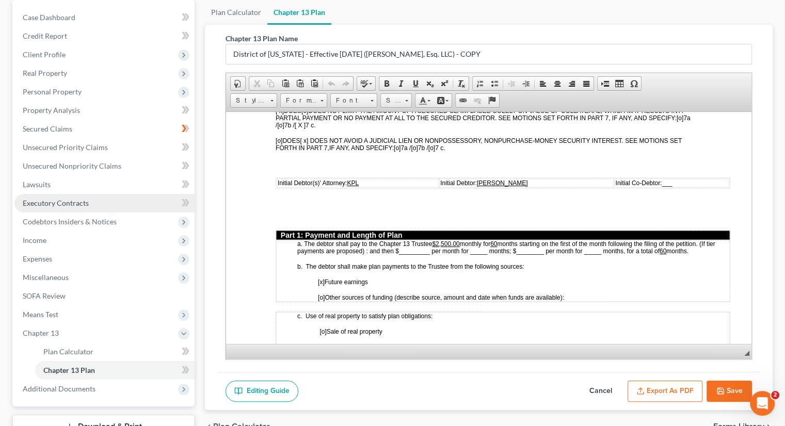
scroll to position [23, 0]
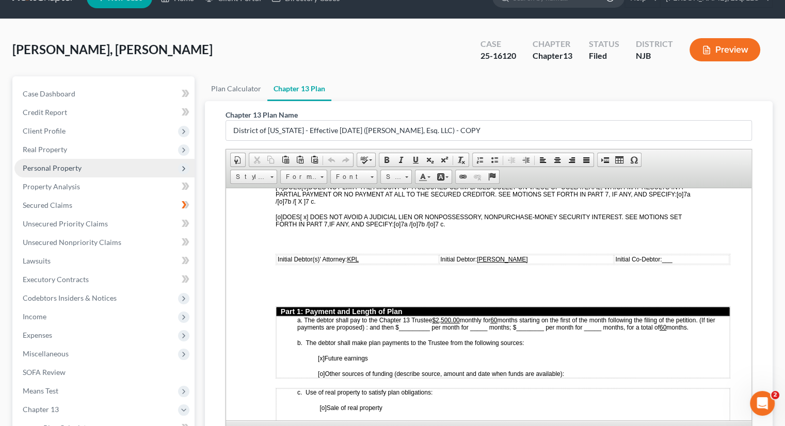
click at [78, 168] on span "Personal Property" at bounding box center [52, 168] width 59 height 9
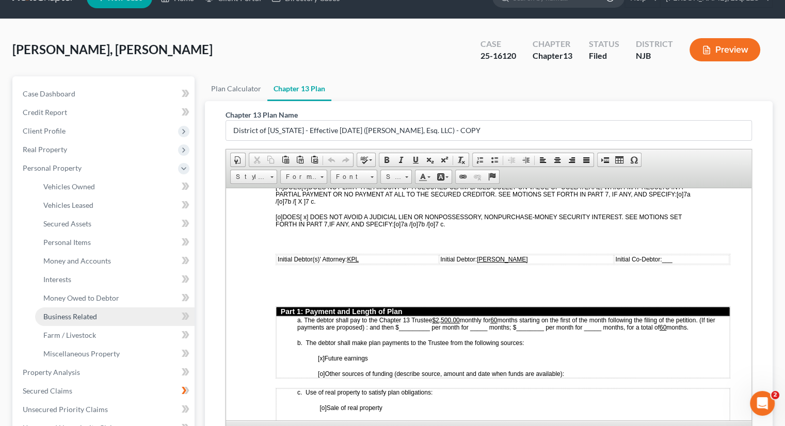
click at [92, 314] on span "Business Related" at bounding box center [70, 316] width 54 height 9
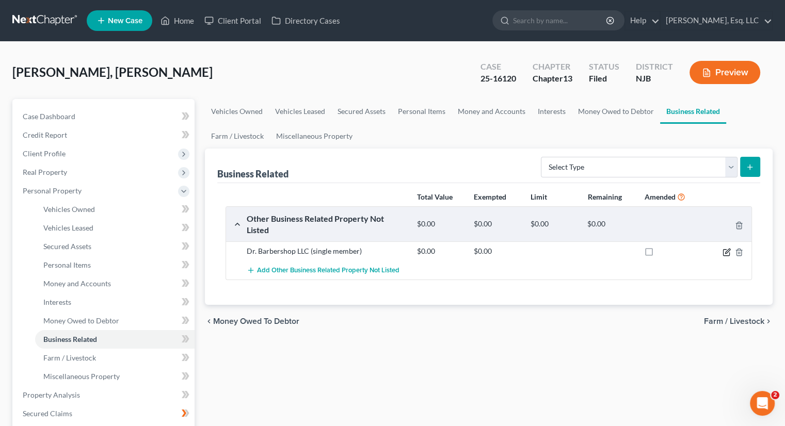
click at [725, 248] on icon "button" at bounding box center [726, 252] width 8 height 8
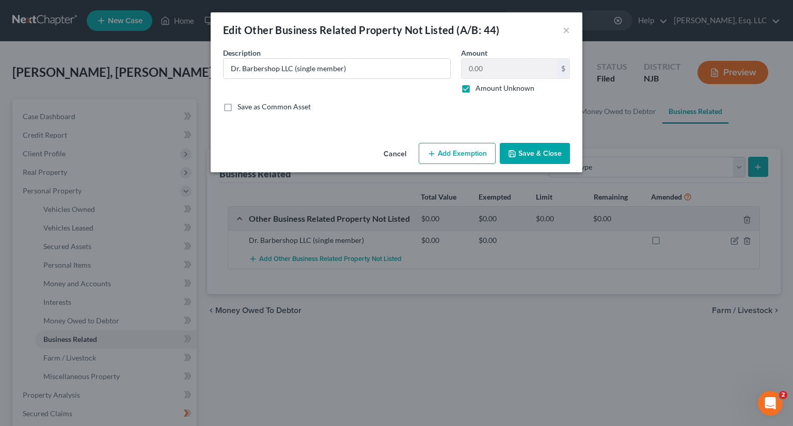
click at [464, 150] on button "Add Exemption" at bounding box center [456, 154] width 77 height 22
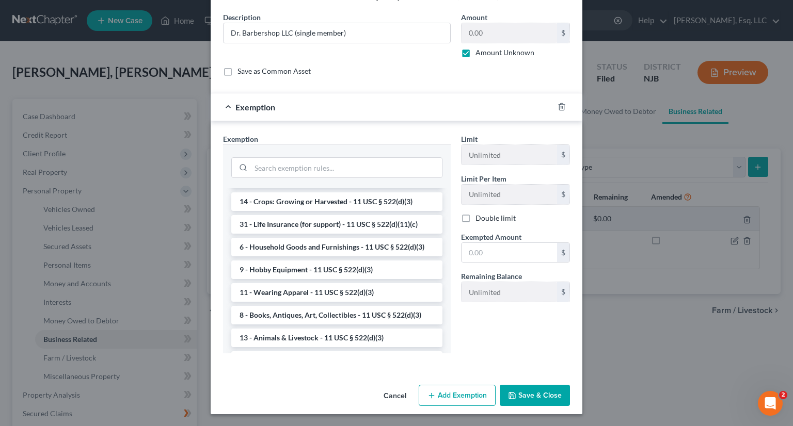
scroll to position [572, 0]
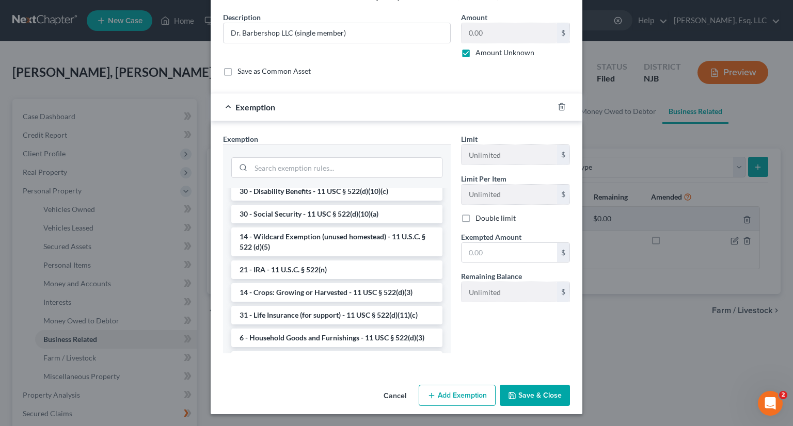
click at [405, 136] on div "Exemption * --View All or Create New-- 30 - Public Assistance - 11 USC § 522(d)…" at bounding box center [337, 244] width 228 height 220
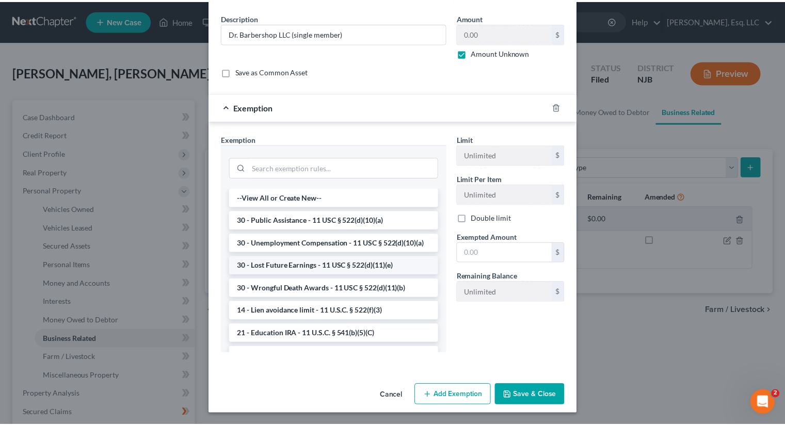
scroll to position [0, 0]
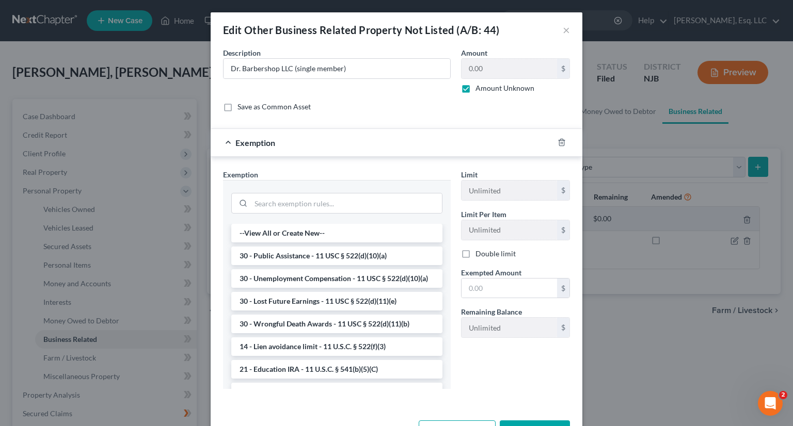
click at [508, 351] on div "Limit Unlimited $ Limit Per Item Unlimited $ Double limit Exempted Amount * $ R…" at bounding box center [515, 283] width 119 height 228
click at [560, 137] on div at bounding box center [567, 142] width 29 height 17
click at [553, 146] on div at bounding box center [567, 142] width 29 height 17
click at [561, 143] on line "button" at bounding box center [561, 143] width 0 height 2
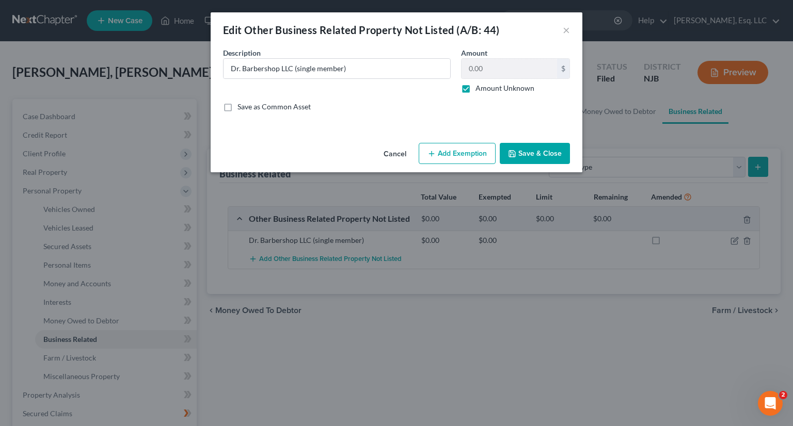
click at [527, 153] on button "Save & Close" at bounding box center [534, 154] width 70 height 22
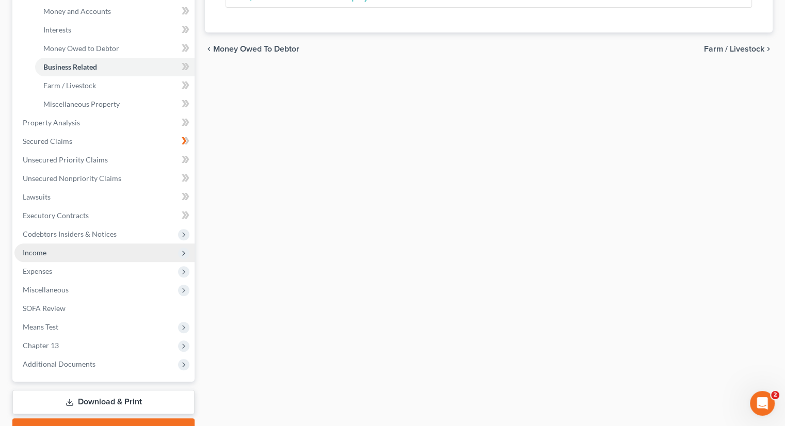
scroll to position [326, 0]
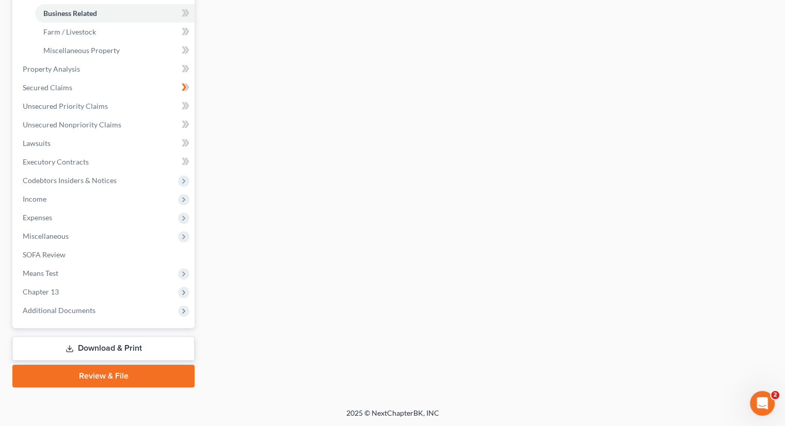
drag, startPoint x: 120, startPoint y: 342, endPoint x: 128, endPoint y: 345, distance: 9.3
click at [120, 342] on link "Download & Print" at bounding box center [103, 348] width 182 height 24
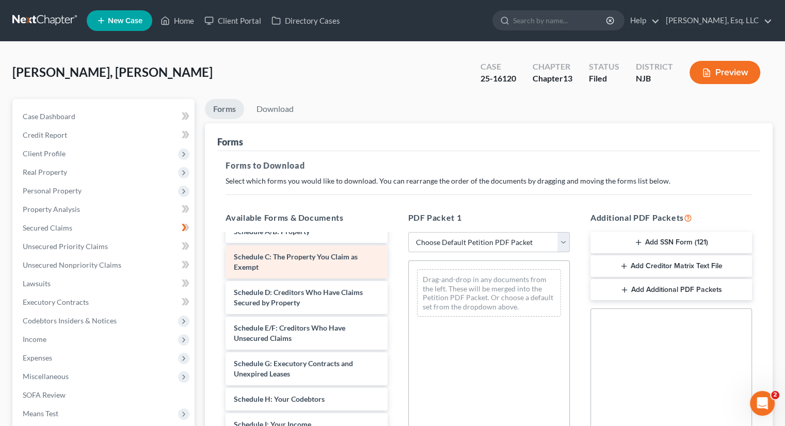
scroll to position [155, 0]
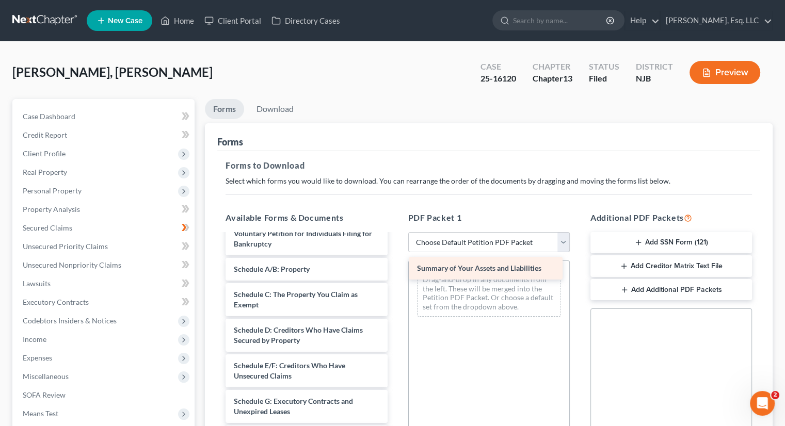
drag, startPoint x: 278, startPoint y: 268, endPoint x: 461, endPoint y: 268, distance: 183.2
click at [395, 268] on div "Summary of Your Assets and Liabilities Chapter 13 Plan (District of New Jersey …" at bounding box center [306, 398] width 178 height 637
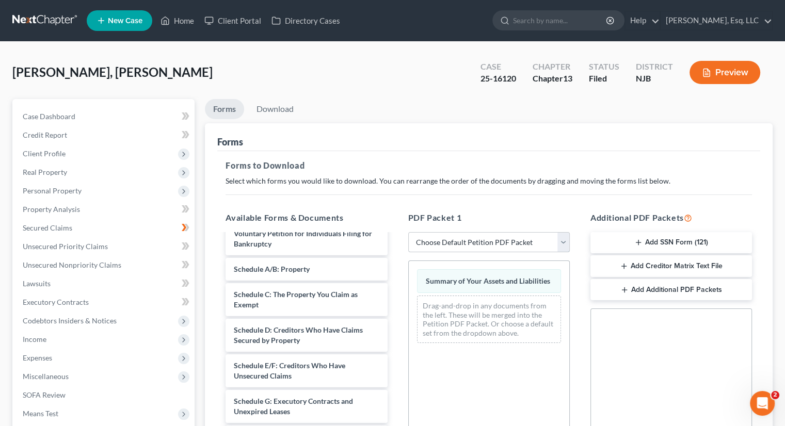
click at [536, 240] on select "Choose Default Petition PDF Packet Complete Bankruptcy Petition (all forms and …" at bounding box center [489, 242] width 162 height 21
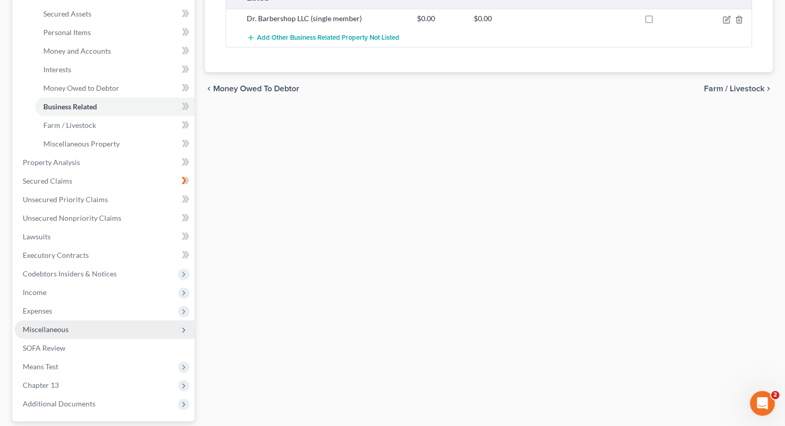
scroll to position [326, 0]
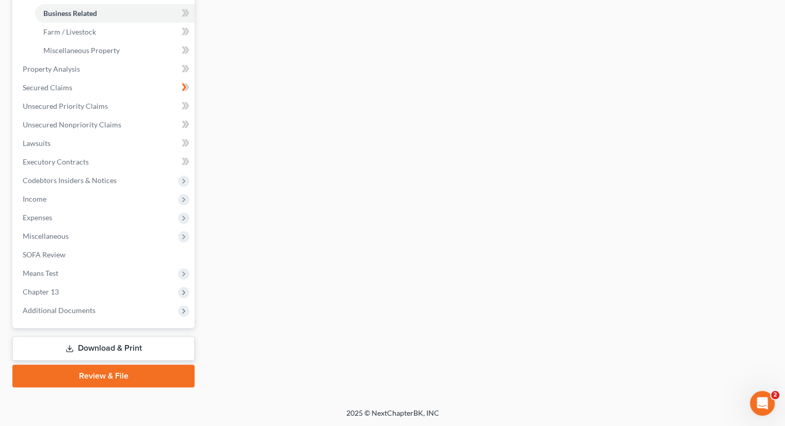
drag, startPoint x: 112, startPoint y: 349, endPoint x: 121, endPoint y: 348, distance: 8.4
click at [114, 349] on link "Download & Print" at bounding box center [103, 348] width 182 height 24
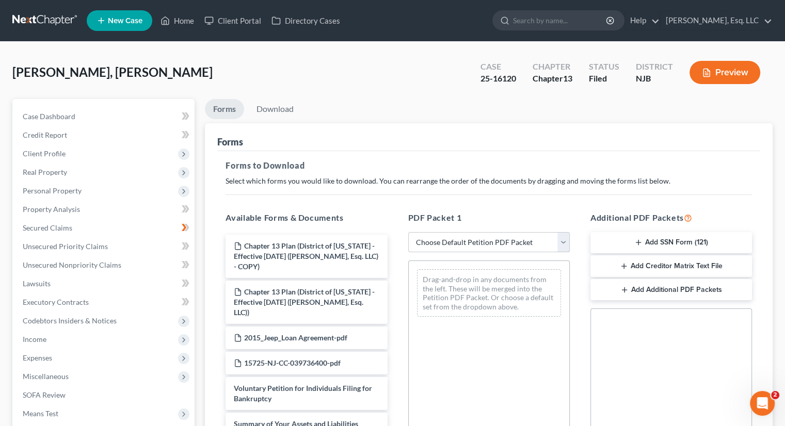
click at [544, 244] on select "Choose Default Petition PDF Packet Complete Bankruptcy Petition (all forms and …" at bounding box center [489, 242] width 162 height 21
select select "2"
click at [408, 232] on select "Choose Default Petition PDF Packet Complete Bankruptcy Petition (all forms and …" at bounding box center [489, 242] width 162 height 21
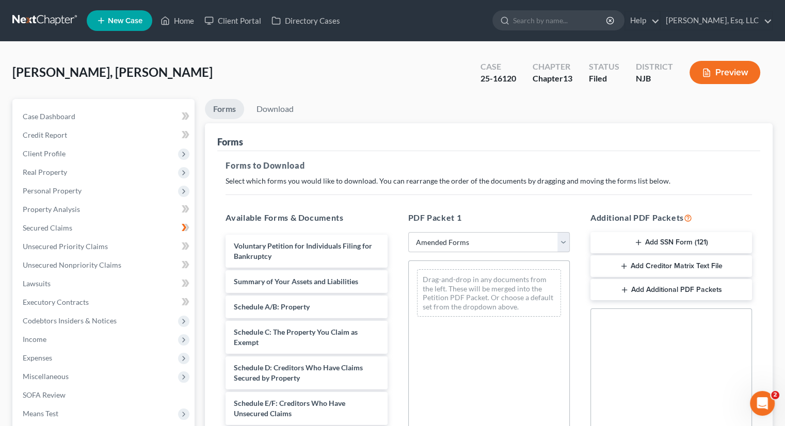
click at [449, 275] on div "Drag-and-drop in any documents from the left. These will be merged into the Pet…" at bounding box center [489, 292] width 144 height 47
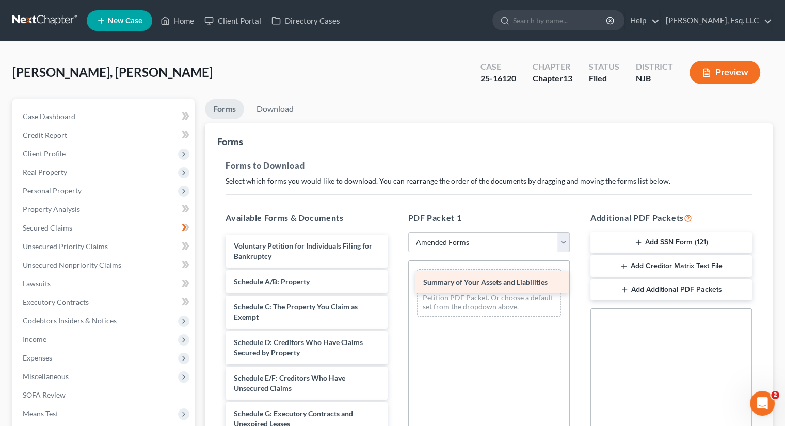
drag, startPoint x: 279, startPoint y: 275, endPoint x: 466, endPoint y: 275, distance: 187.3
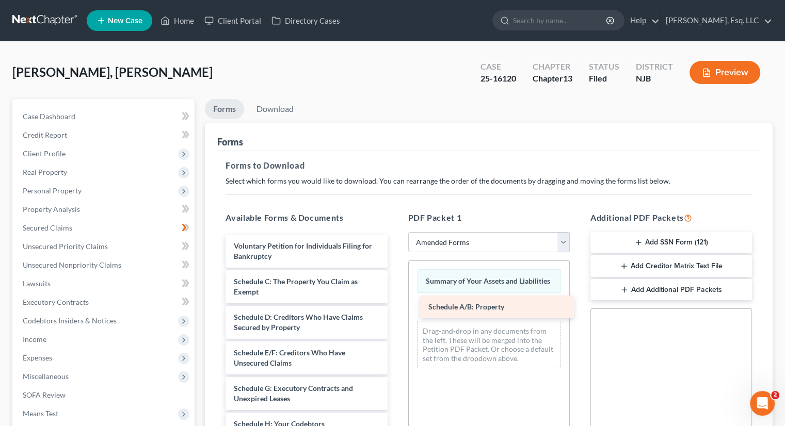
drag, startPoint x: 263, startPoint y: 274, endPoint x: 457, endPoint y: 300, distance: 196.3
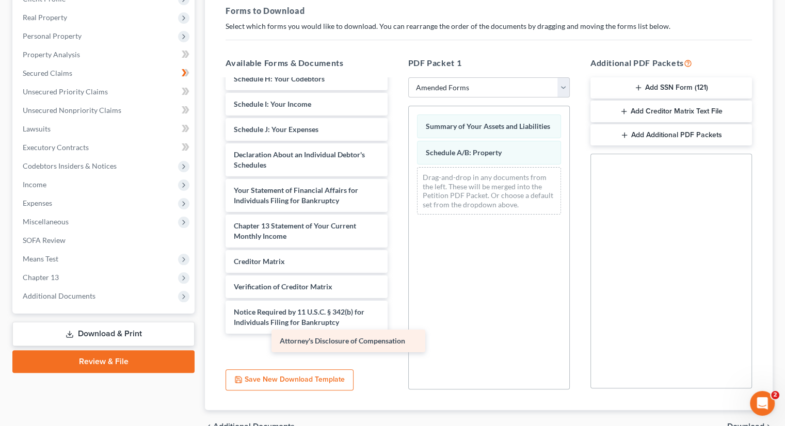
scroll to position [165, 0]
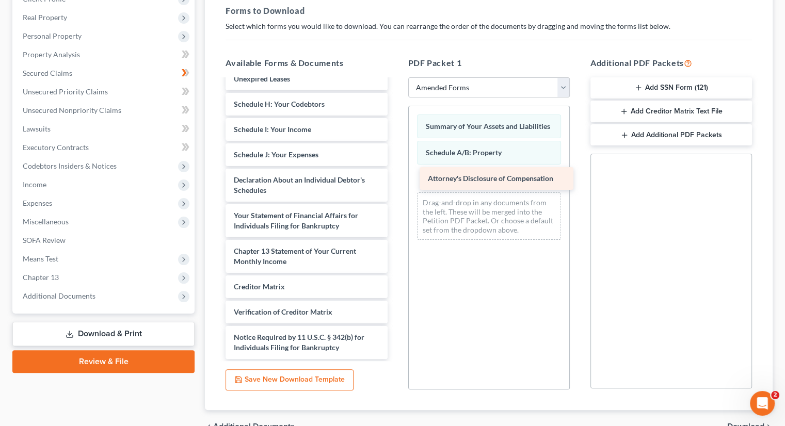
drag, startPoint x: 260, startPoint y: 347, endPoint x: 454, endPoint y: 179, distance: 256.8
click at [395, 179] on div "Attorney's Disclosure of Compensation Voluntary Petition for Individuals Filing…" at bounding box center [306, 137] width 178 height 444
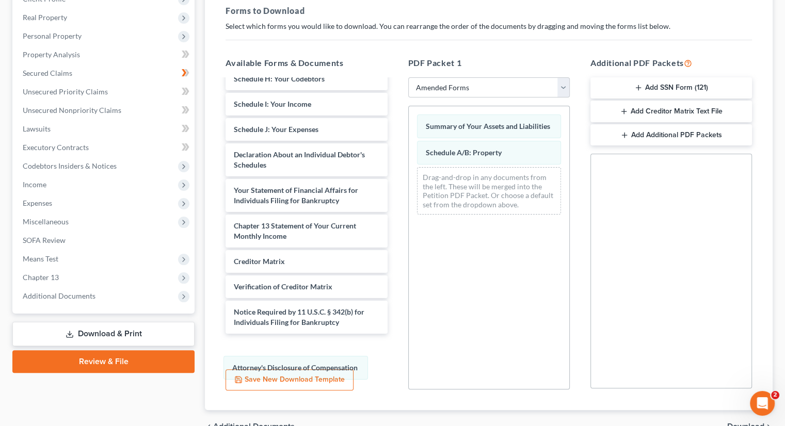
drag, startPoint x: 493, startPoint y: 181, endPoint x: 305, endPoint y: 335, distance: 243.1
click at [409, 223] on div "Attorney's Disclosure of Compensation Summary of Your Assets and Liabilities Sc…" at bounding box center [489, 164] width 160 height 117
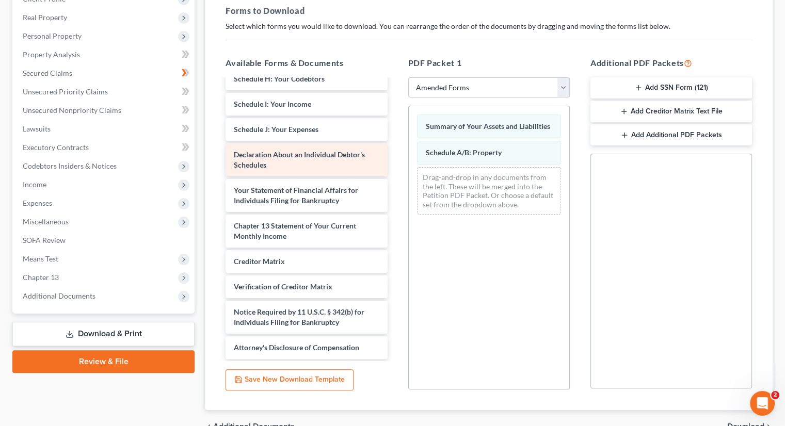
scroll to position [155, 0]
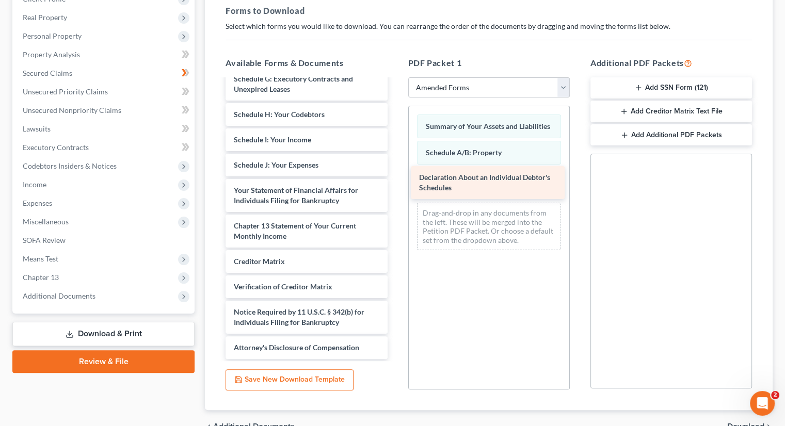
drag, startPoint x: 275, startPoint y: 151, endPoint x: 460, endPoint y: 175, distance: 186.8
click at [395, 175] on div "Declaration About an Individual Debtor's Schedules Voluntary Petition for Indiv…" at bounding box center [306, 142] width 178 height 434
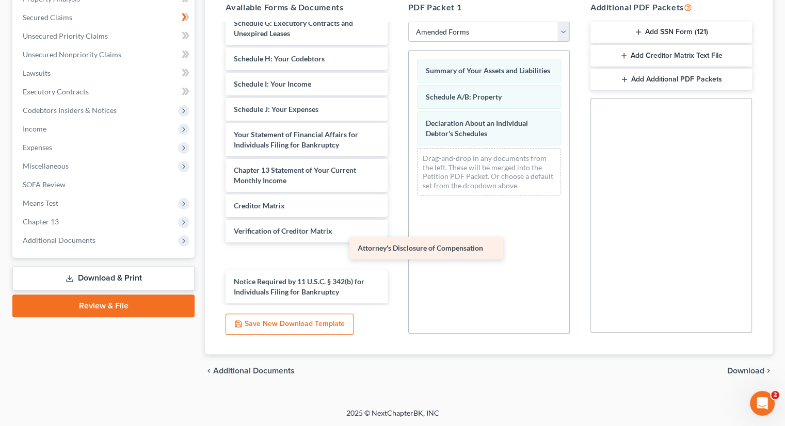
scroll to position [130, 0]
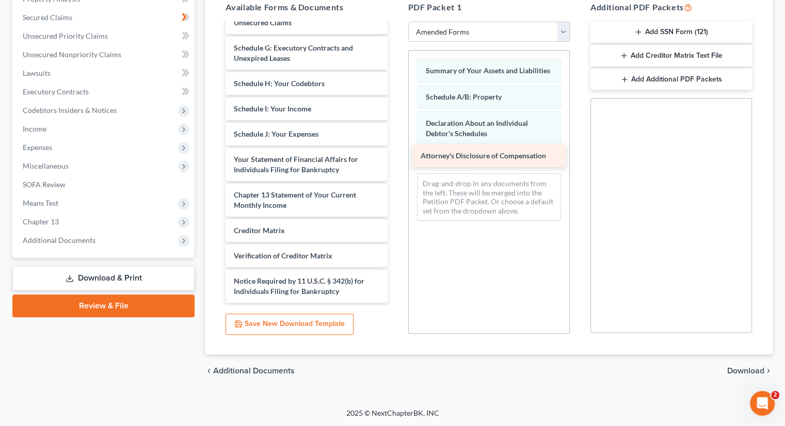
drag, startPoint x: 275, startPoint y: 292, endPoint x: 461, endPoint y: 156, distance: 230.2
click at [395, 156] on div "Attorney's Disclosure of Compensation Voluntary Petition for Individuals Filing…" at bounding box center [306, 98] width 178 height 409
click at [750, 371] on span "Download" at bounding box center [745, 371] width 37 height 8
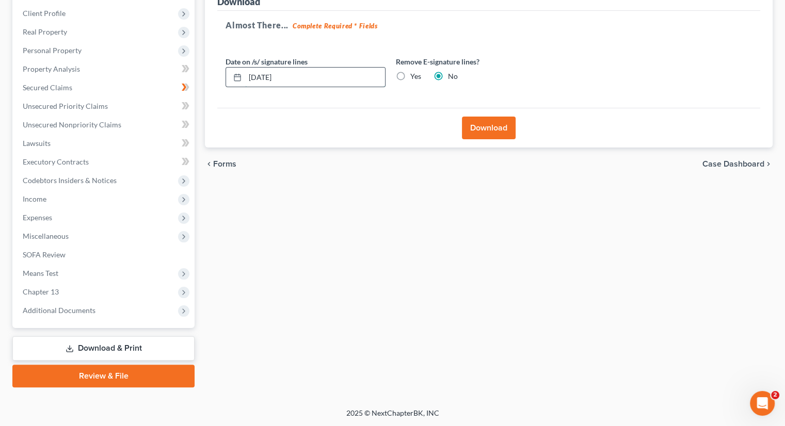
click at [269, 75] on input "09/09/2025" at bounding box center [315, 78] width 140 height 20
drag, startPoint x: 237, startPoint y: 66, endPoint x: 227, endPoint y: 62, distance: 10.8
click at [227, 62] on div "Date on /s/ signature lines 09/01/20250" at bounding box center [305, 71] width 170 height 31
type input "09/10/2025"
click at [499, 128] on button "Download" at bounding box center [489, 128] width 54 height 23
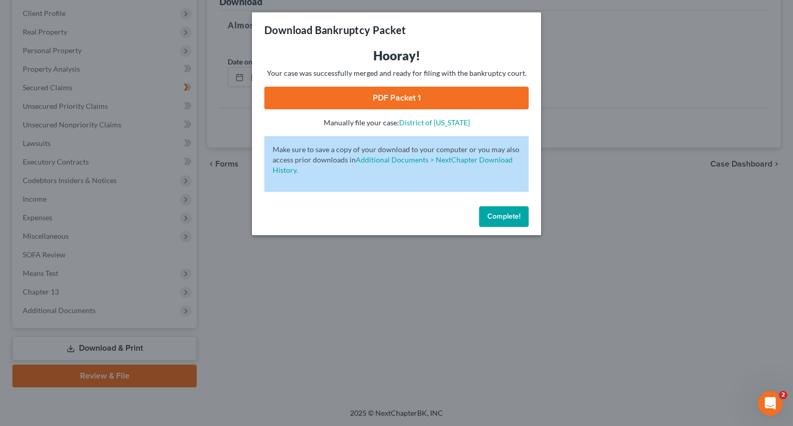
click at [417, 100] on link "PDF Packet 1" at bounding box center [396, 98] width 264 height 23
click at [499, 217] on span "Complete!" at bounding box center [503, 216] width 33 height 9
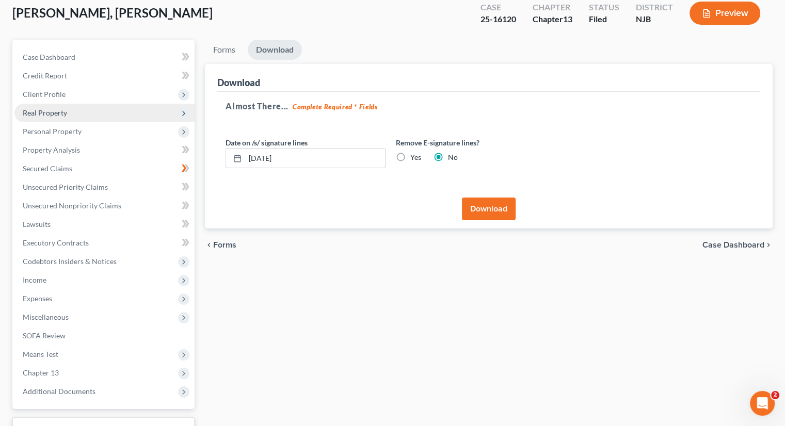
scroll to position [0, 0]
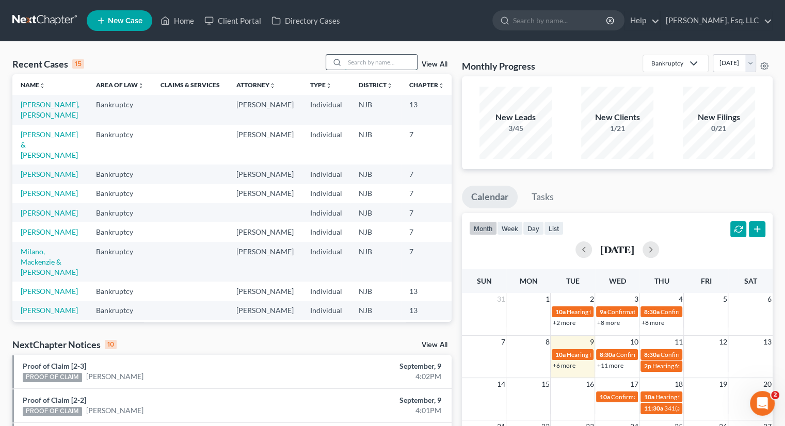
click at [353, 62] on input "search" at bounding box center [381, 62] width 72 height 15
type input "[PERSON_NAME]"
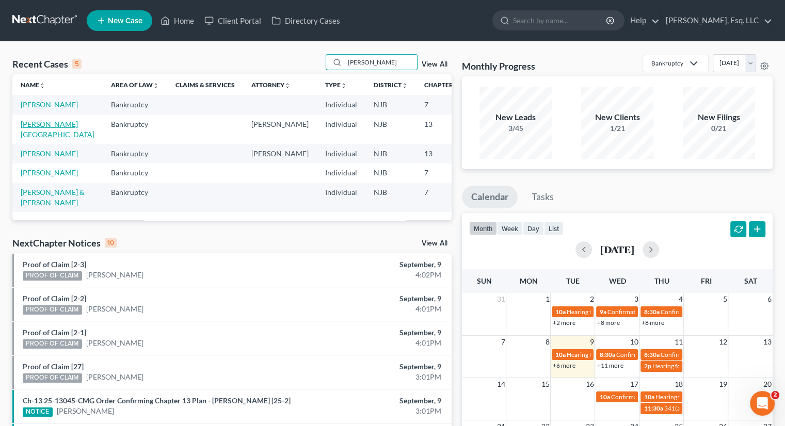
click at [36, 138] on link "[PERSON_NAME][GEOGRAPHIC_DATA]" at bounding box center [58, 129] width 74 height 19
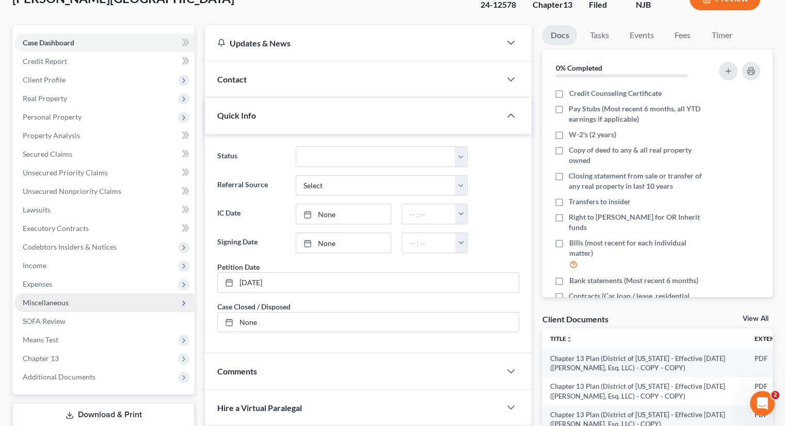
scroll to position [345, 0]
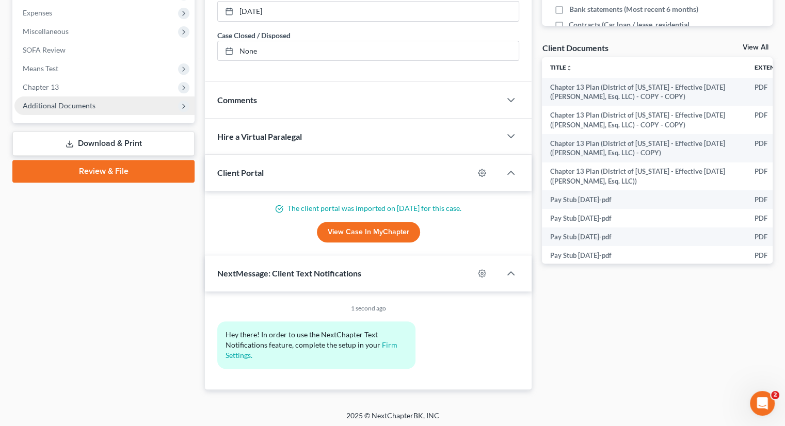
click at [67, 103] on span "Additional Documents" at bounding box center [59, 105] width 73 height 9
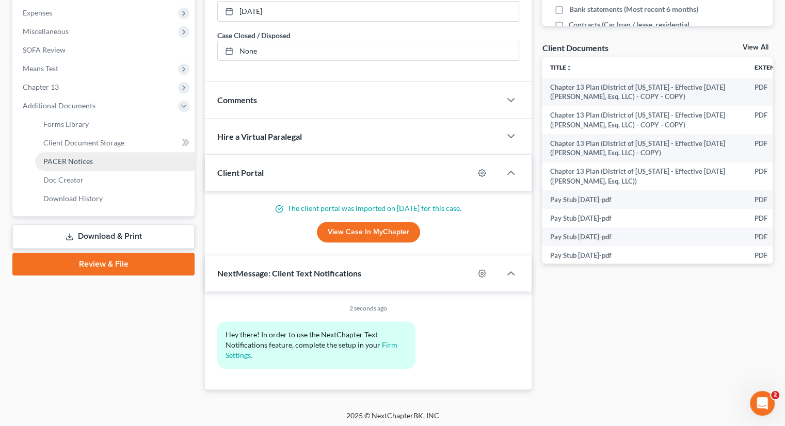
click at [83, 155] on link "PACER Notices" at bounding box center [114, 161] width 159 height 19
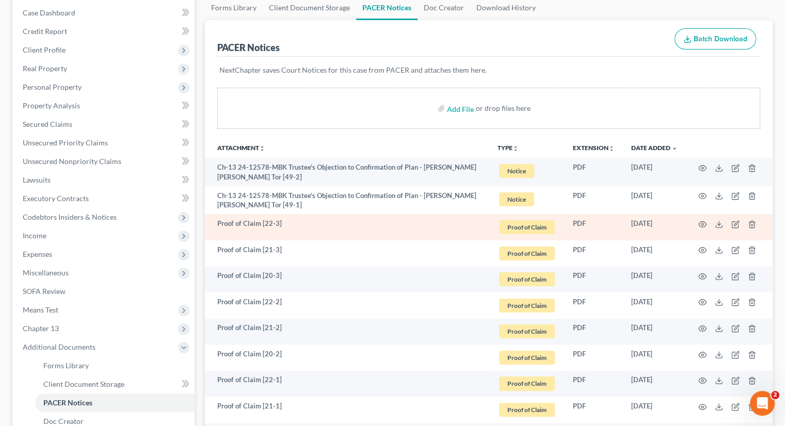
scroll to position [155, 0]
